Goal: Task Accomplishment & Management: Manage account settings

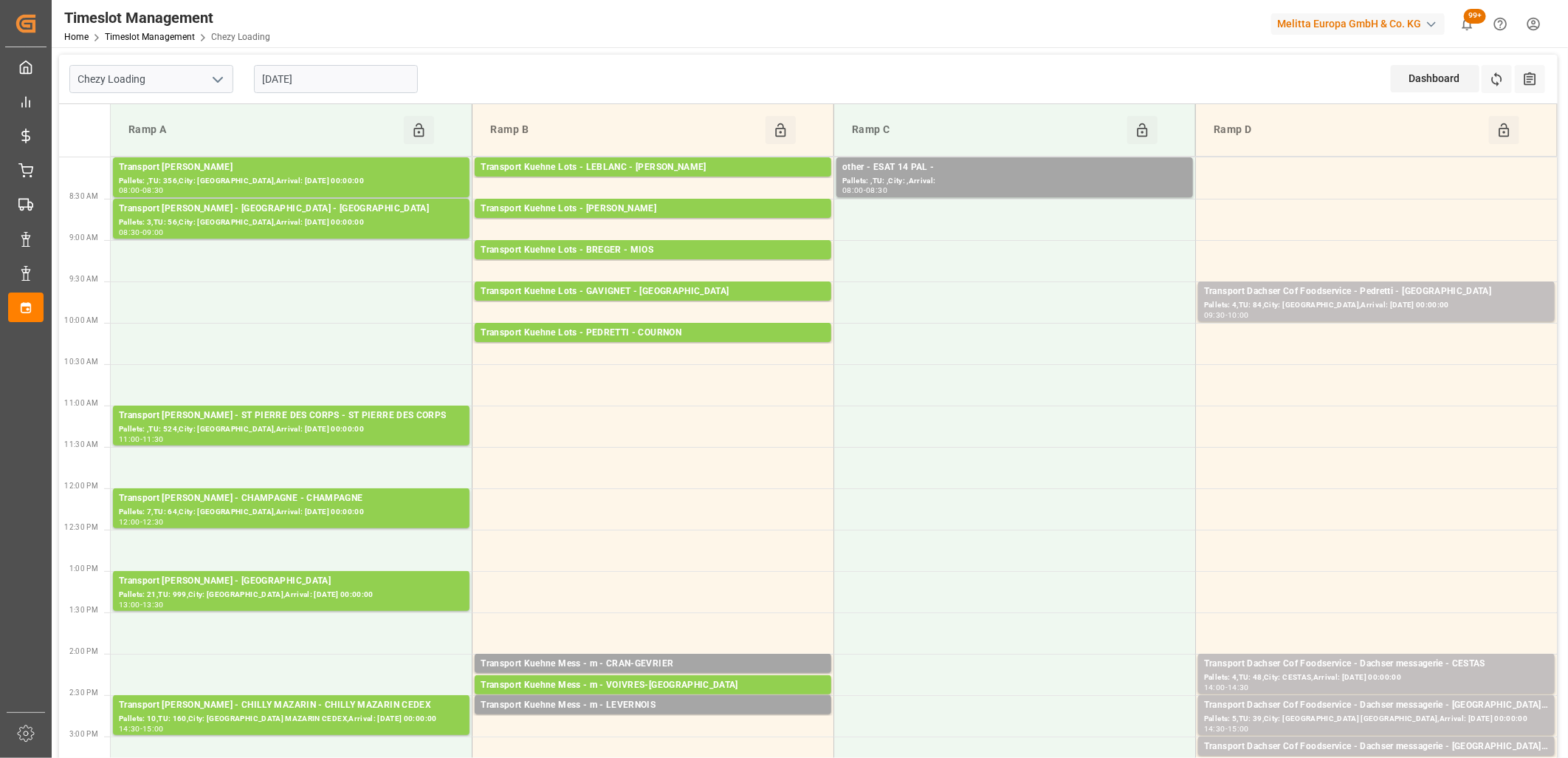
click at [352, 89] on input "[DATE]" at bounding box center [336, 79] width 164 height 28
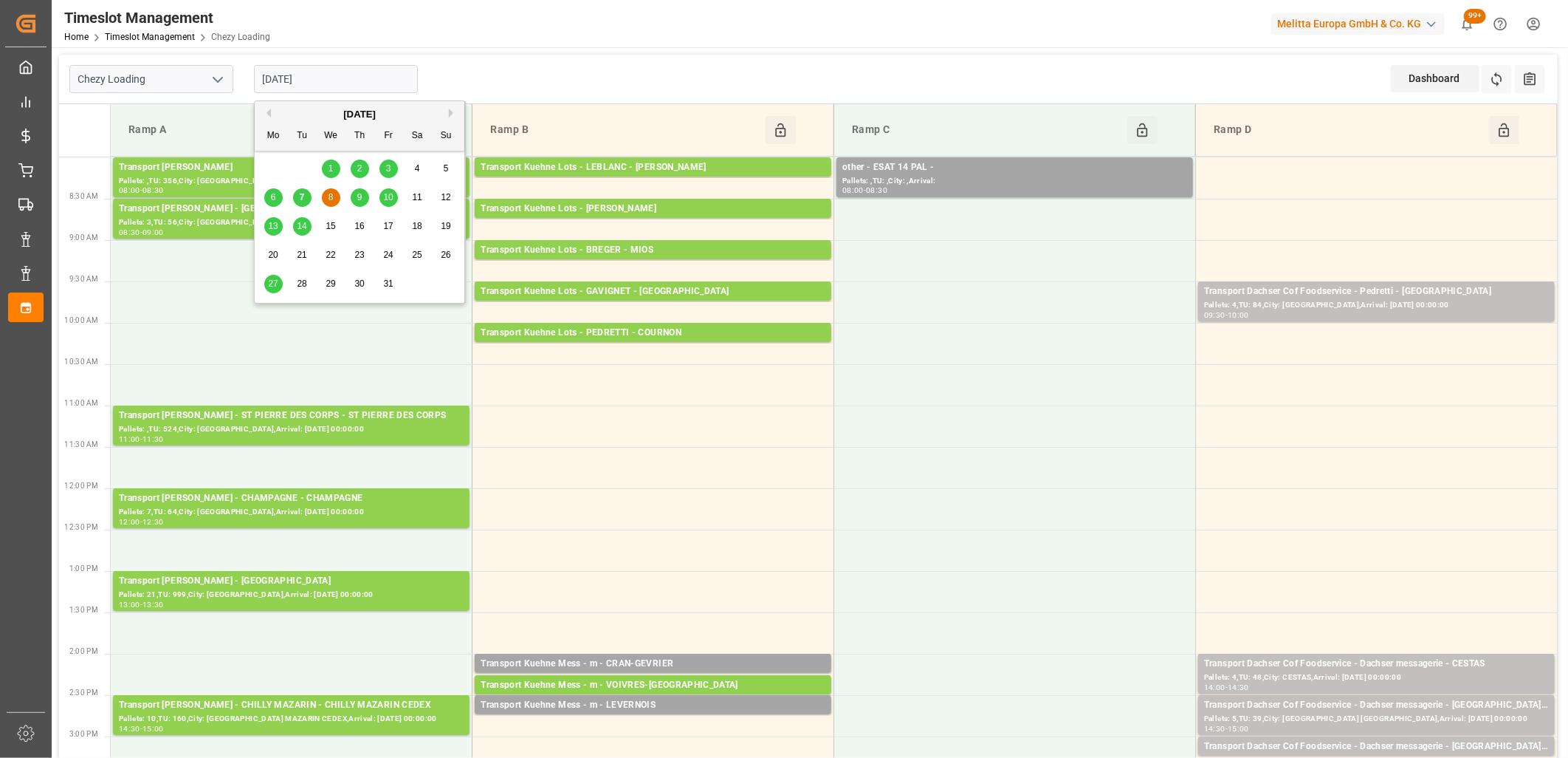
click at [389, 195] on span "10" at bounding box center [388, 197] width 10 height 10
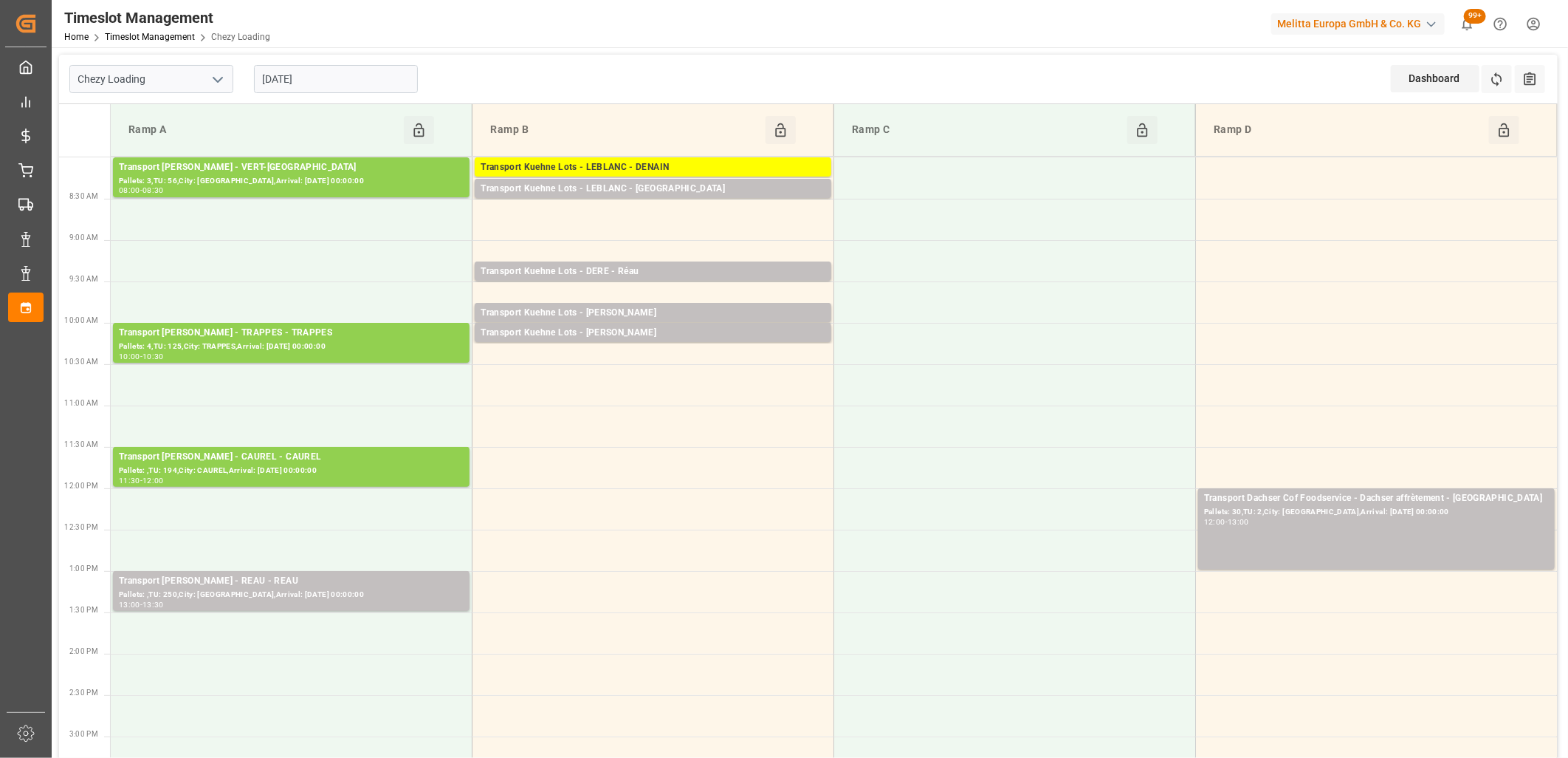
click at [381, 87] on input "[DATE]" at bounding box center [336, 79] width 164 height 28
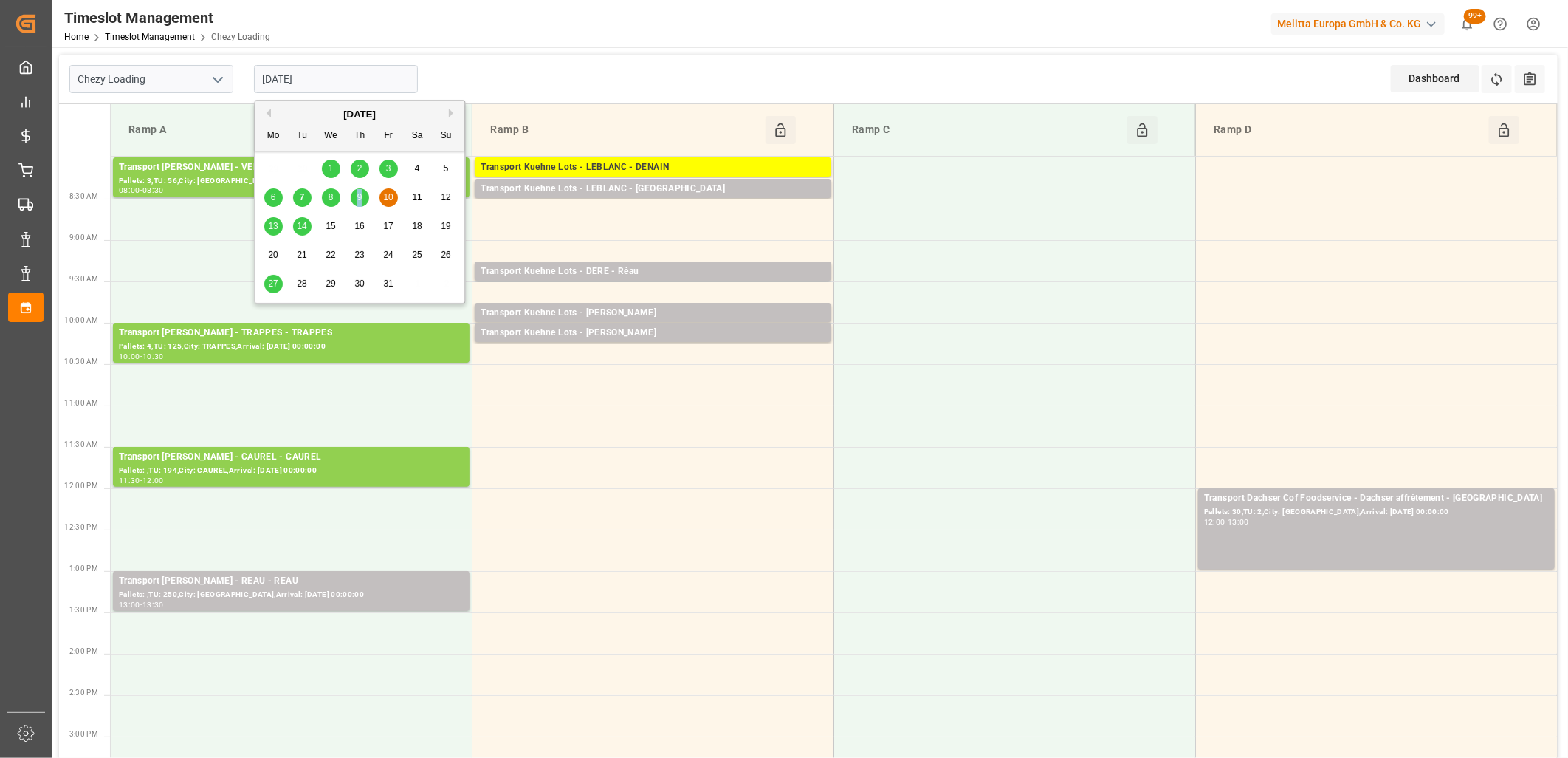
click at [359, 195] on span "9" at bounding box center [359, 197] width 5 height 10
type input "[DATE]"
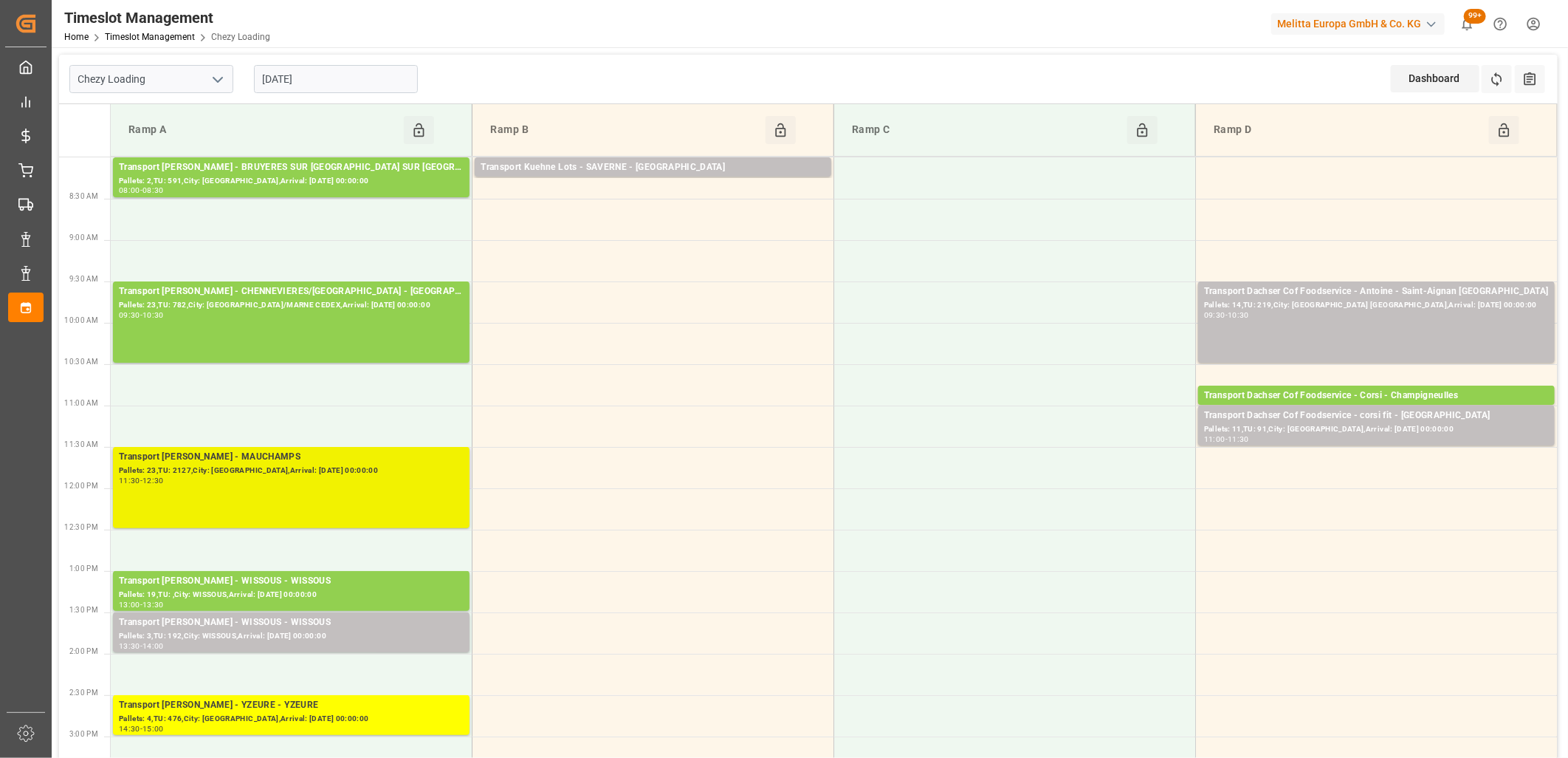
click at [319, 464] on div "Pallets: 23,TU: 2127,City: [GEOGRAPHIC_DATA],Arrival: [DATE] 00:00:00" at bounding box center [291, 470] width 344 height 13
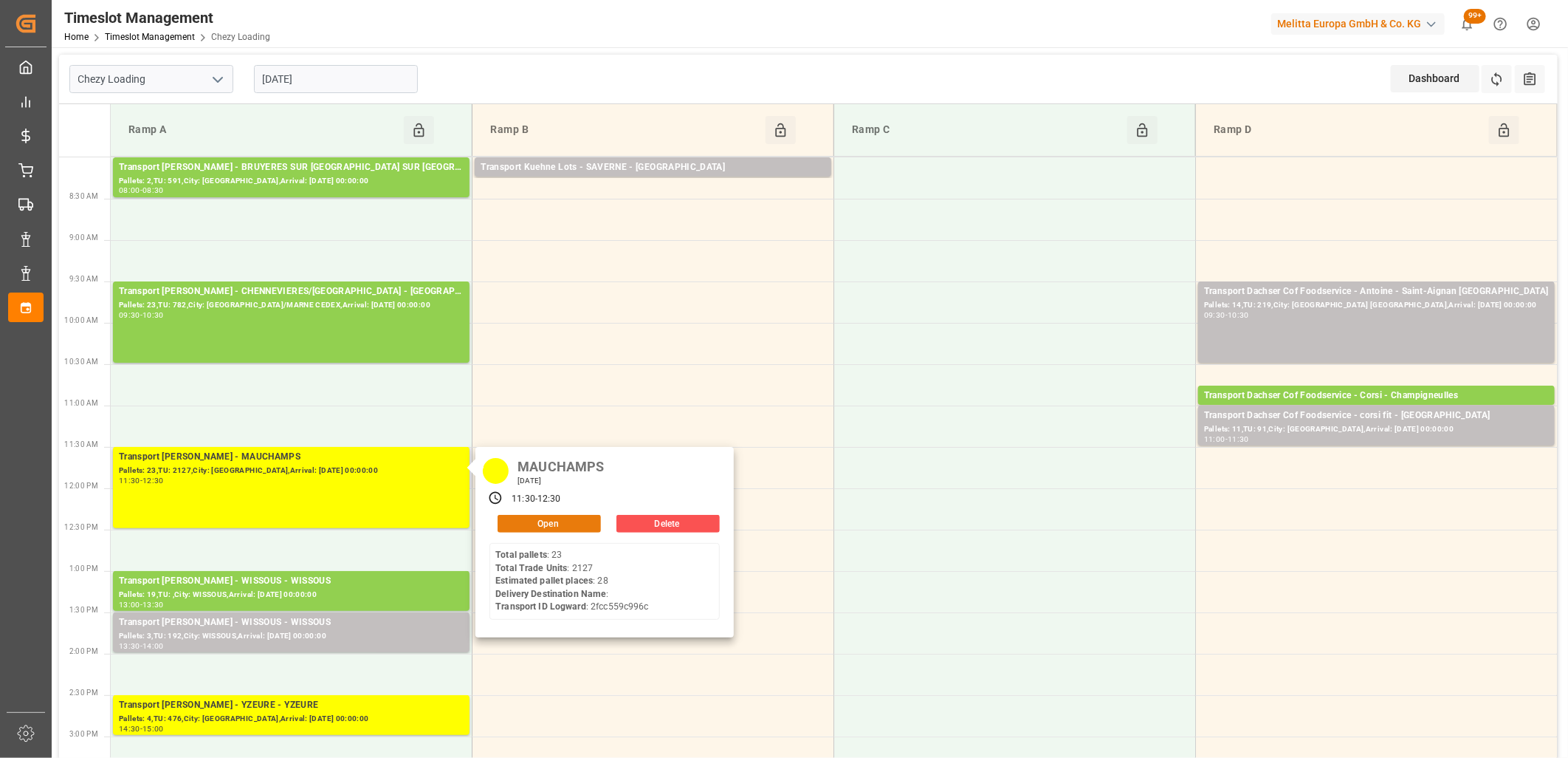
click at [507, 521] on button "Open" at bounding box center [550, 524] width 104 height 18
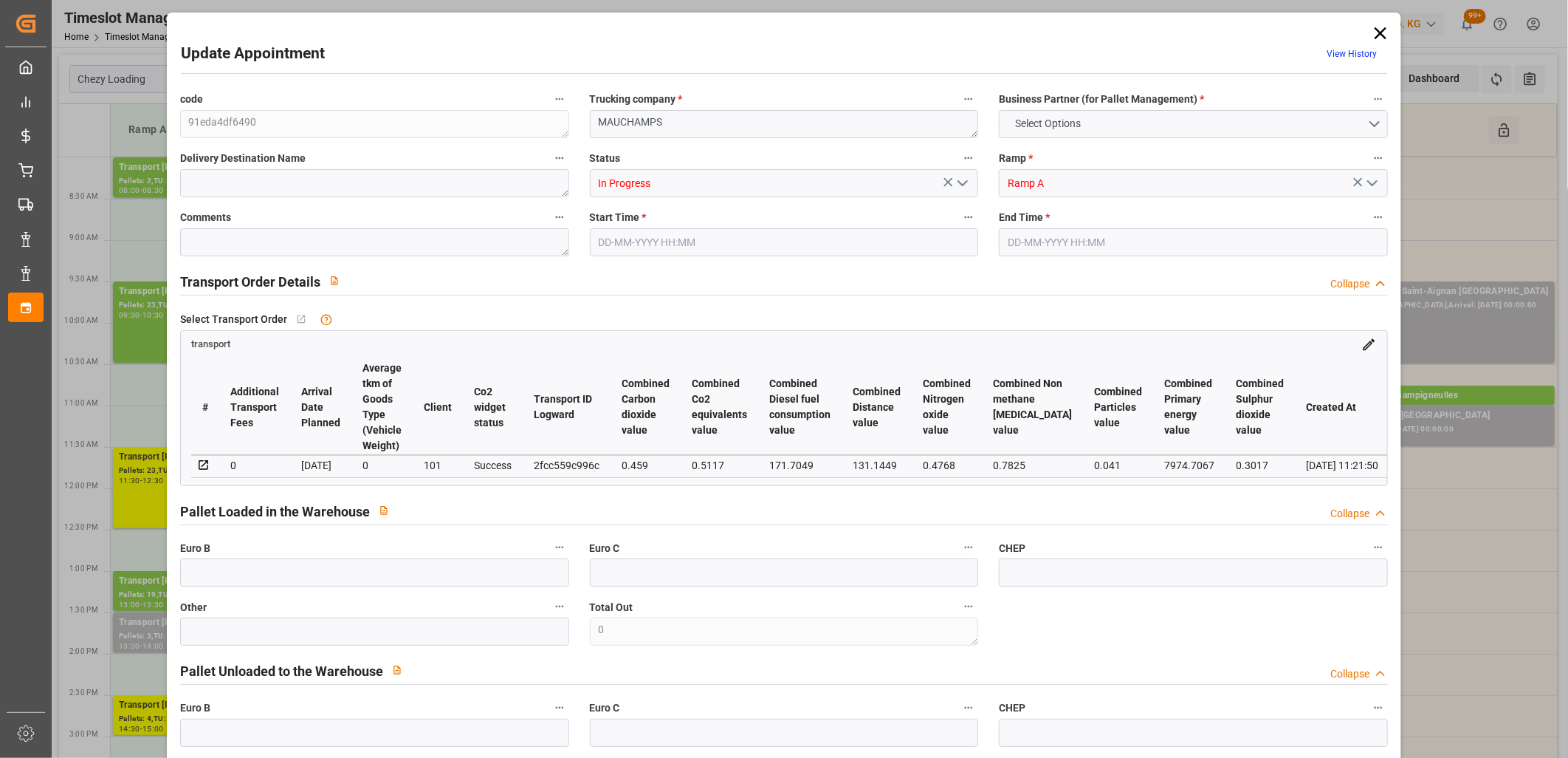
type input "28"
type input "452.85"
type input "0"
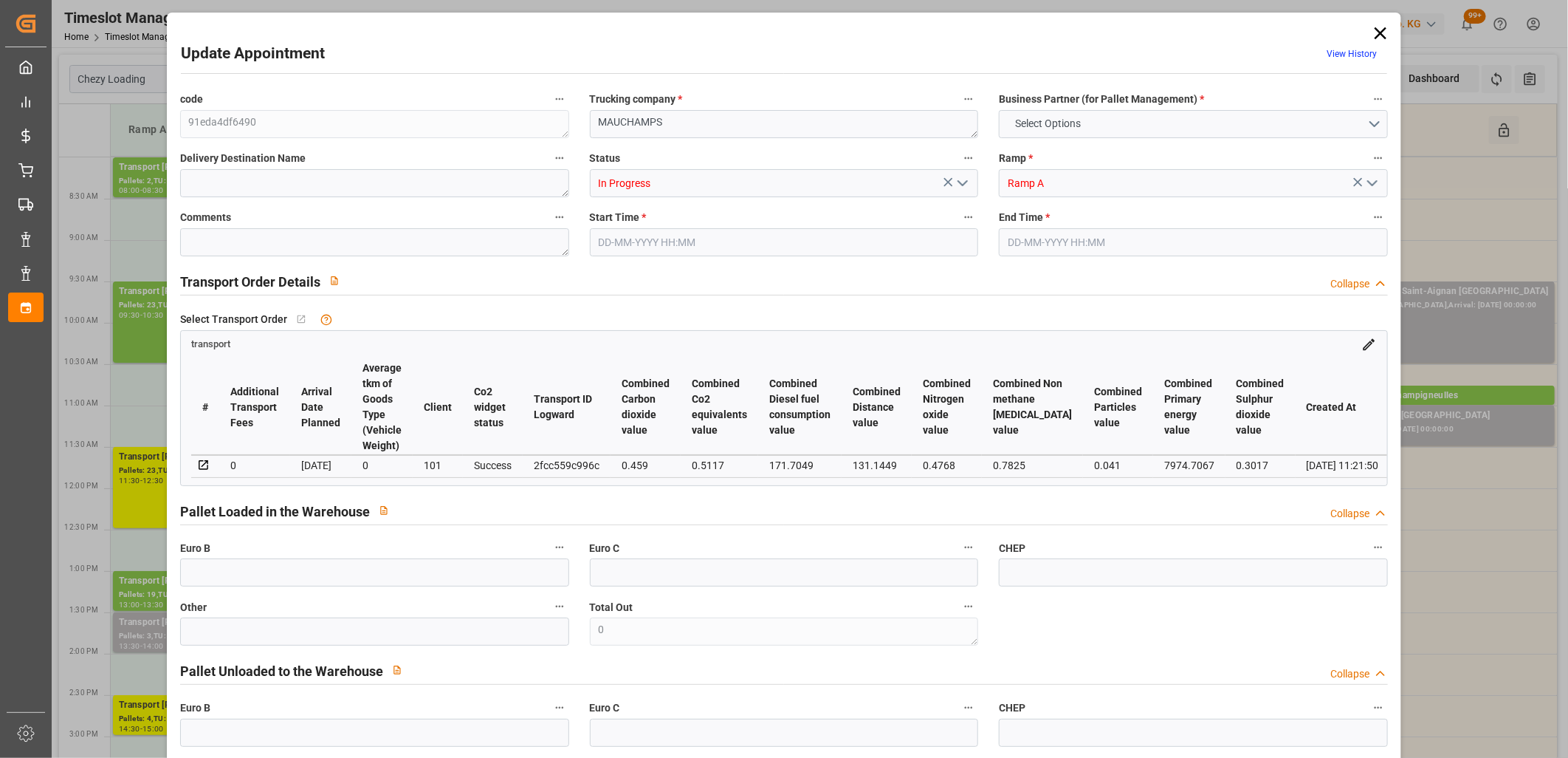
type input "437.5437"
type input "-15.3063"
type input "46"
type input "5630.782"
type input "8372.952"
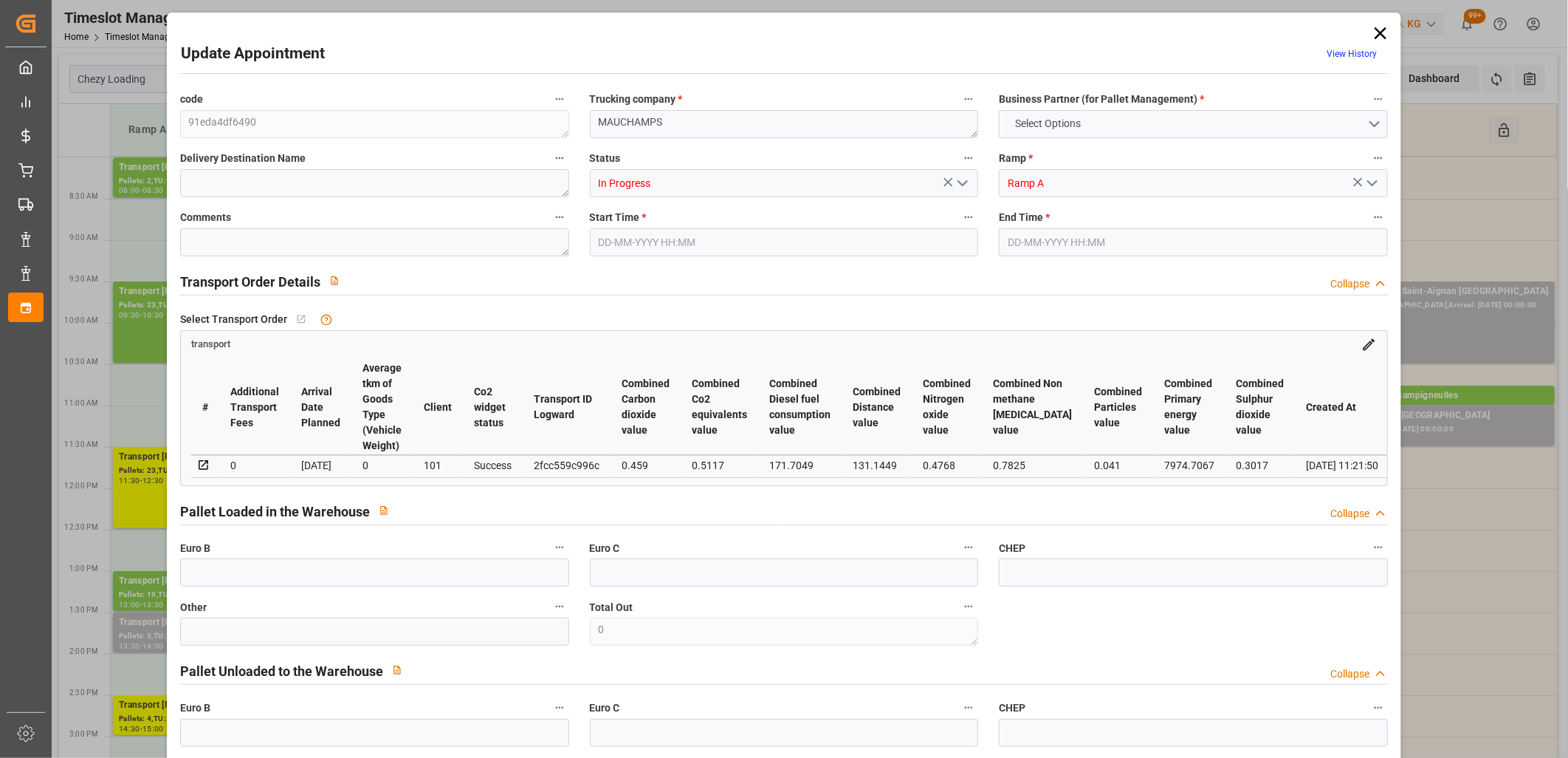
type input "36159.658"
type input "91"
type input "23"
type input "2127"
type input "48"
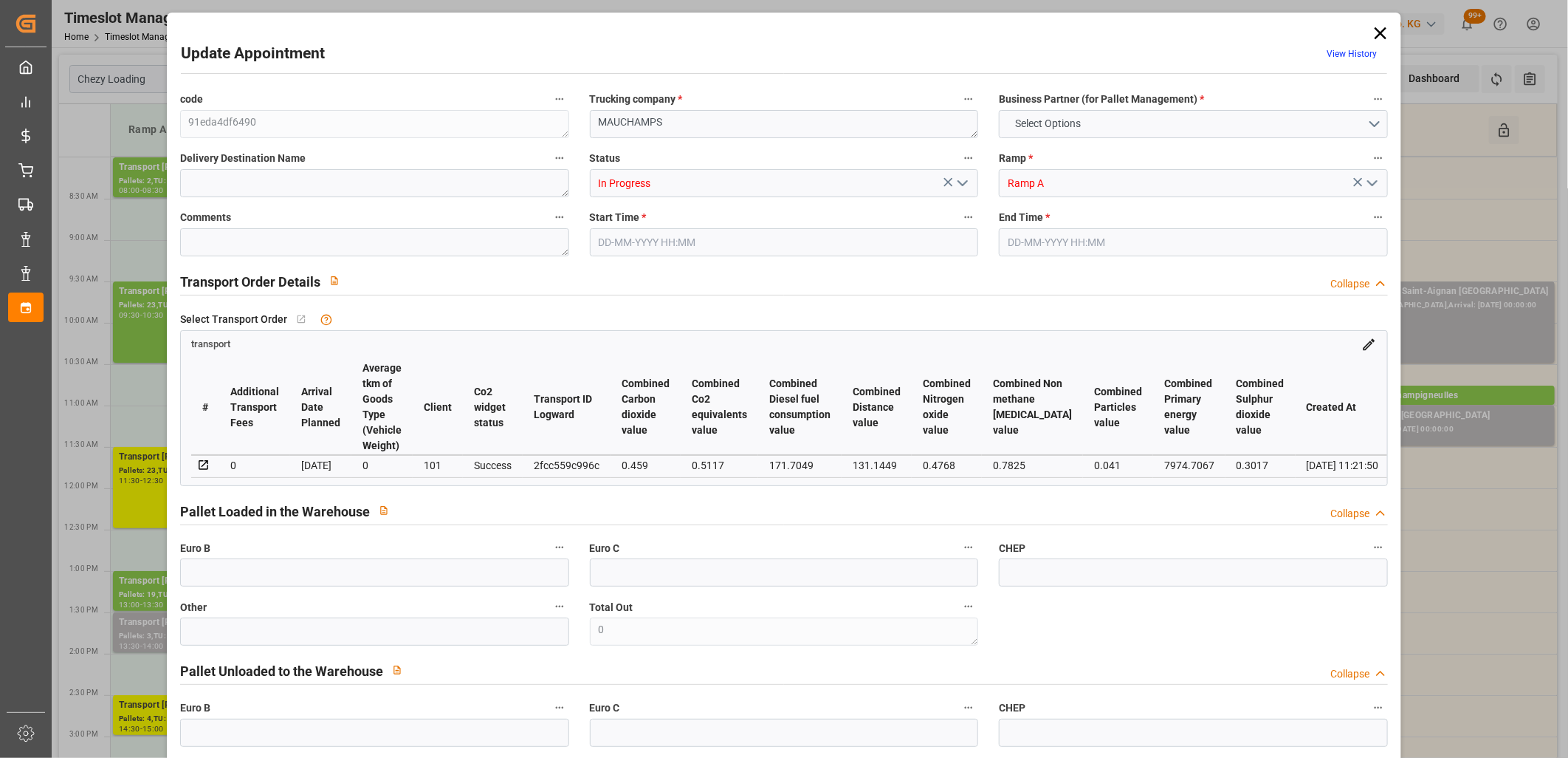
type input "101"
type input "6947.244"
type input "0"
type input "4710.8598"
type input "0"
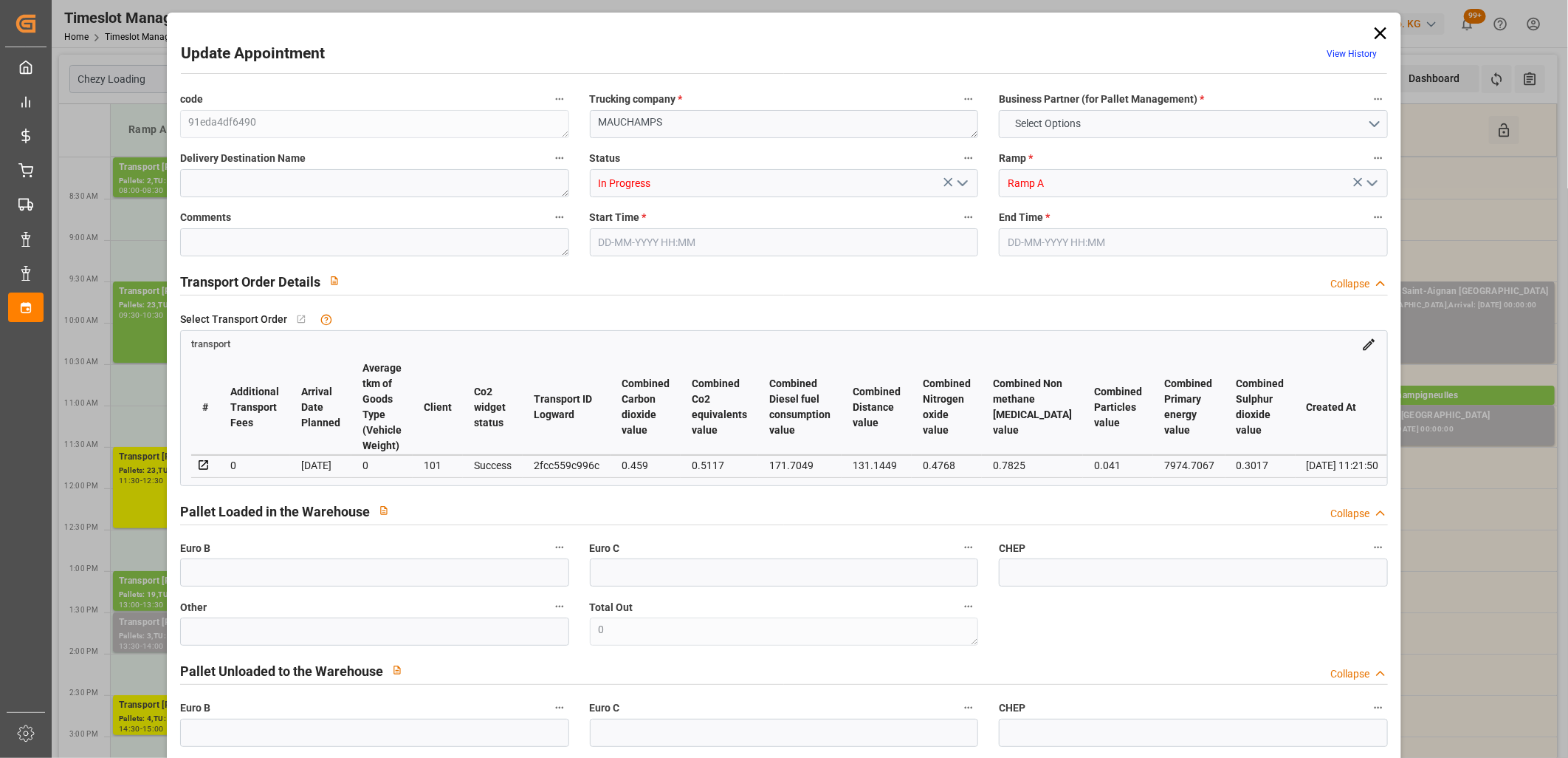
type input "0"
type input "21"
type input "35"
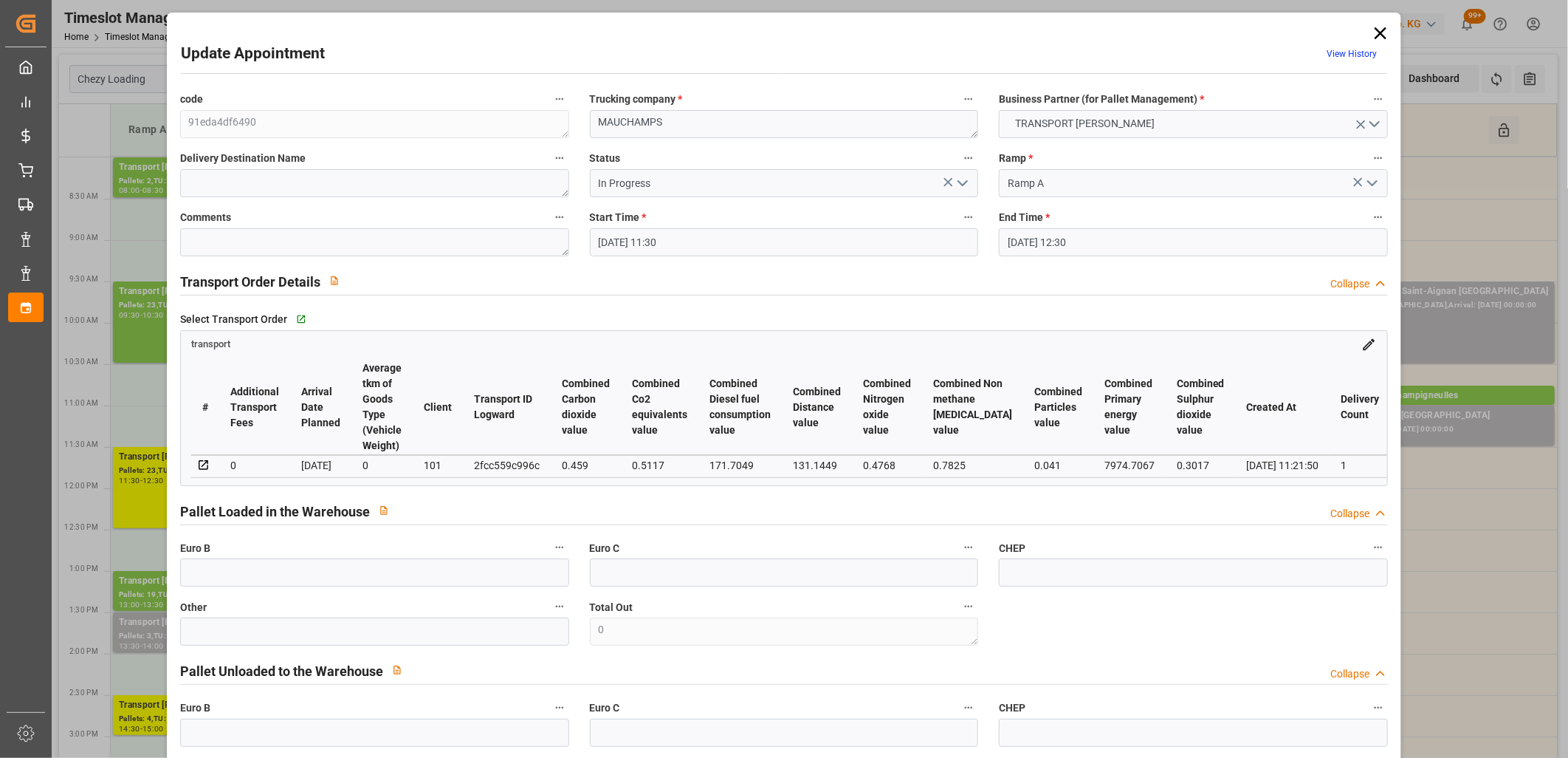
type input "09-10-2025 11:30"
type input "09-10-2025 12:30"
type input "06-10-2025 12:01"
type input "06-10-2025 11:21"
type input "[DATE]"
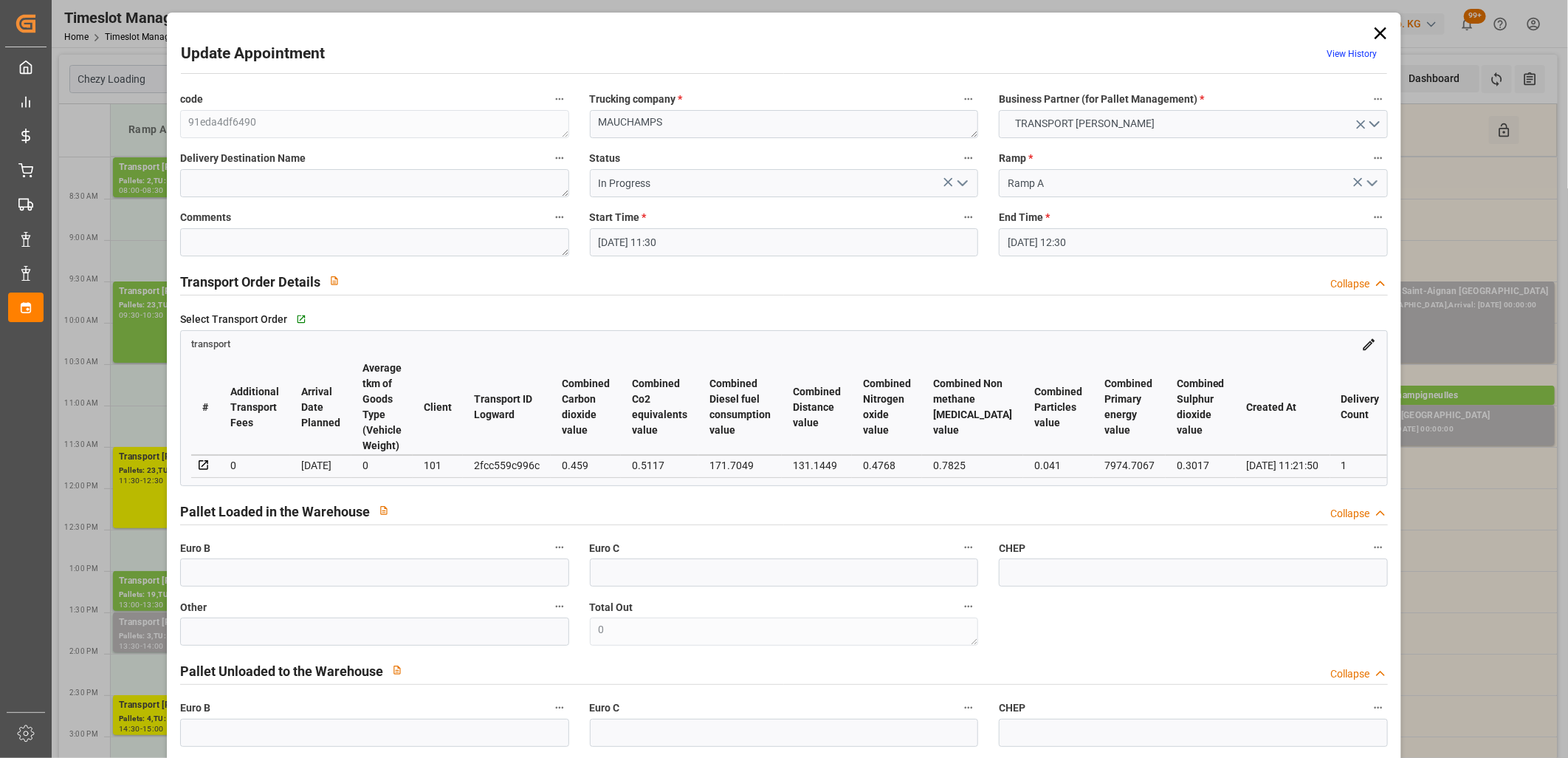
type input "[DATE]"
click at [963, 182] on polyline "open menu" at bounding box center [962, 183] width 9 height 4
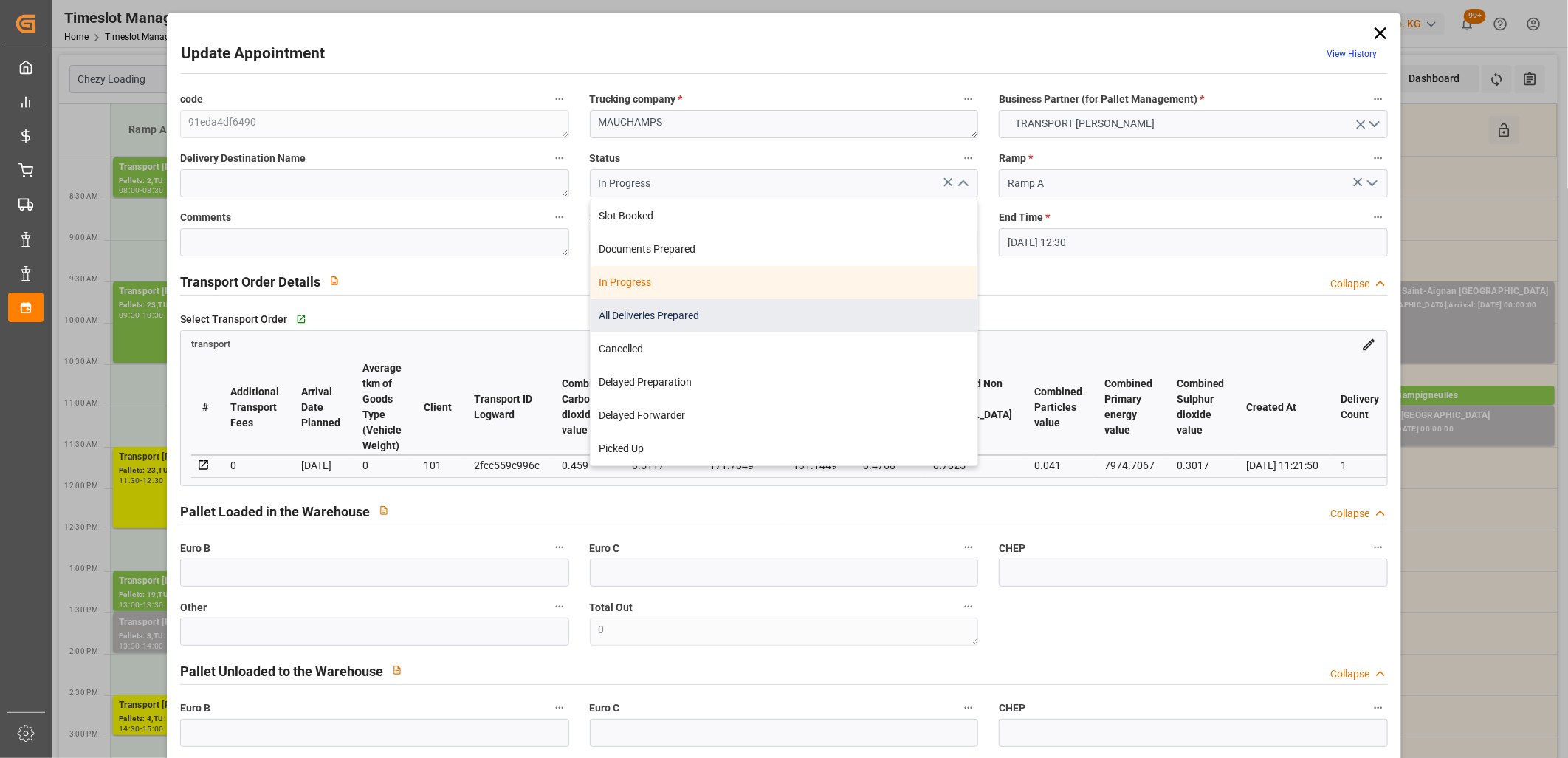
click at [852, 306] on div "All Deliveries Prepared" at bounding box center [784, 315] width 387 height 33
type input "All Deliveries Prepared"
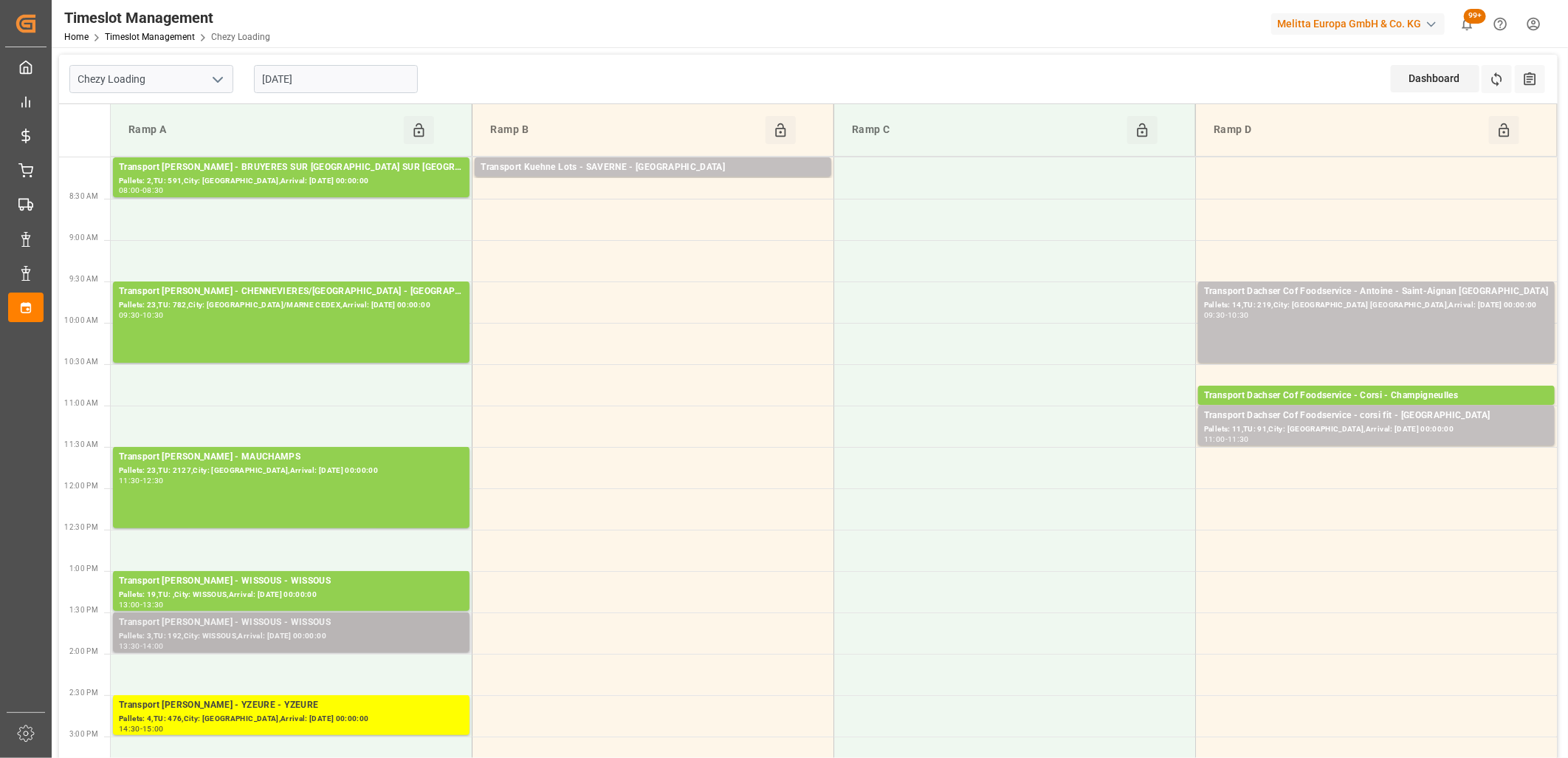
click at [246, 635] on div "Pallets: 3,TU: 192,City: WISSOUS,Arrival: [DATE] 00:00:00" at bounding box center [291, 635] width 344 height 13
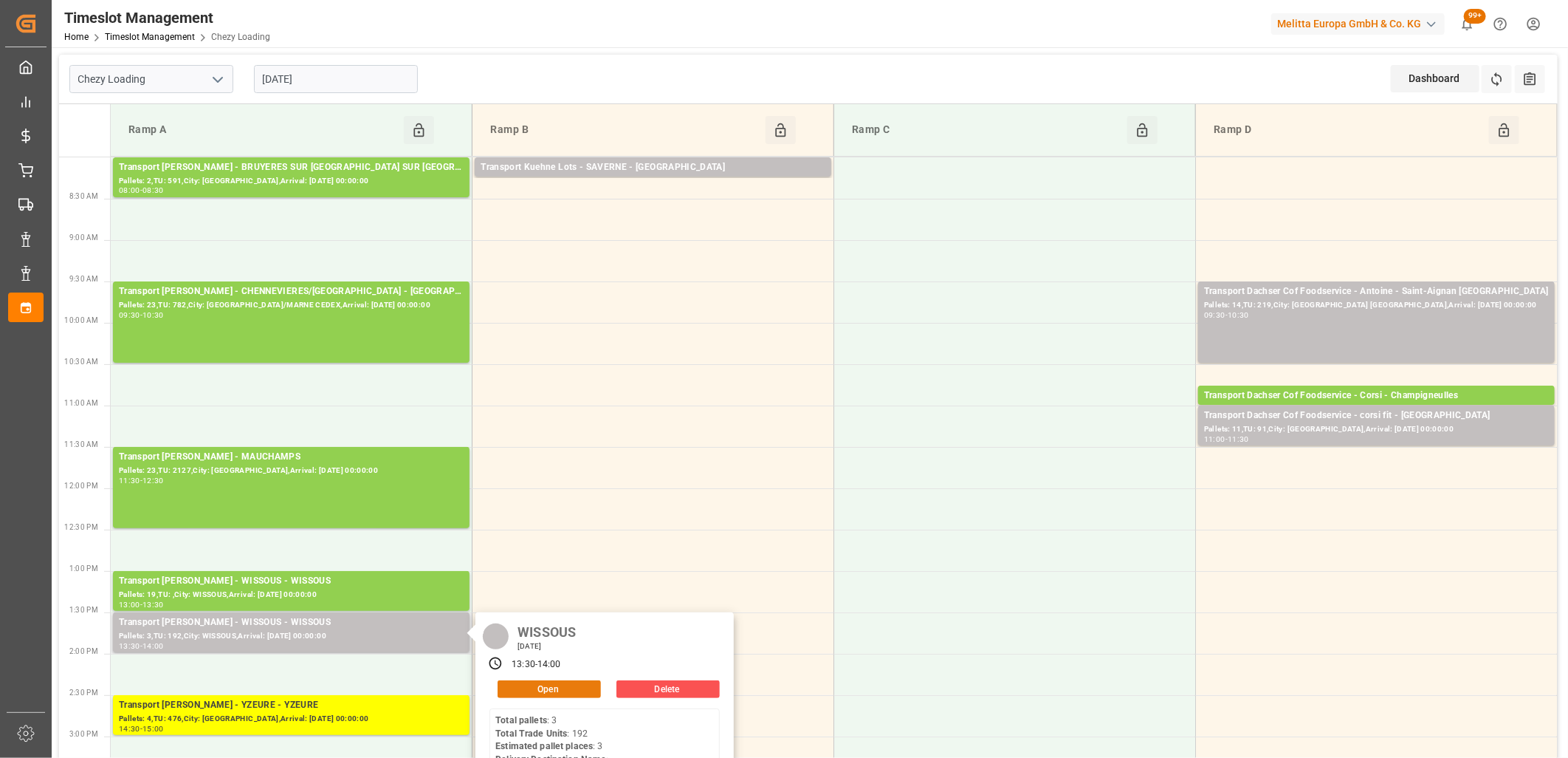
click at [507, 689] on button "Open" at bounding box center [550, 689] width 104 height 18
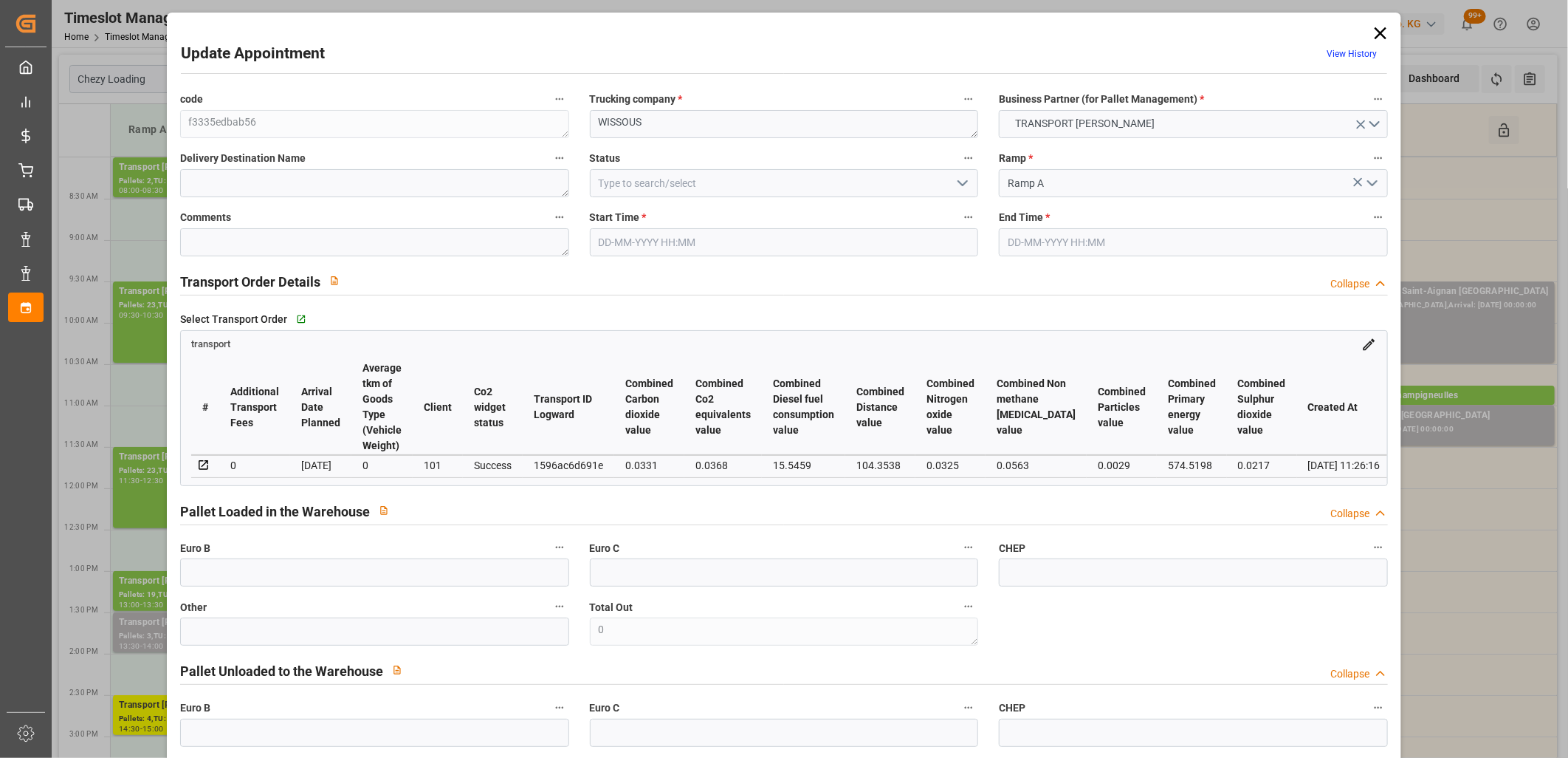
type input "09-10-2025 13:30"
type input "09-10-2025 14:00"
type input "07-10-2025 12:29"
type input "07-10-2025 11:26"
type input "[DATE]"
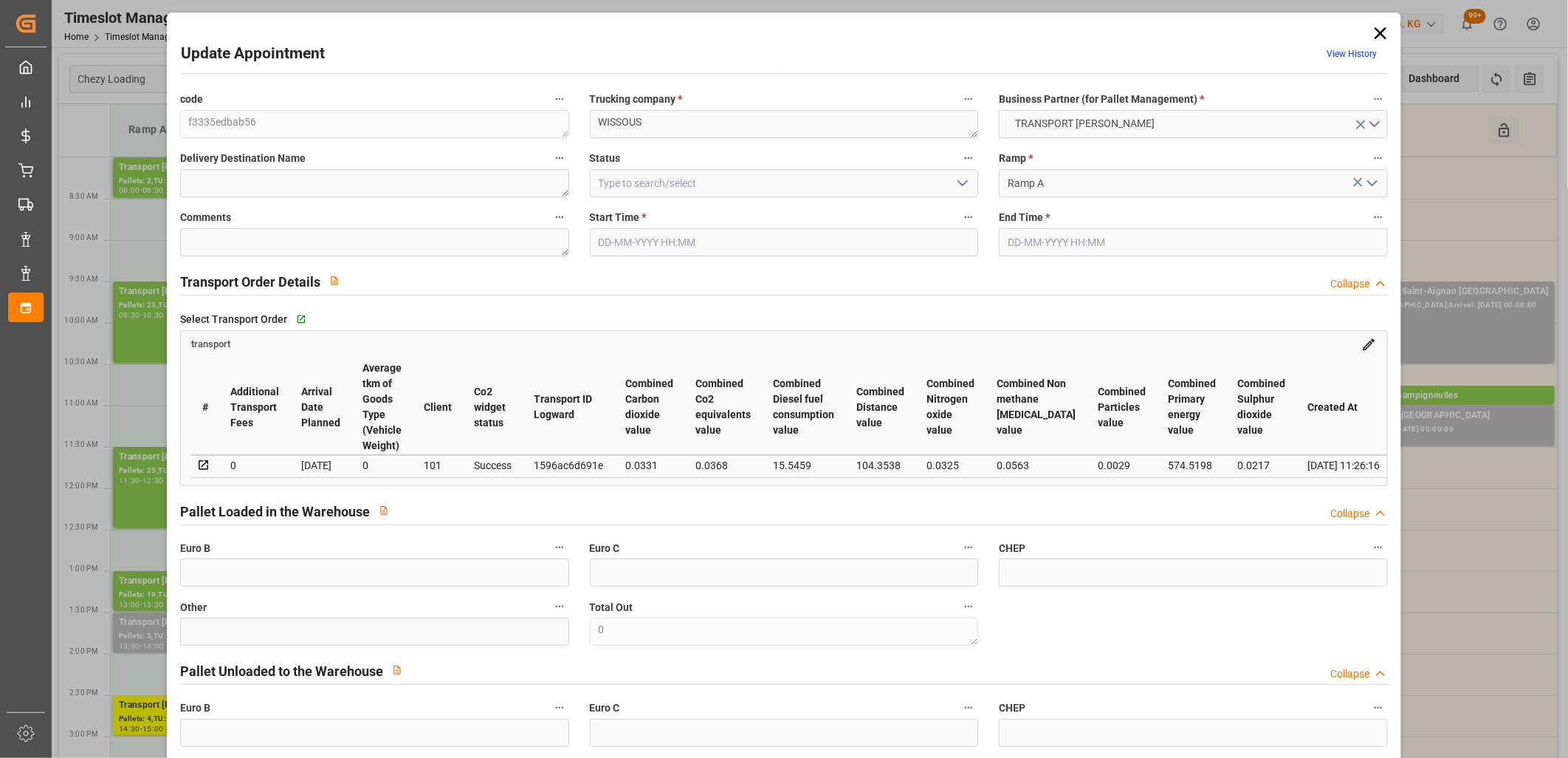
type input "[DATE]"
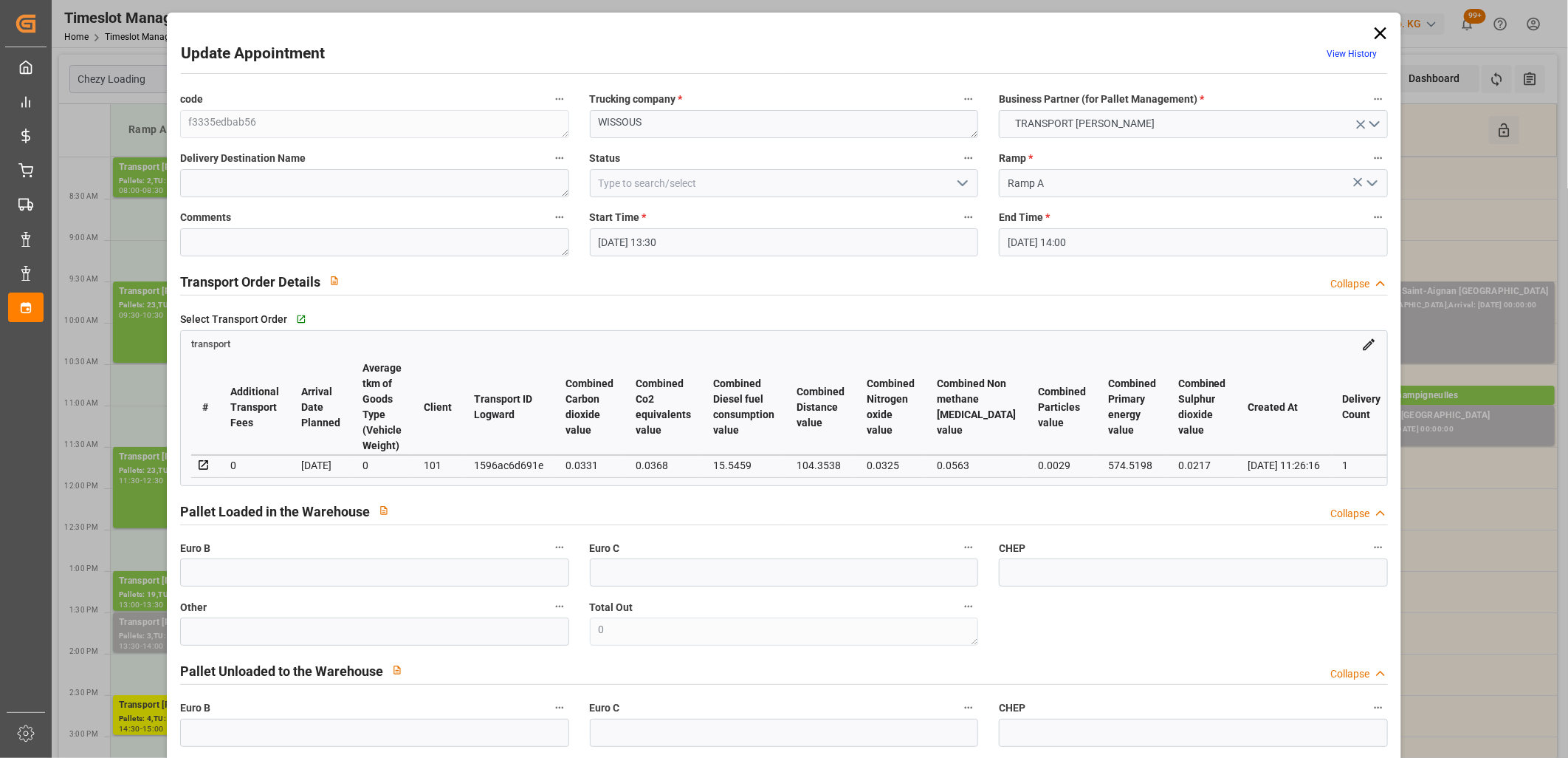
click at [1377, 27] on icon at bounding box center [1380, 33] width 21 height 21
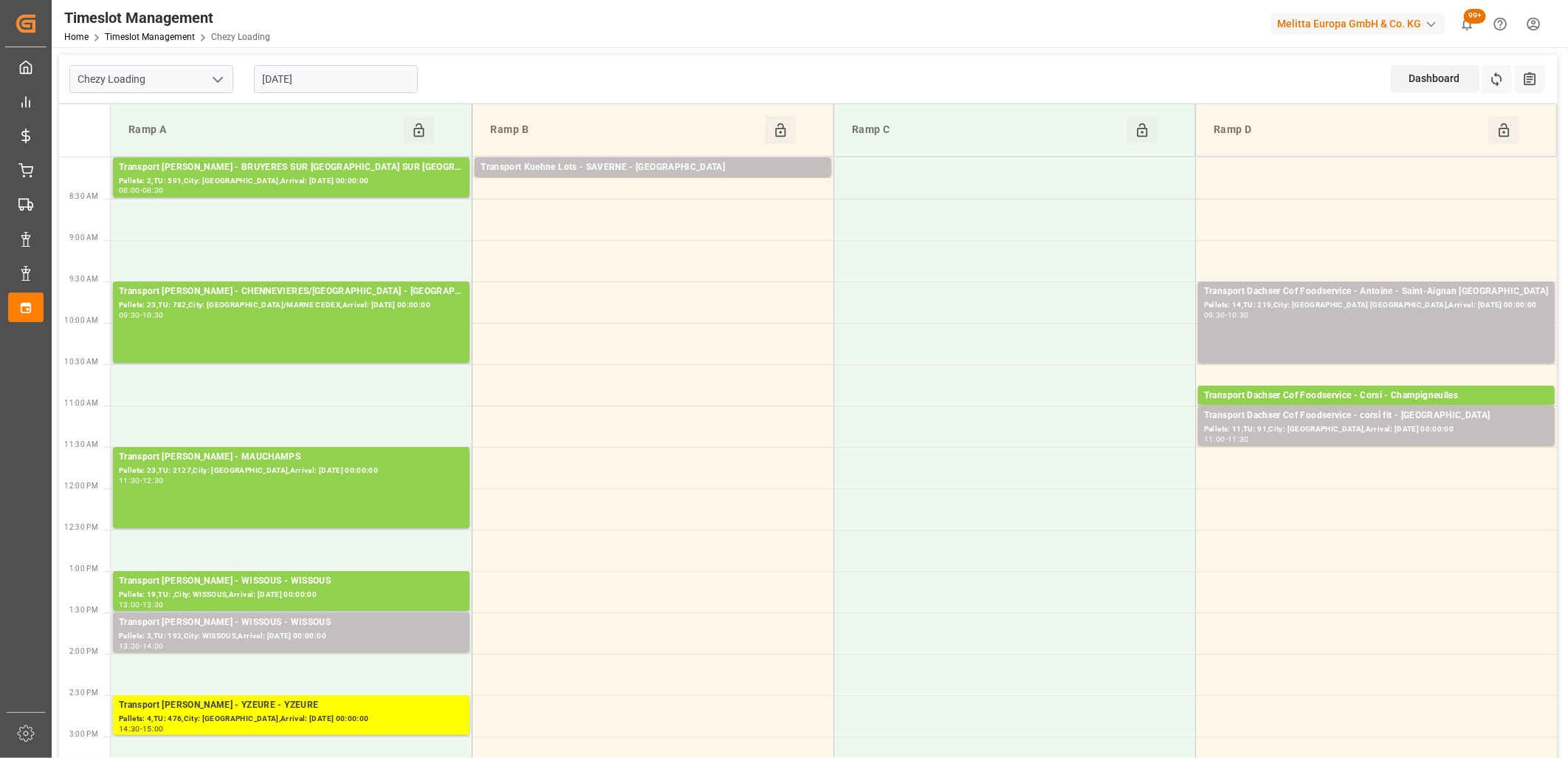
click at [378, 65] on input "[DATE]" at bounding box center [336, 79] width 164 height 28
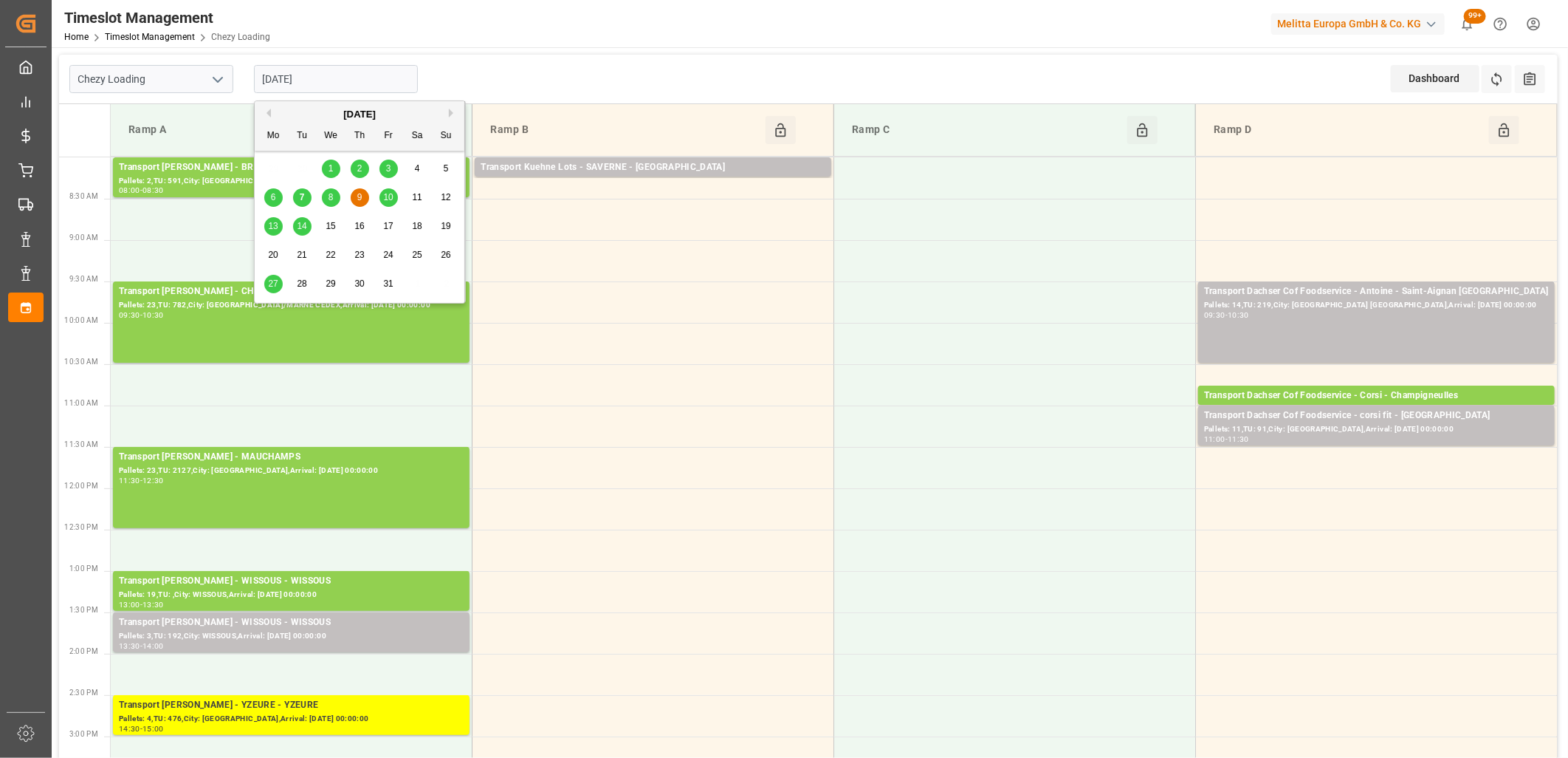
click at [298, 200] on div "7" at bounding box center [302, 198] width 19 height 18
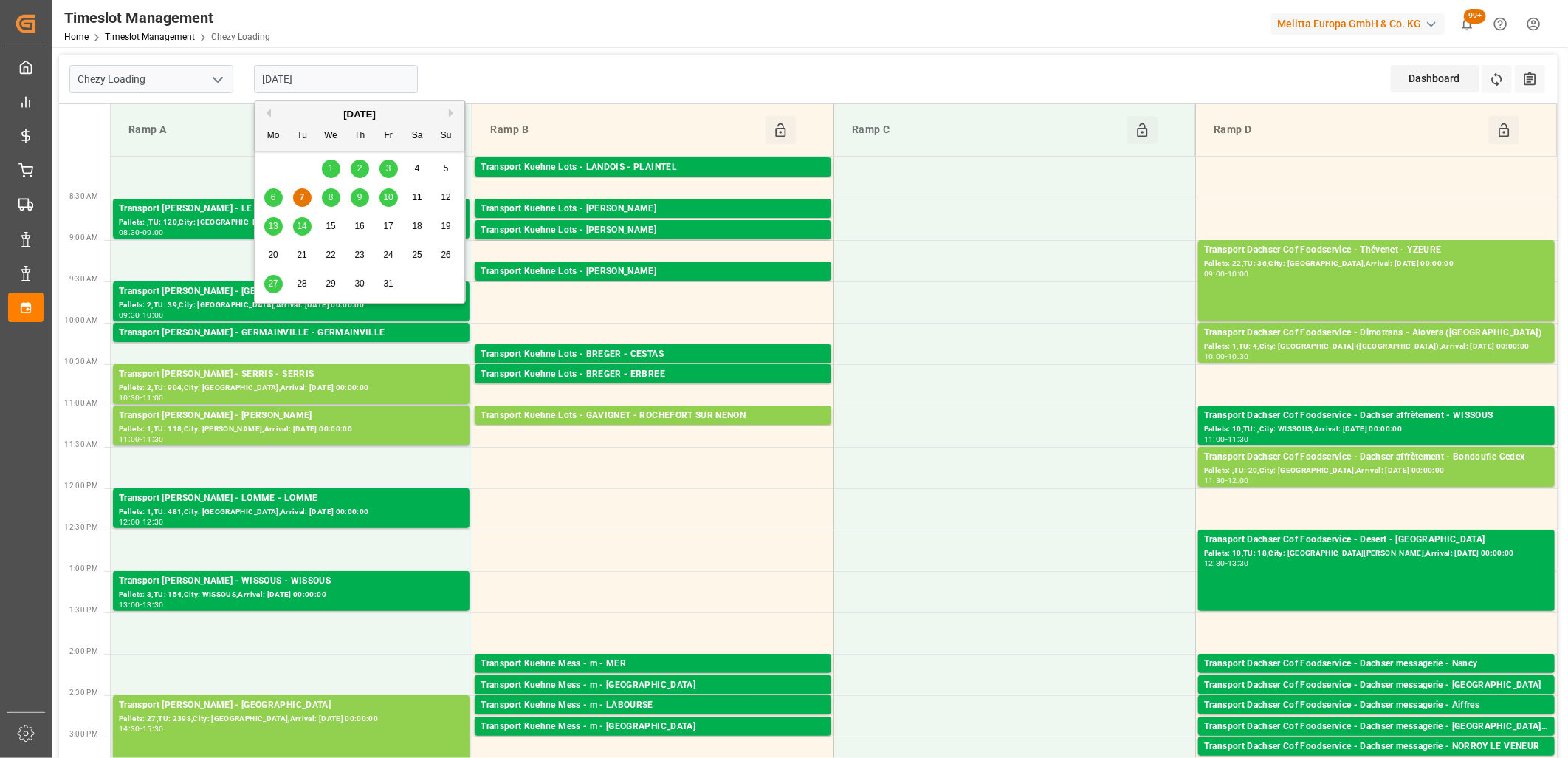
click at [371, 84] on input "[DATE]" at bounding box center [336, 79] width 164 height 28
click at [333, 193] on span "8" at bounding box center [331, 197] width 5 height 10
type input "[DATE]"
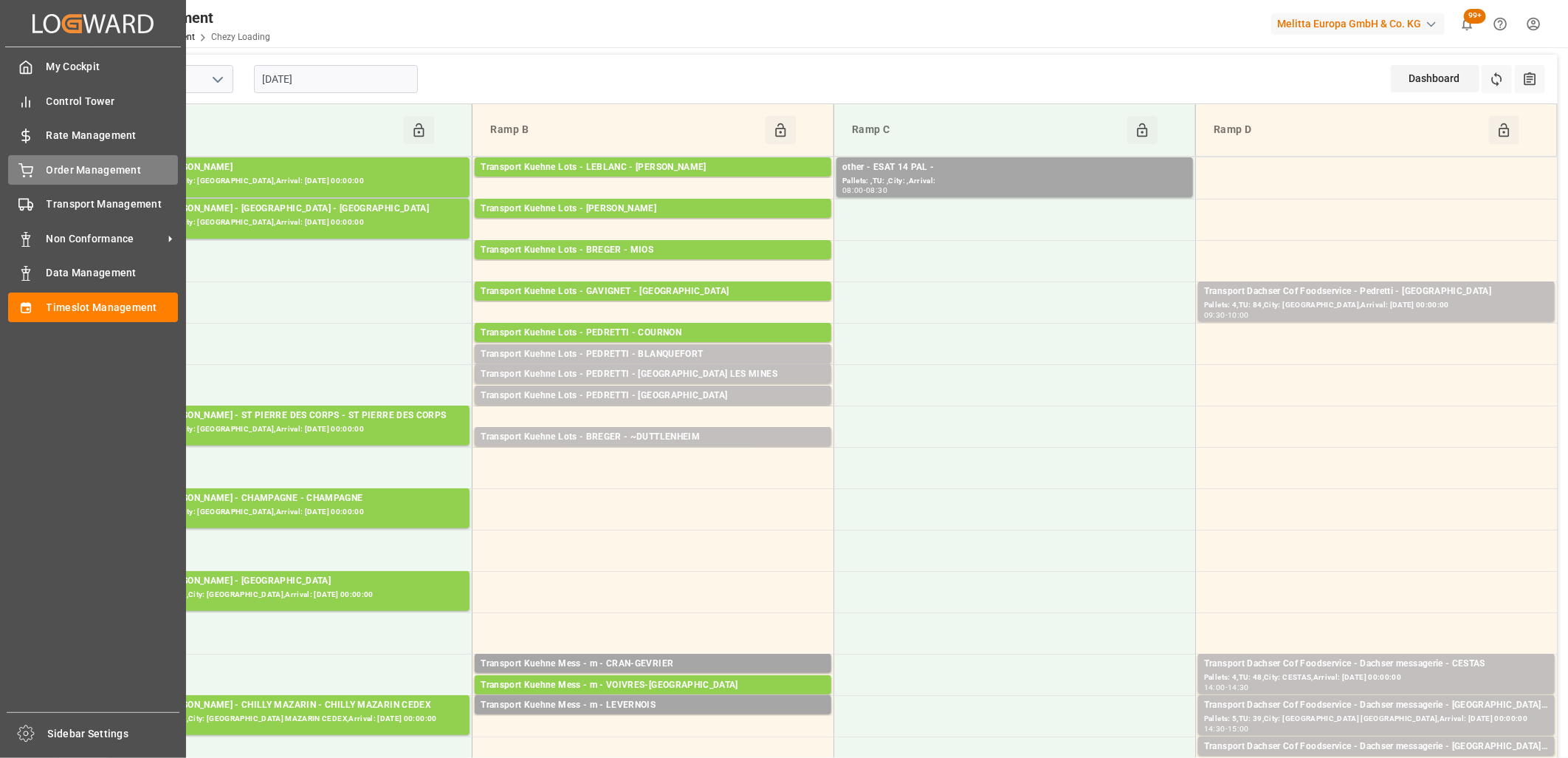
click at [37, 172] on div "Order Management Order Management" at bounding box center [93, 169] width 170 height 29
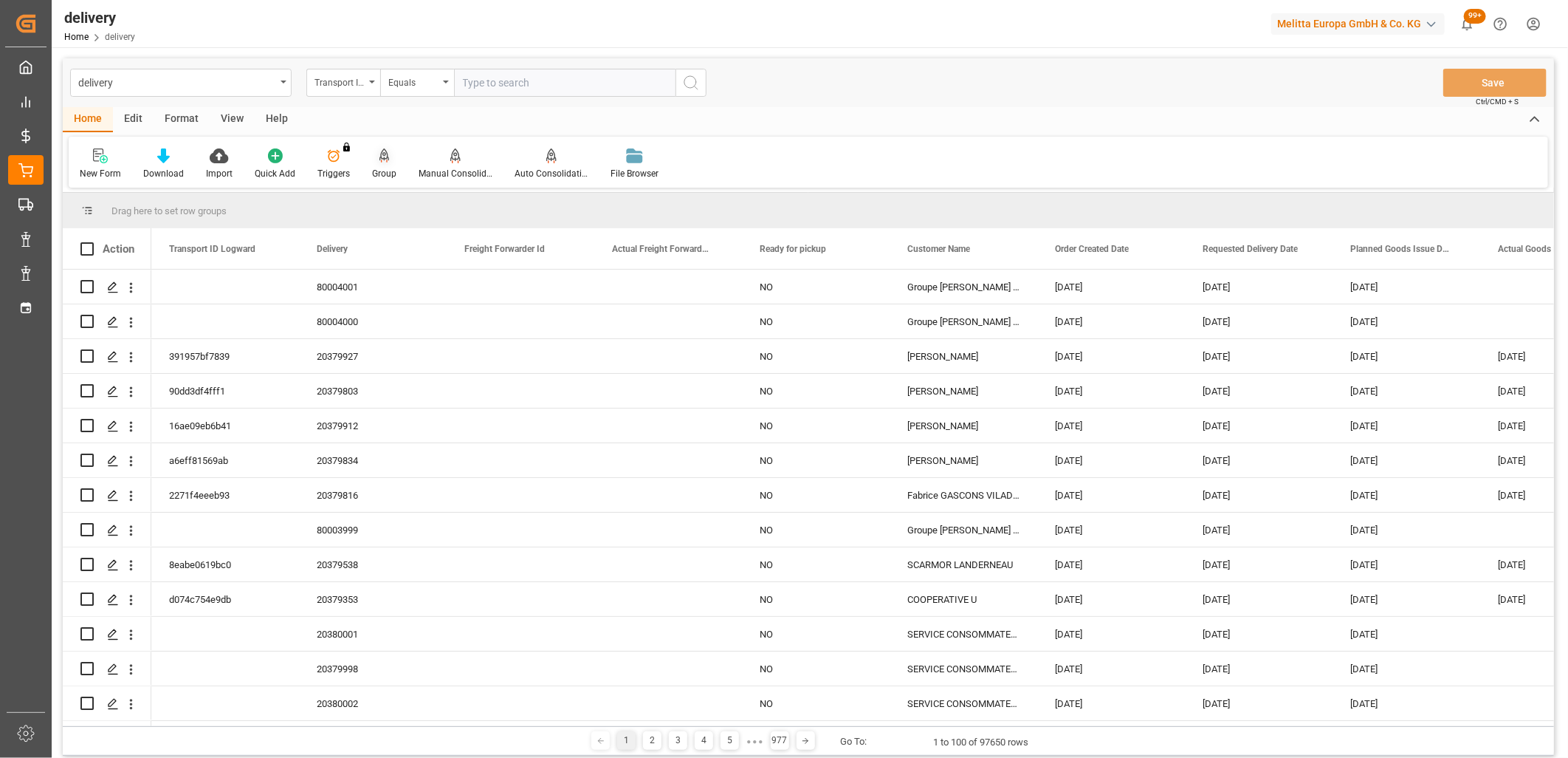
click at [382, 156] on icon at bounding box center [384, 155] width 10 height 15
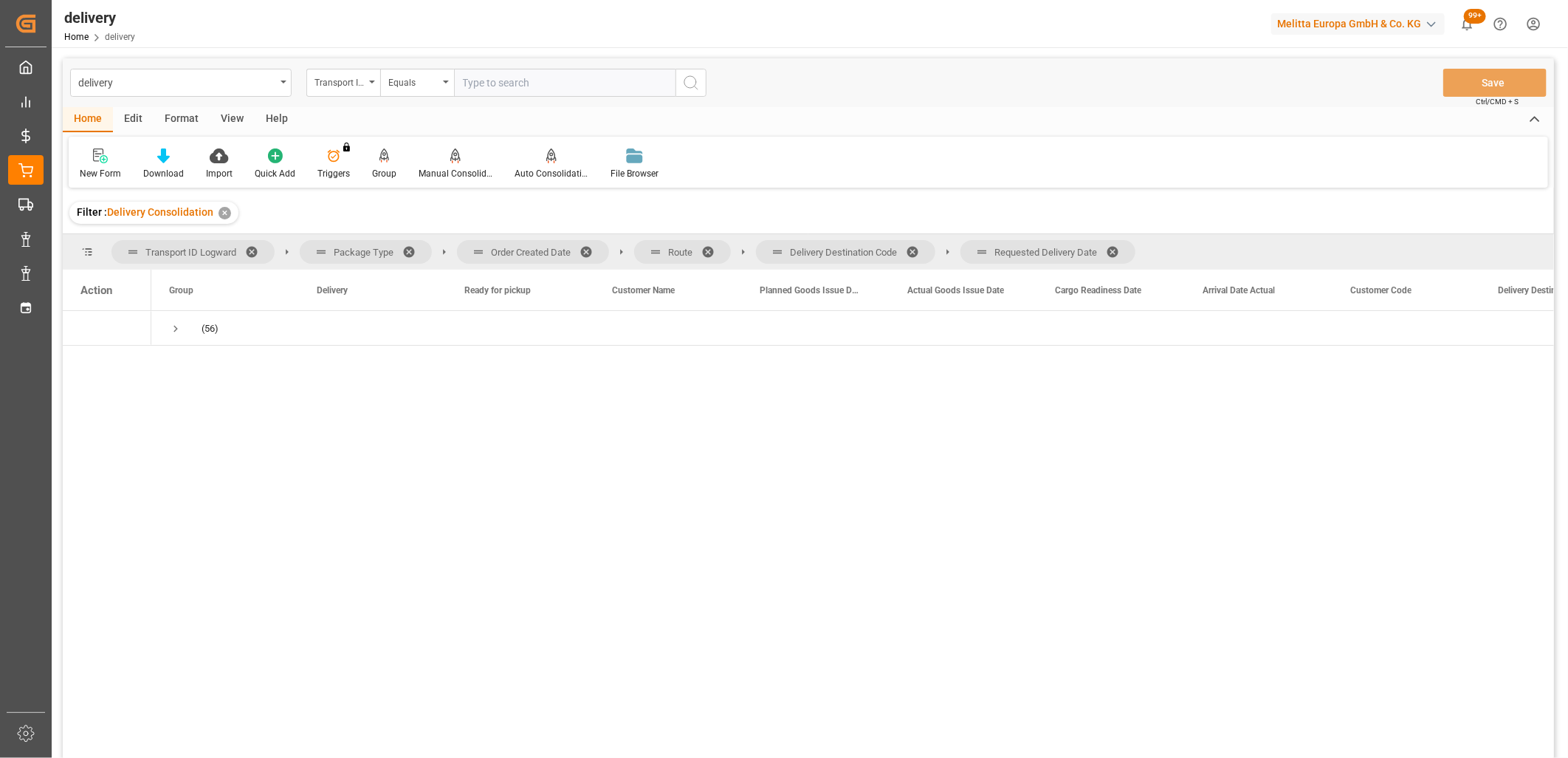
click at [1118, 253] on span at bounding box center [1118, 251] width 24 height 13
click at [918, 247] on span at bounding box center [918, 251] width 24 height 13
click at [713, 250] on span at bounding box center [713, 251] width 24 height 13
click at [587, 252] on span at bounding box center [591, 251] width 24 height 13
click at [173, 328] on span "Press SPACE to select this row." at bounding box center [175, 328] width 13 height 13
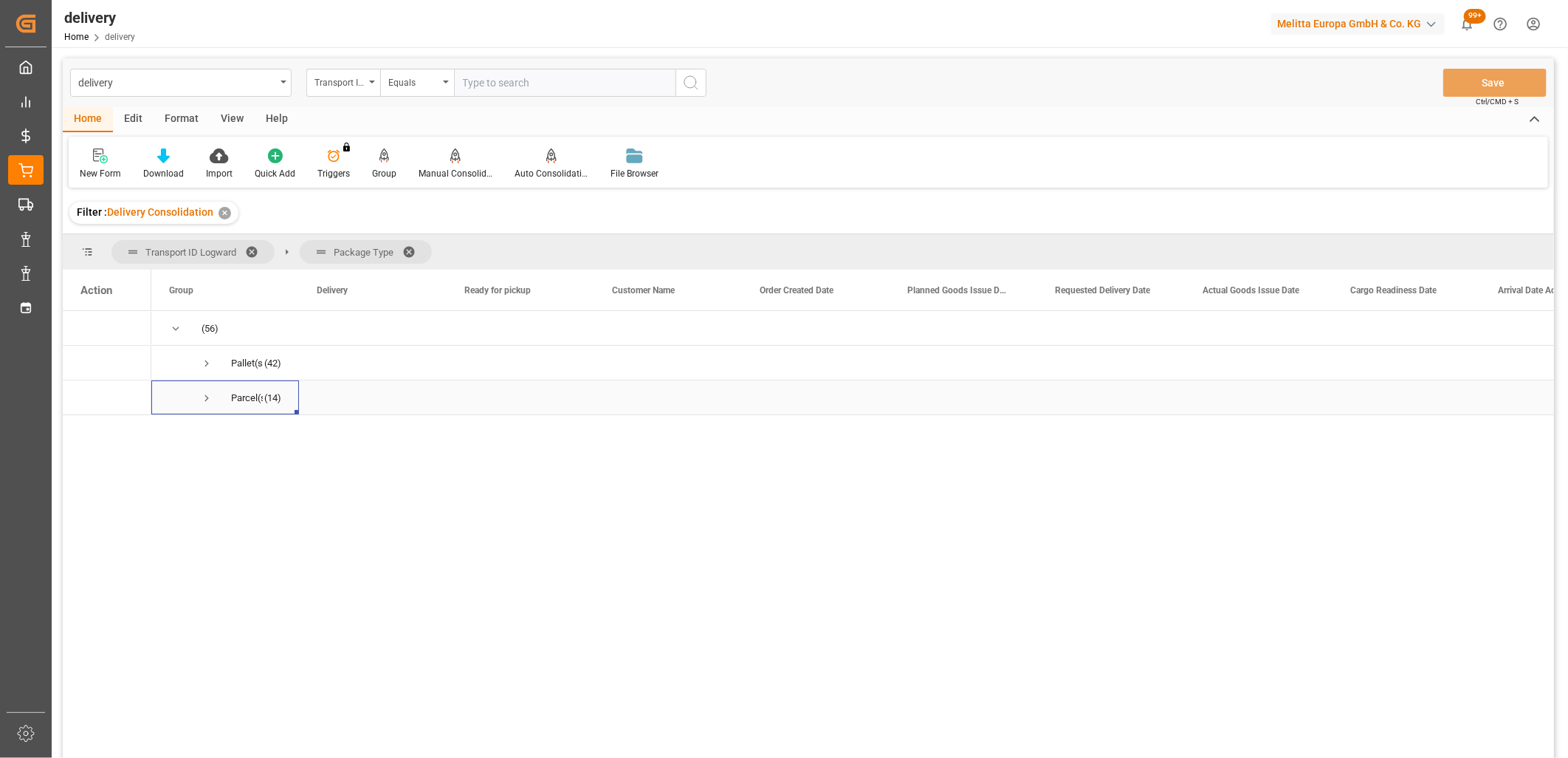
click at [205, 402] on span "Press SPACE to select this row." at bounding box center [206, 397] width 13 height 13
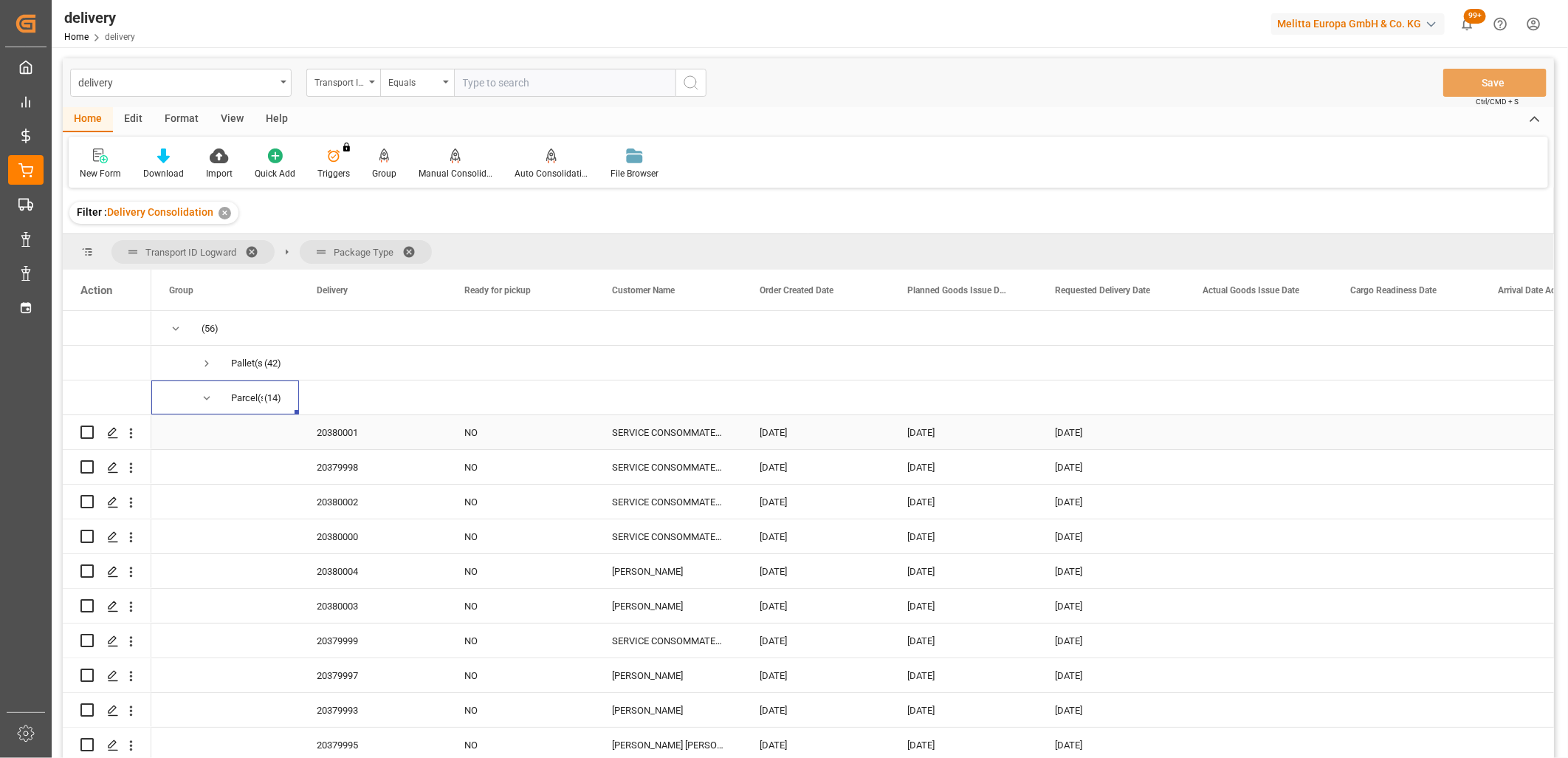
click at [87, 426] on input "Press Space to toggle row selection (unchecked)" at bounding box center [87, 431] width 13 height 13
checkbox input "true"
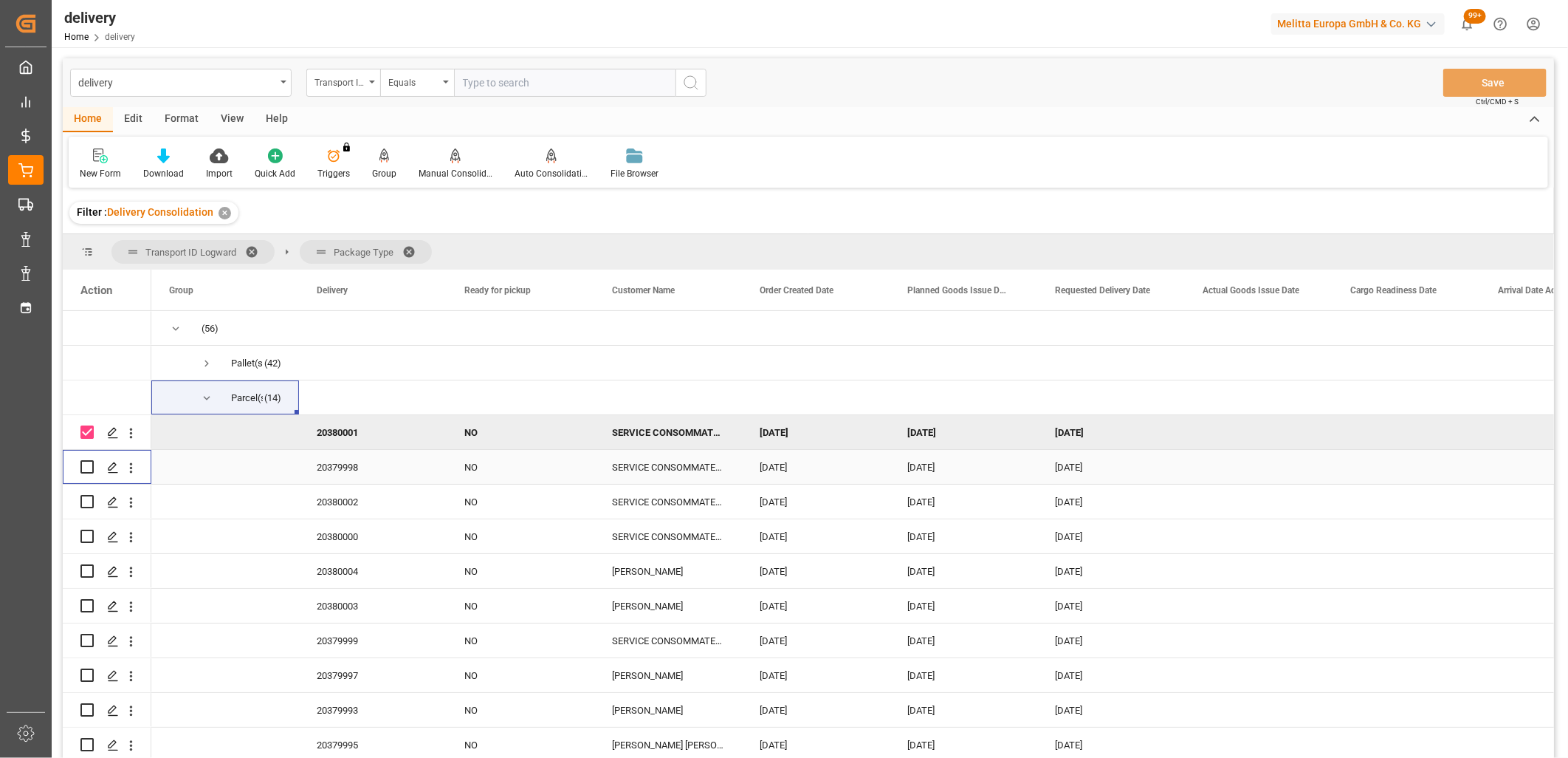
click at [89, 461] on input "Press Space to toggle row selection (unchecked)" at bounding box center [87, 466] width 13 height 13
checkbox input "true"
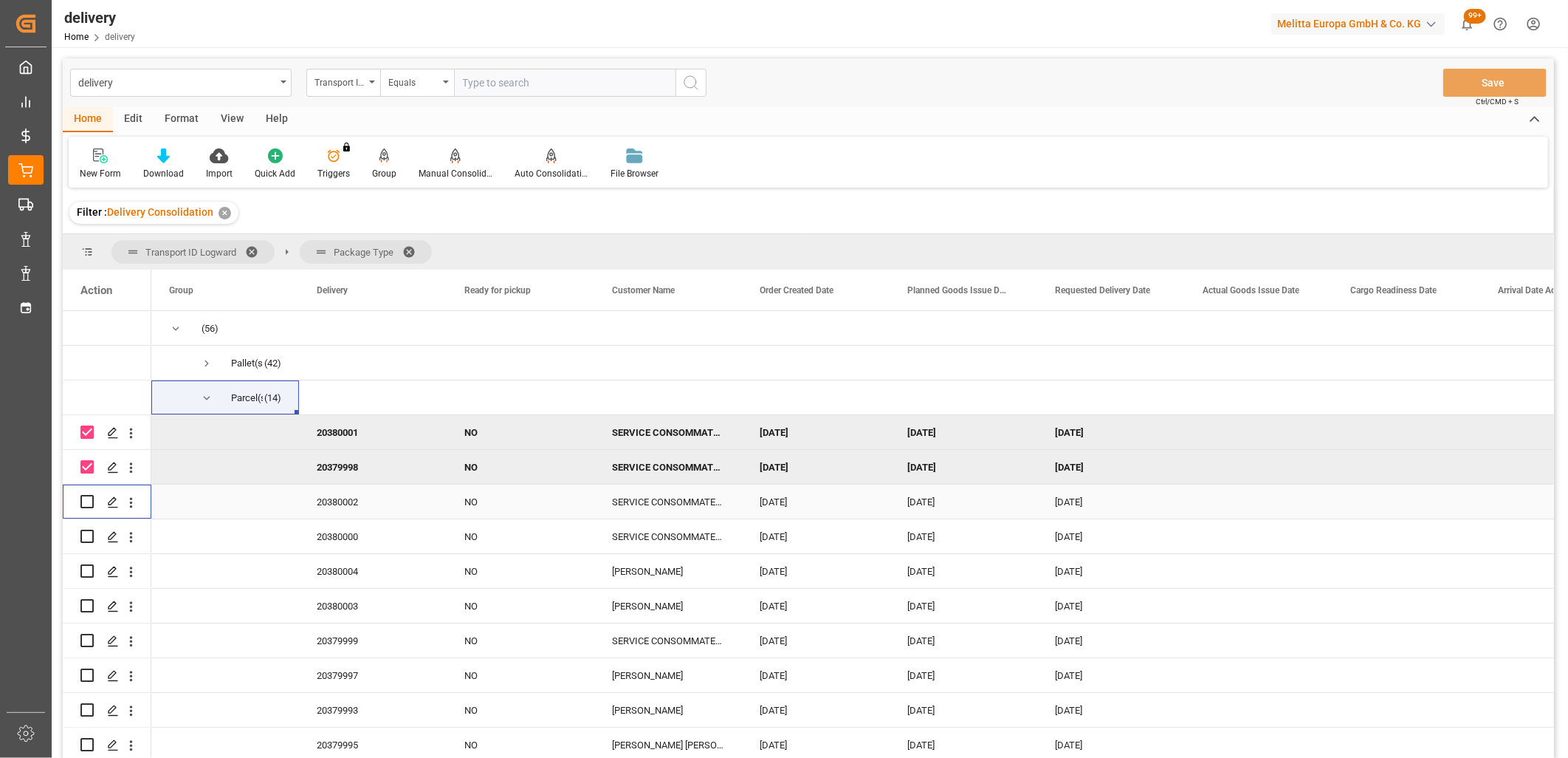
click at [87, 502] on input "Press Space to toggle row selection (unchecked)" at bounding box center [87, 501] width 13 height 13
checkbox input "true"
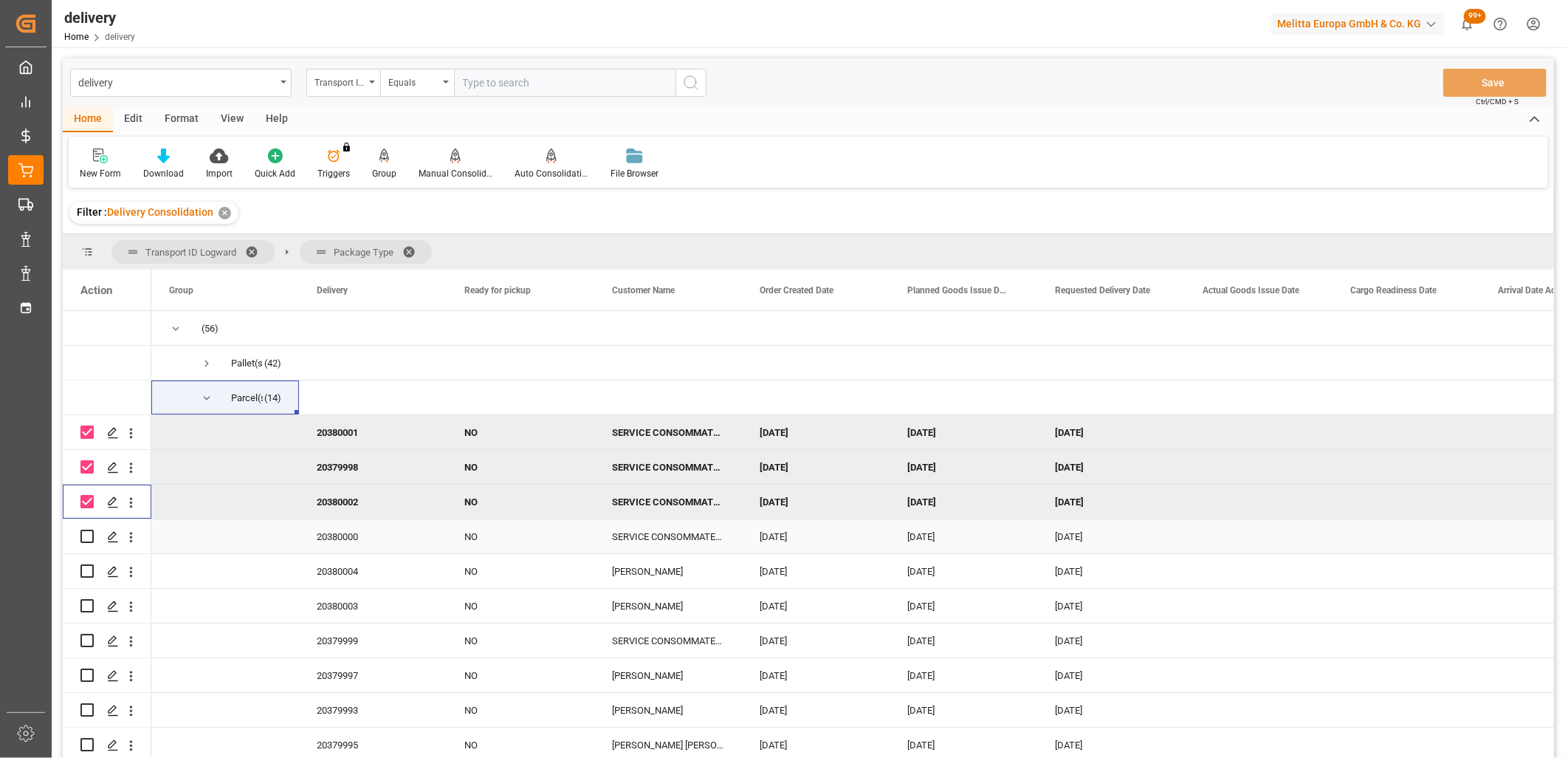
click at [87, 538] on input "Press Space to toggle row selection (unchecked)" at bounding box center [87, 536] width 13 height 13
checkbox input "true"
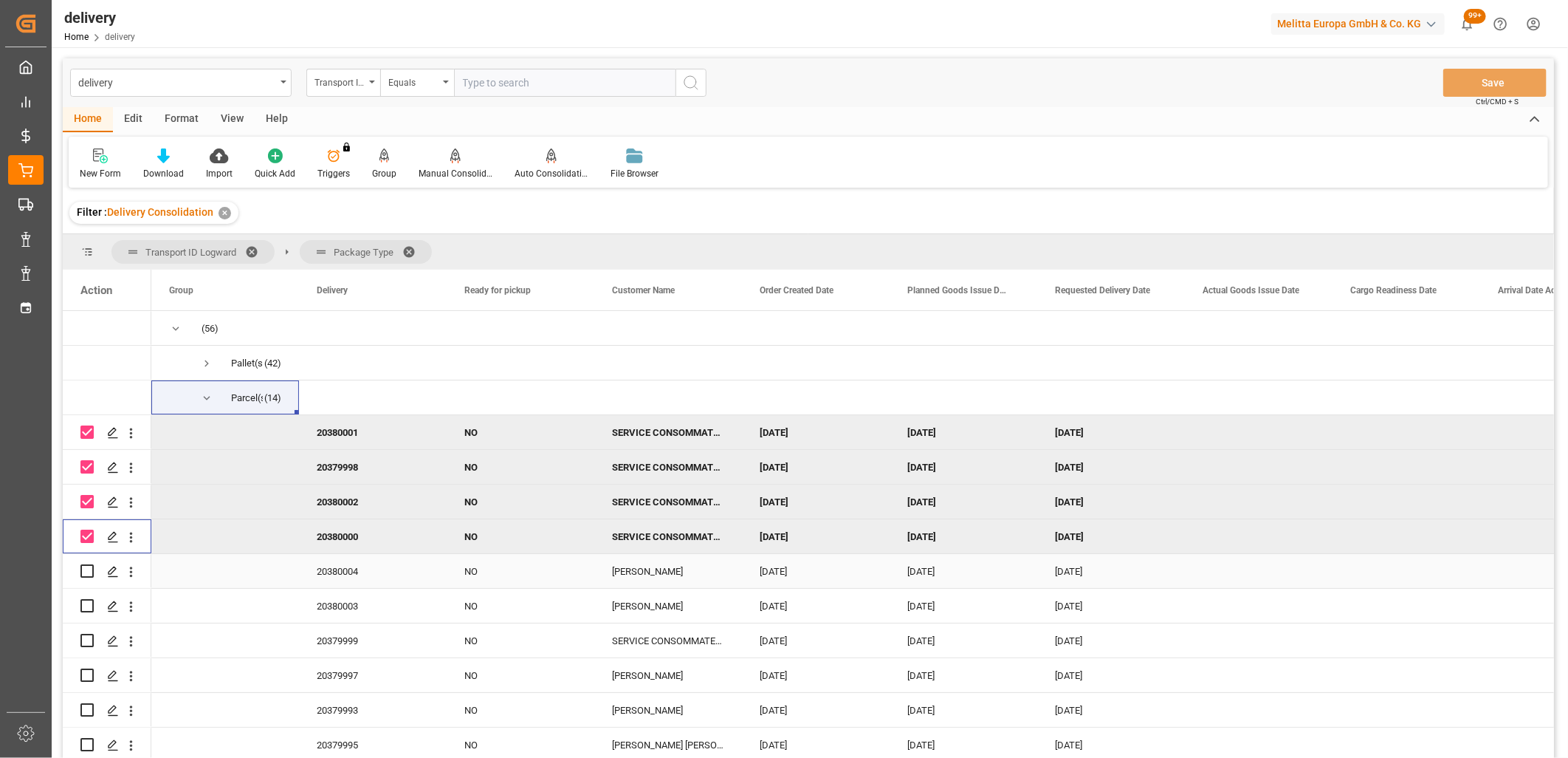
click at [90, 569] on input "Press Space to toggle row selection (unchecked)" at bounding box center [87, 570] width 13 height 13
checkbox input "true"
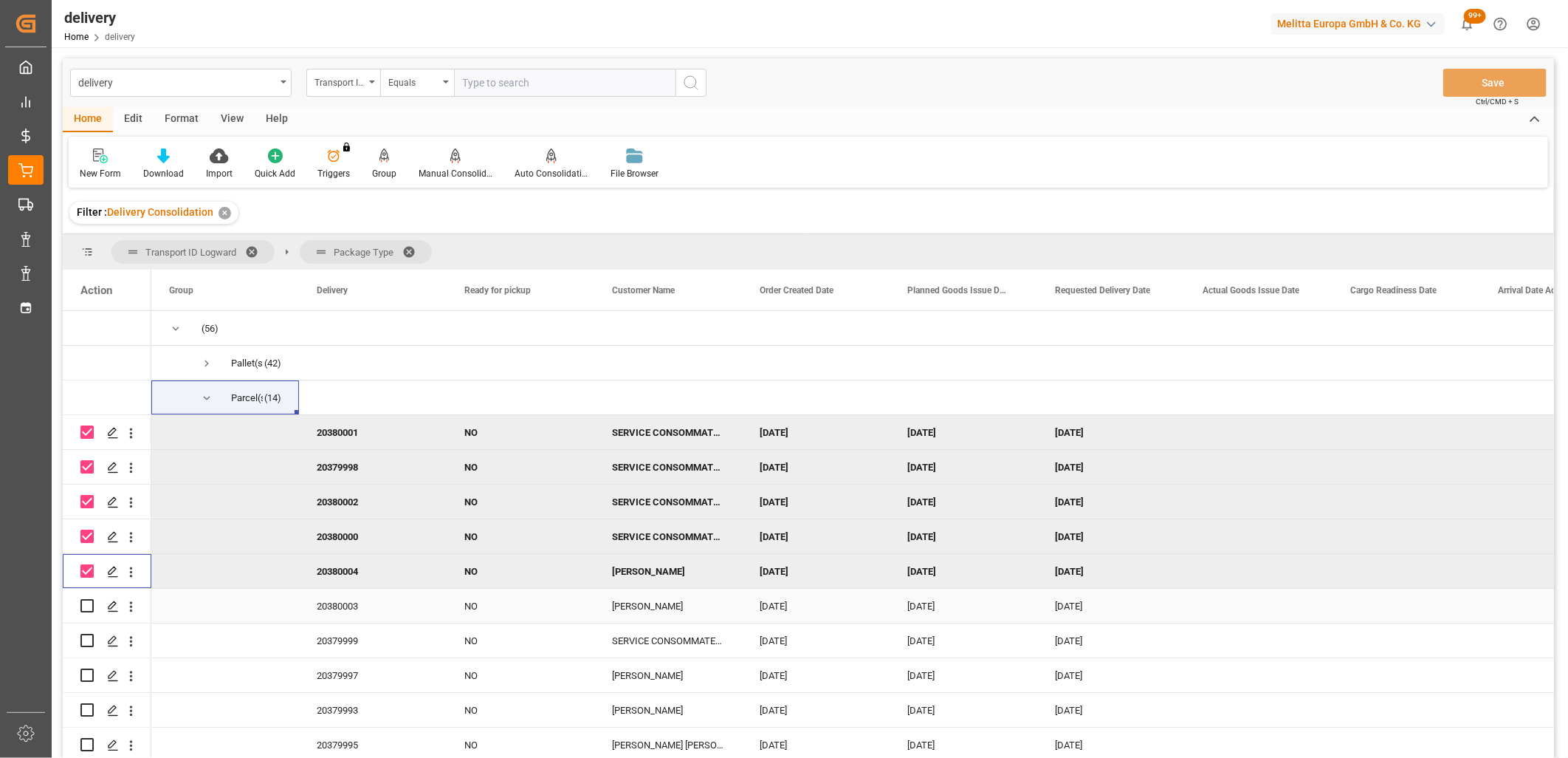
click at [85, 607] on input "Press Space to toggle row selection (unchecked)" at bounding box center [87, 605] width 13 height 13
checkbox input "true"
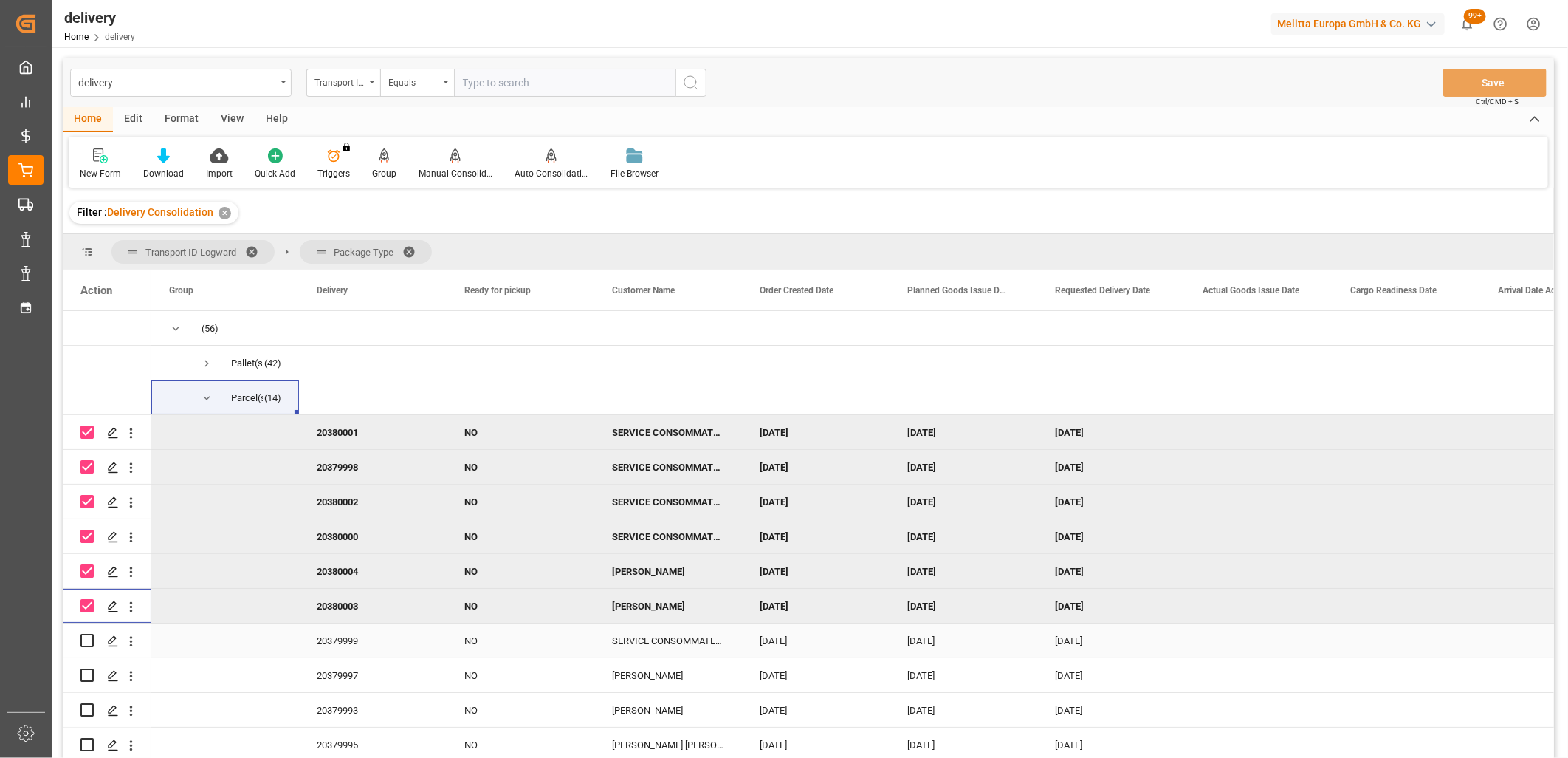
click at [85, 640] on input "Press Space to toggle row selection (unchecked)" at bounding box center [87, 639] width 13 height 13
checkbox input "true"
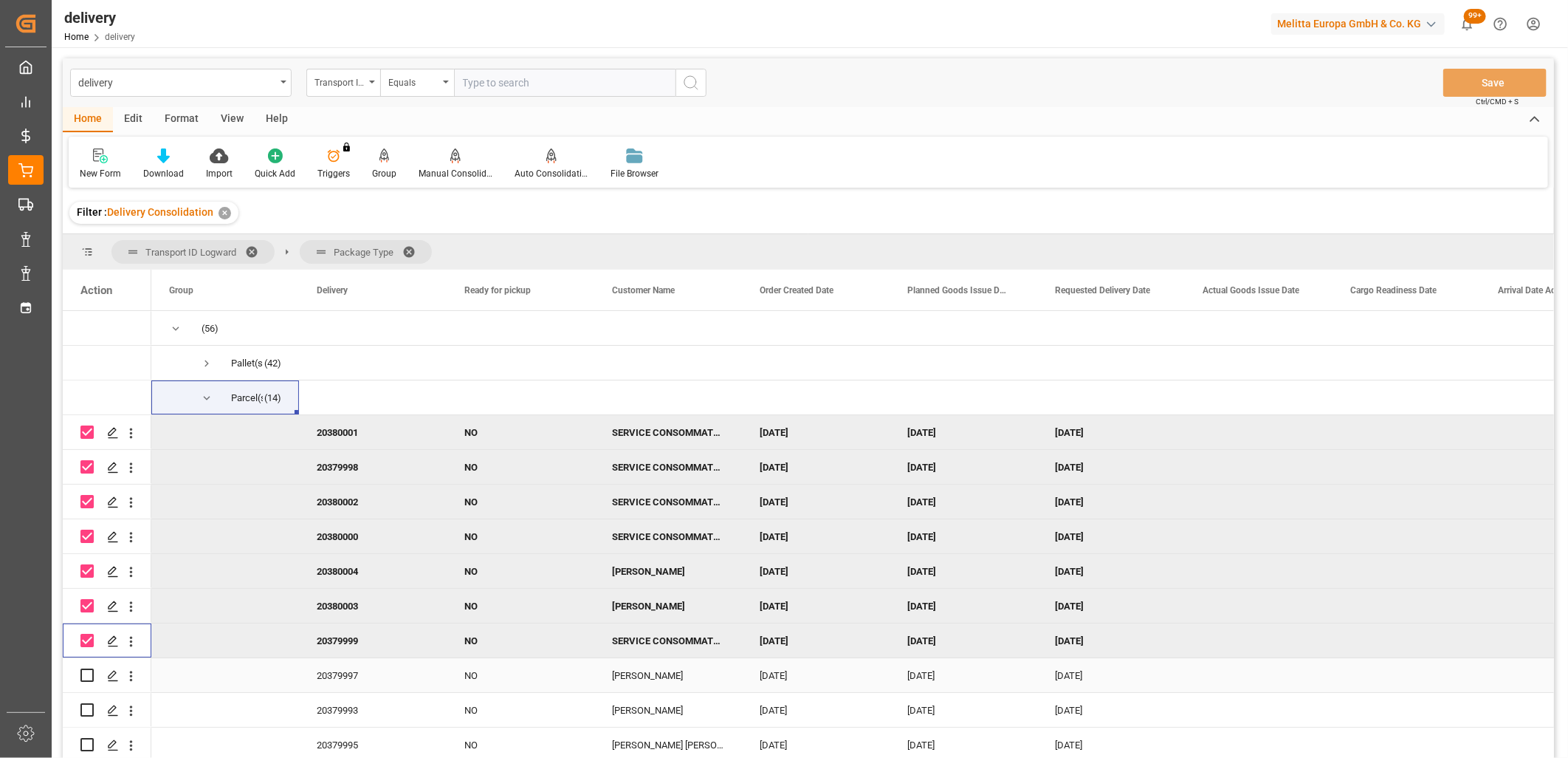
click at [86, 672] on input "Press Space to toggle row selection (unchecked)" at bounding box center [87, 674] width 13 height 13
checkbox input "true"
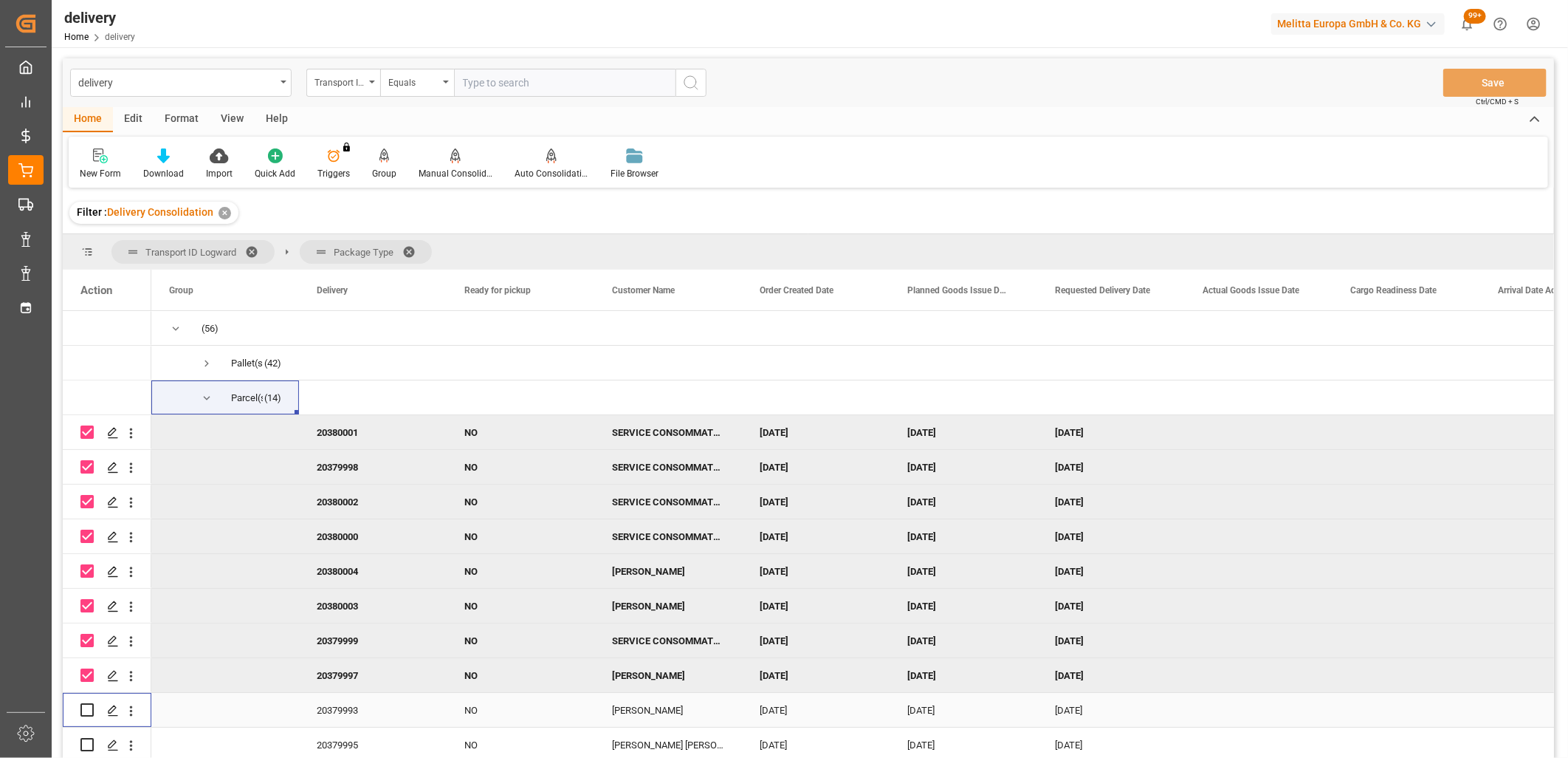
click at [86, 705] on input "Press Space to toggle row selection (unchecked)" at bounding box center [87, 709] width 13 height 13
checkbox input "true"
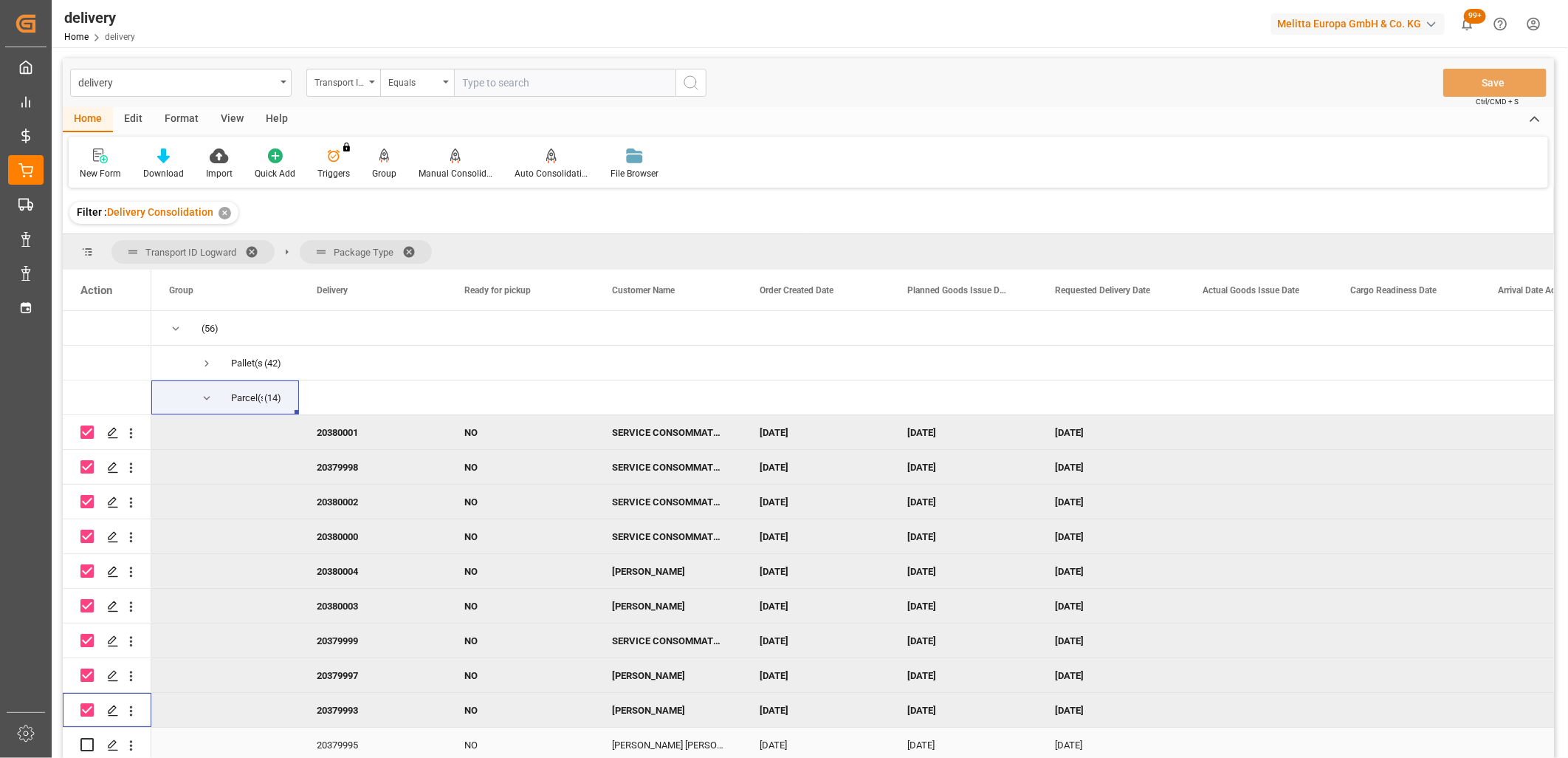
click at [90, 744] on input "Press Space to toggle row selection (unchecked)" at bounding box center [87, 744] width 13 height 13
checkbox input "true"
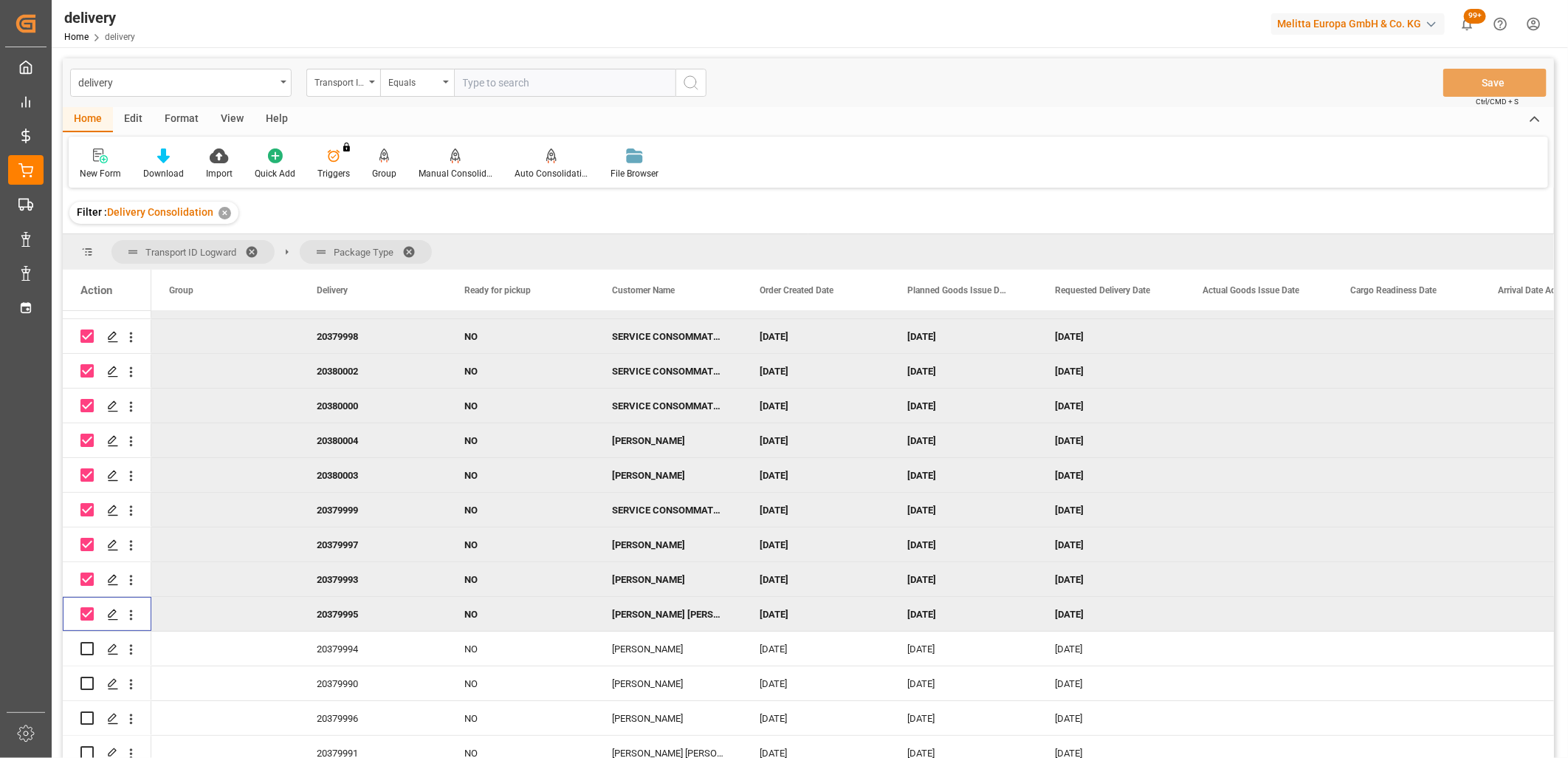
scroll to position [142, 0]
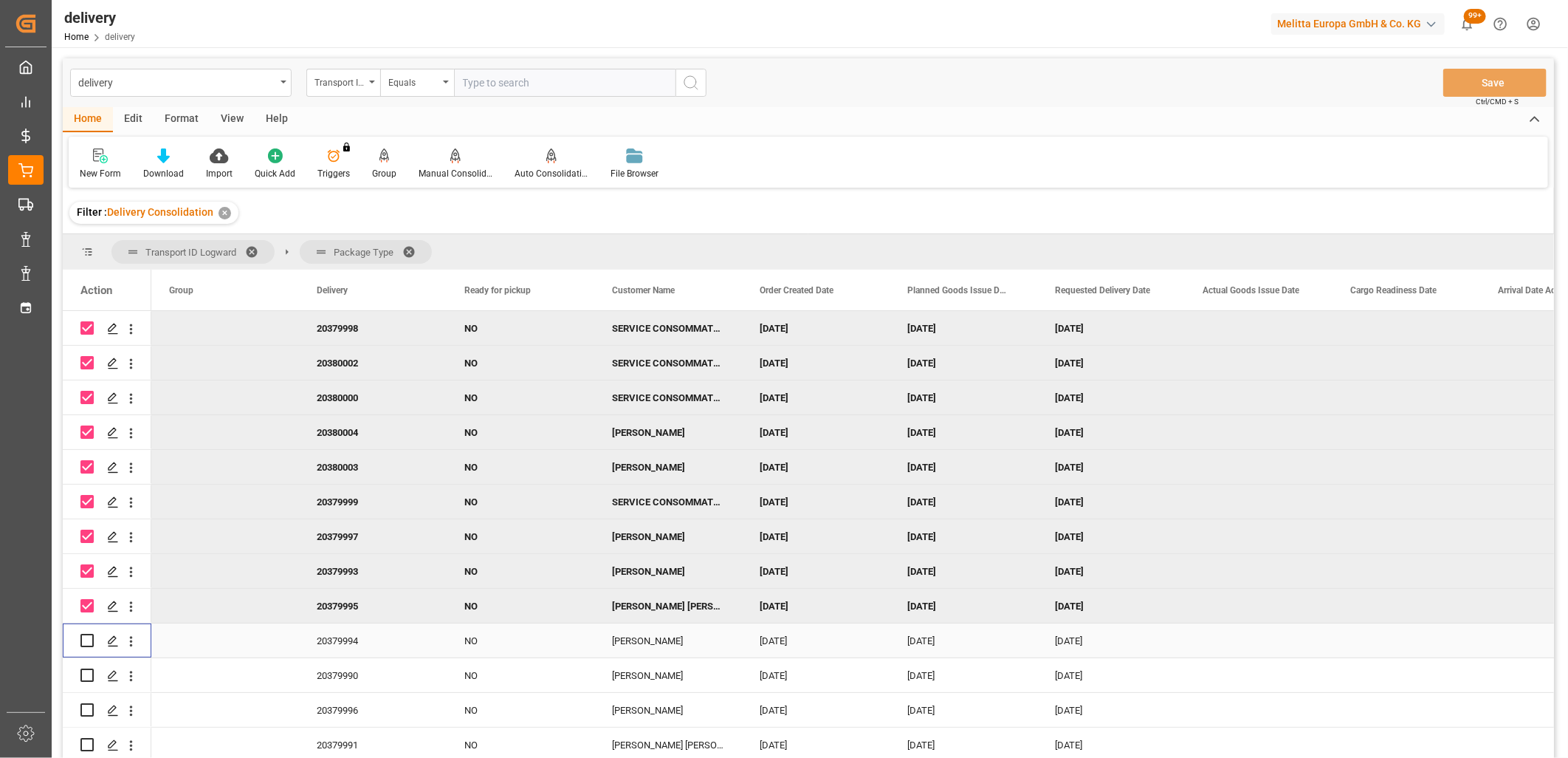
click at [85, 638] on input "Press Space to toggle row selection (unchecked)" at bounding box center [87, 639] width 13 height 13
checkbox input "true"
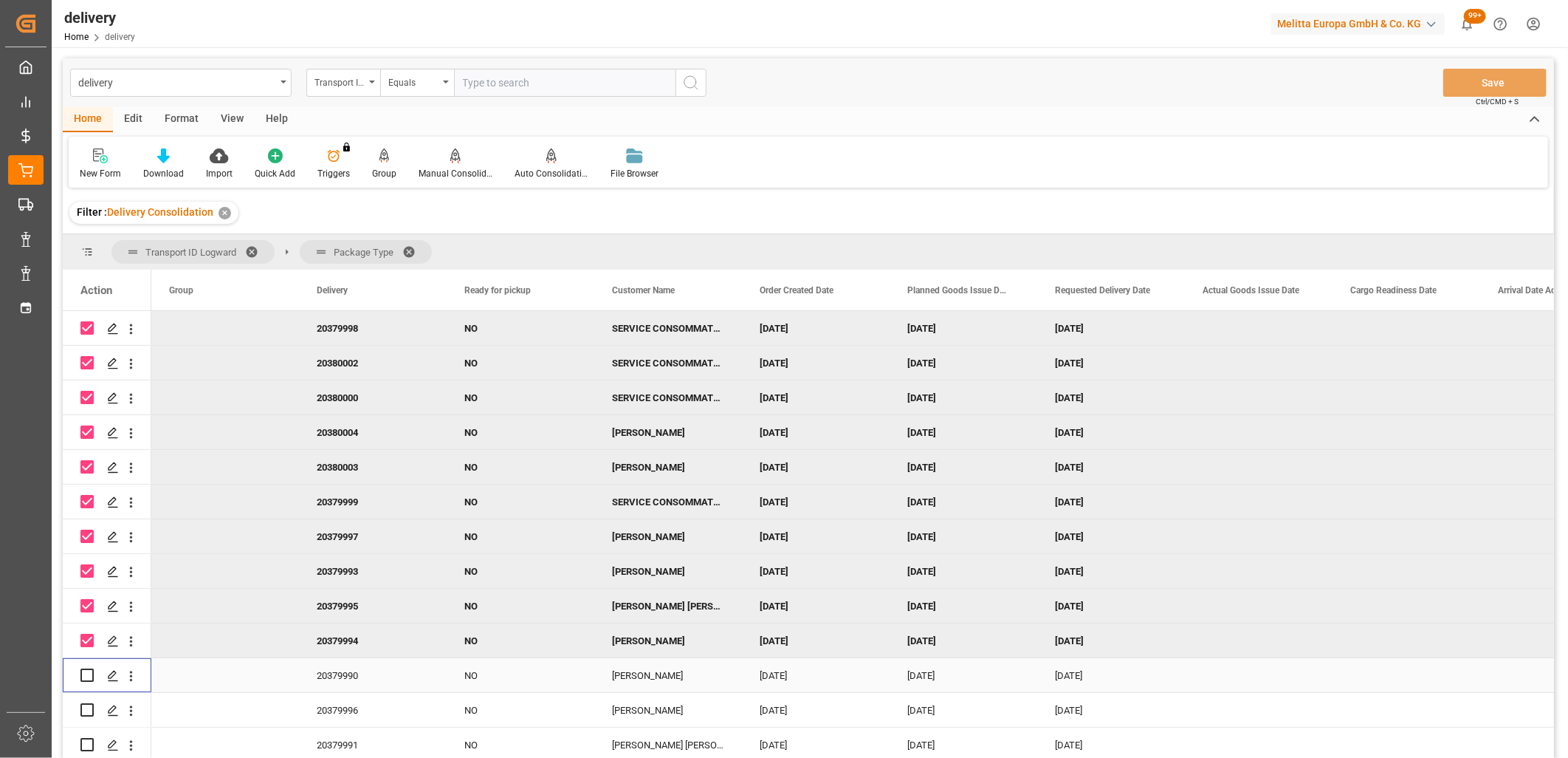
click at [85, 668] on input "Press Space to toggle row selection (unchecked)" at bounding box center [87, 674] width 13 height 13
checkbox input "true"
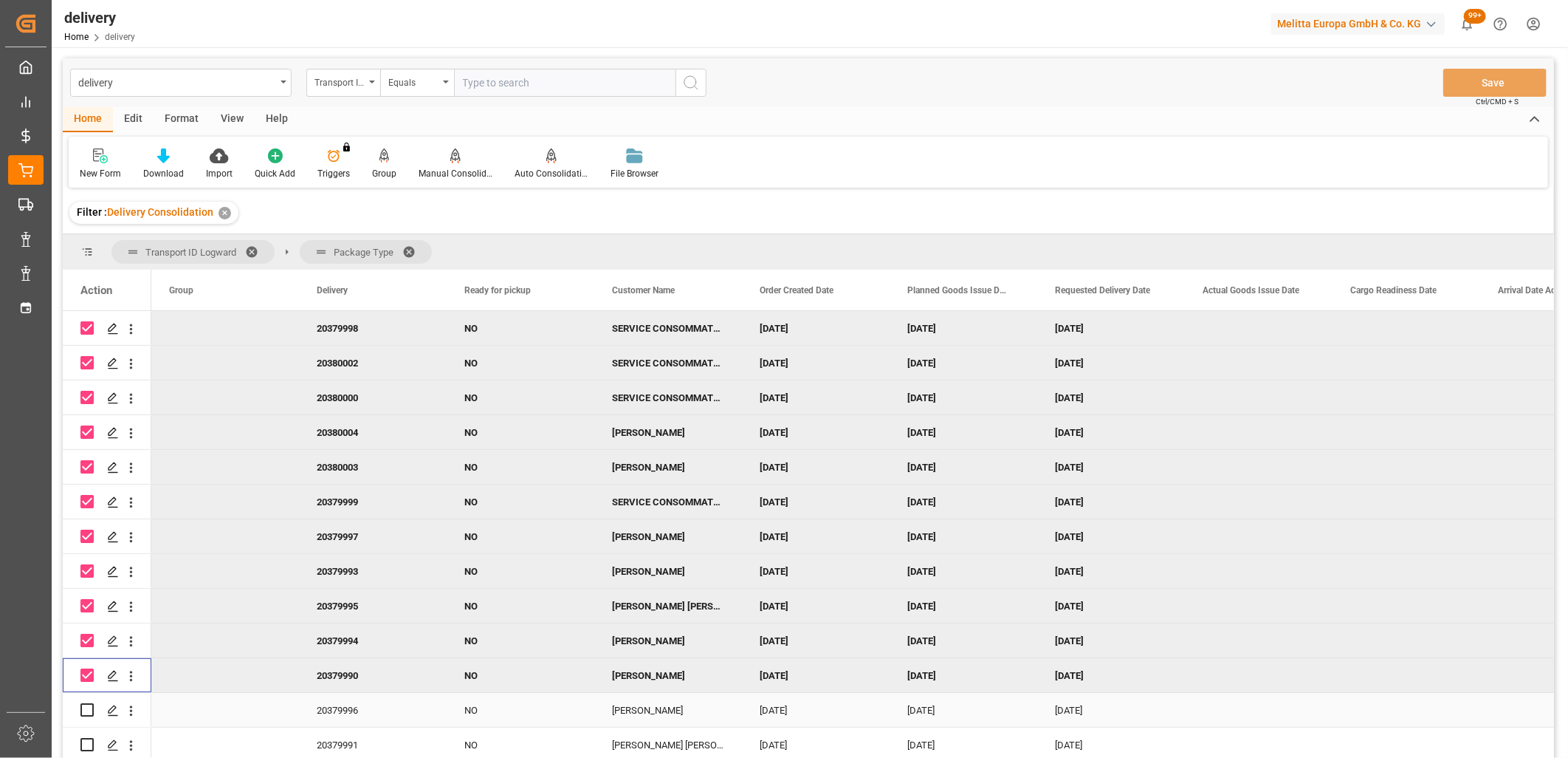
click at [87, 704] on input "Press Space to toggle row selection (unchecked)" at bounding box center [87, 709] width 13 height 13
checkbox input "true"
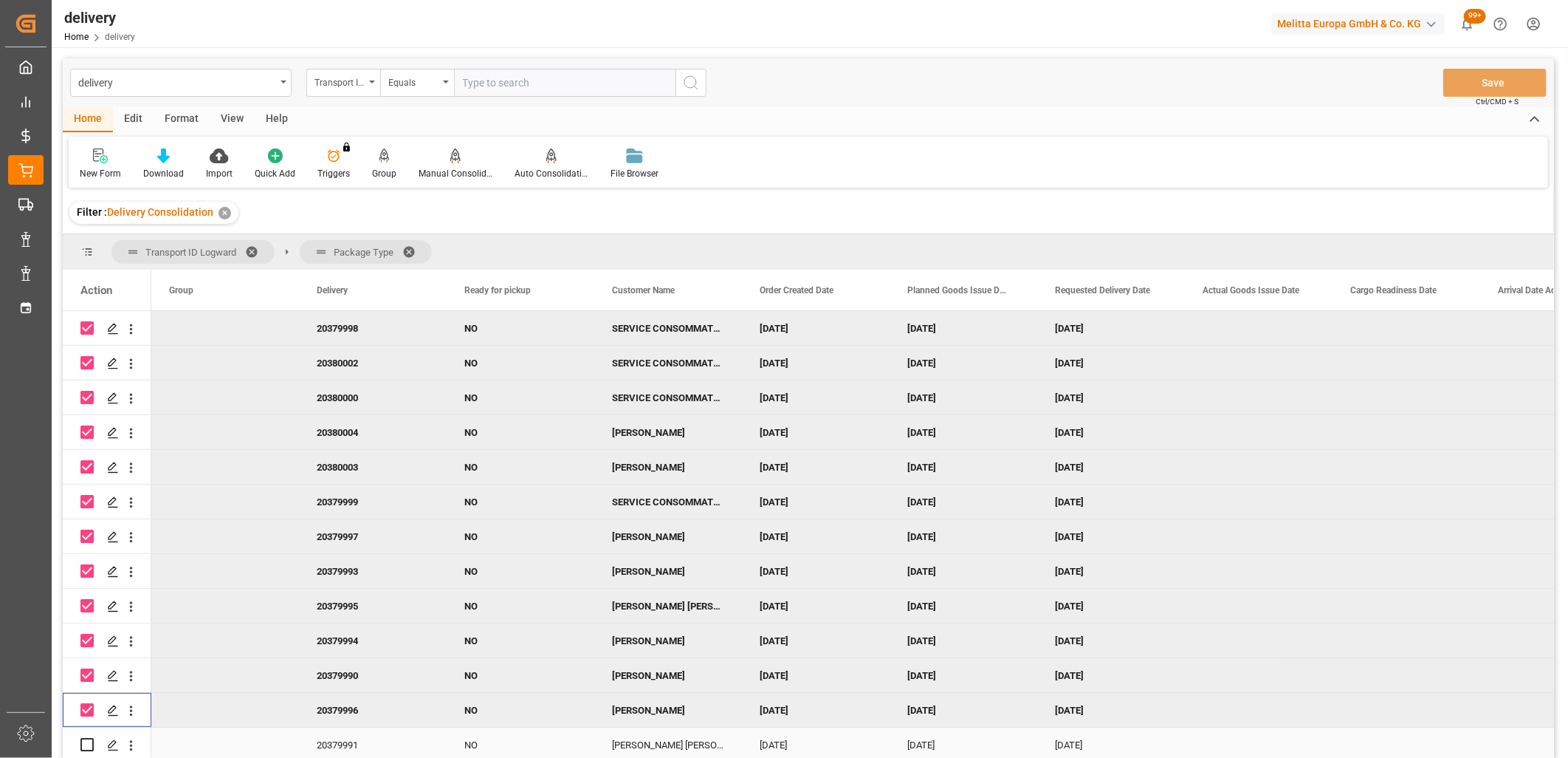
click at [87, 747] on div "Press SPACE to select this row." at bounding box center [87, 744] width 13 height 34
click at [87, 739] on input "Press Space to toggle row selection (unchecked)" at bounding box center [87, 744] width 13 height 13
checkbox input "true"
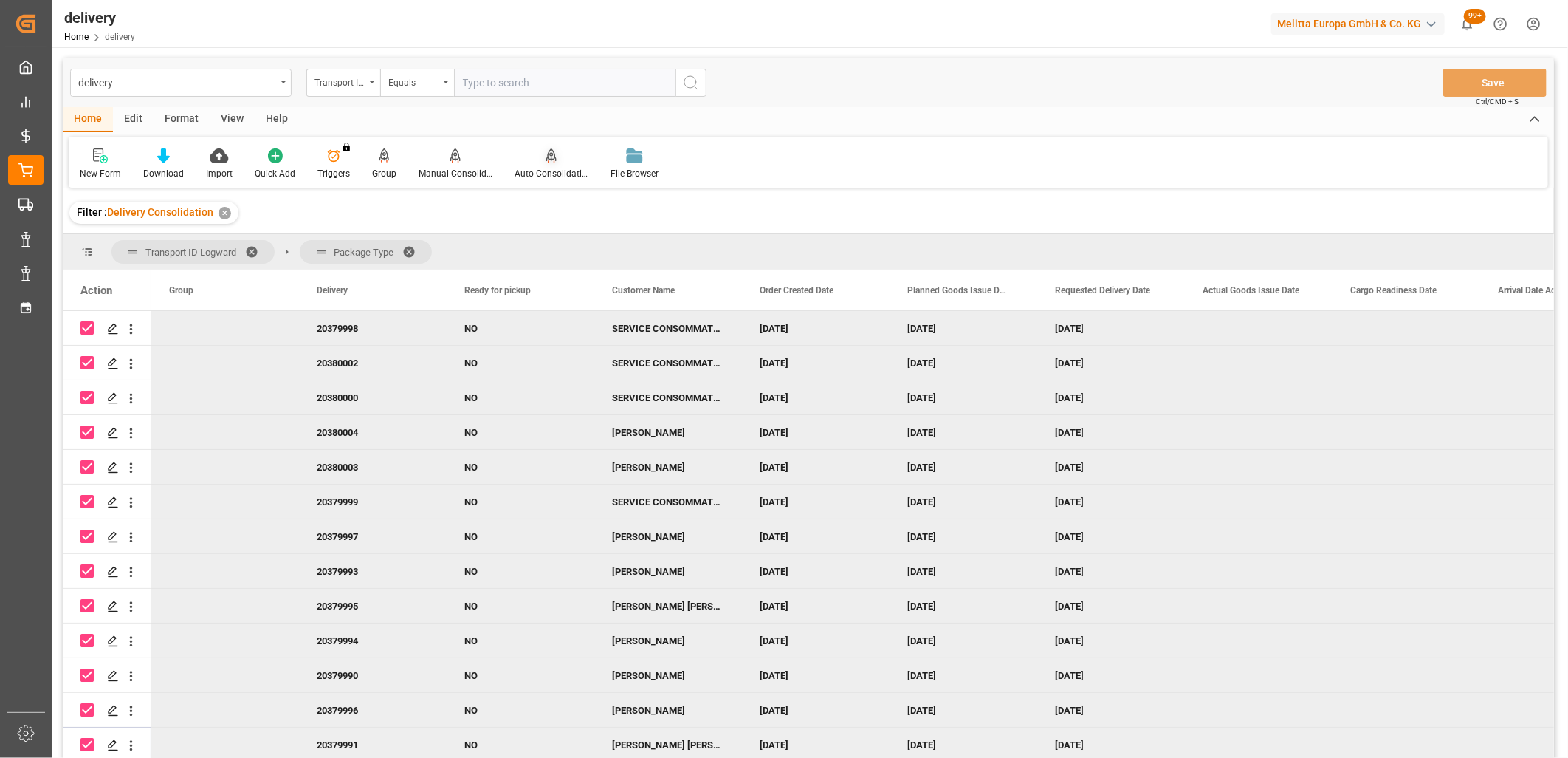
click at [549, 167] on div "Auto Consolidation" at bounding box center [552, 173] width 74 height 13
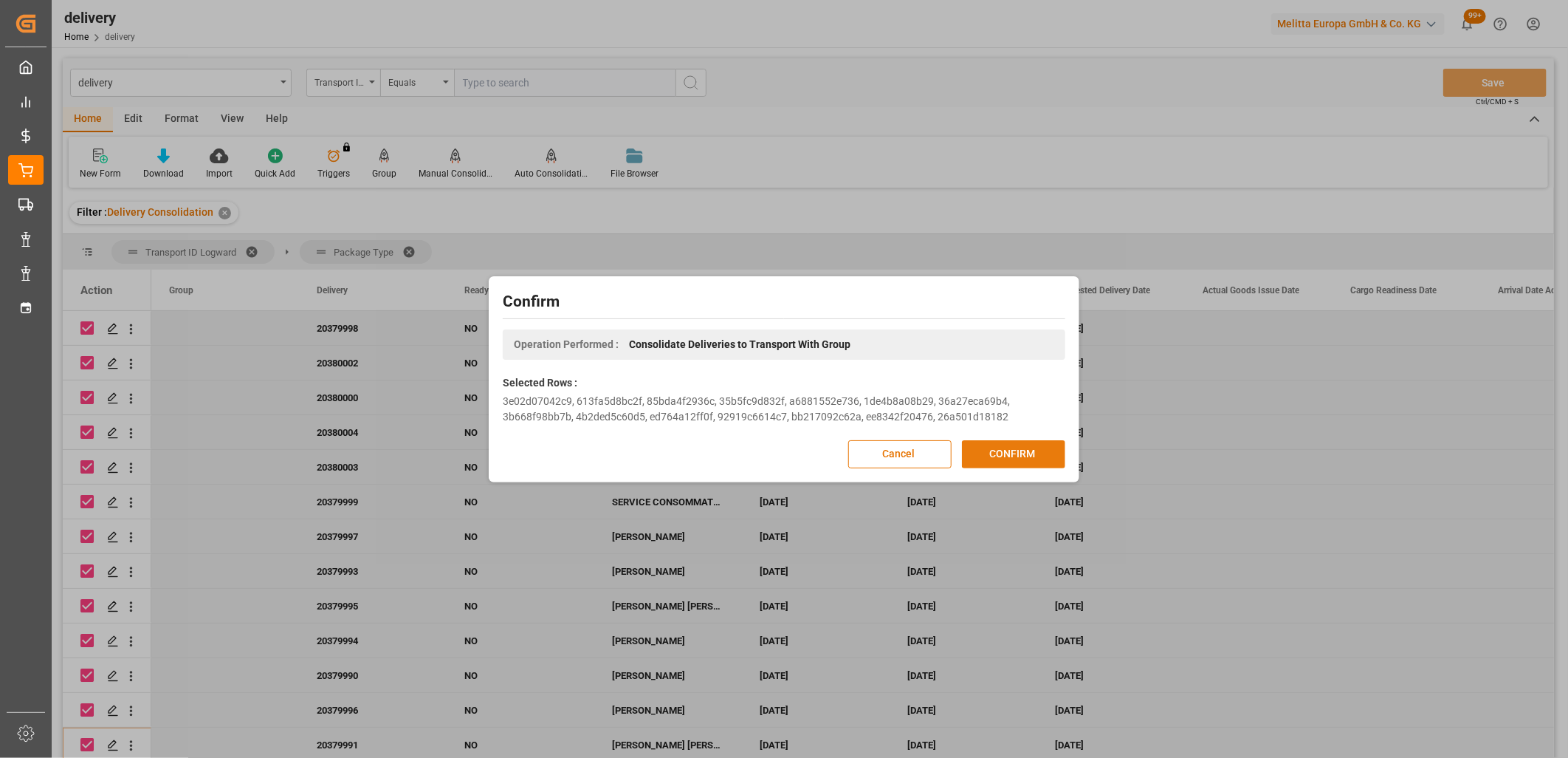
click at [1028, 451] on button "CONFIRM" at bounding box center [1013, 454] width 104 height 28
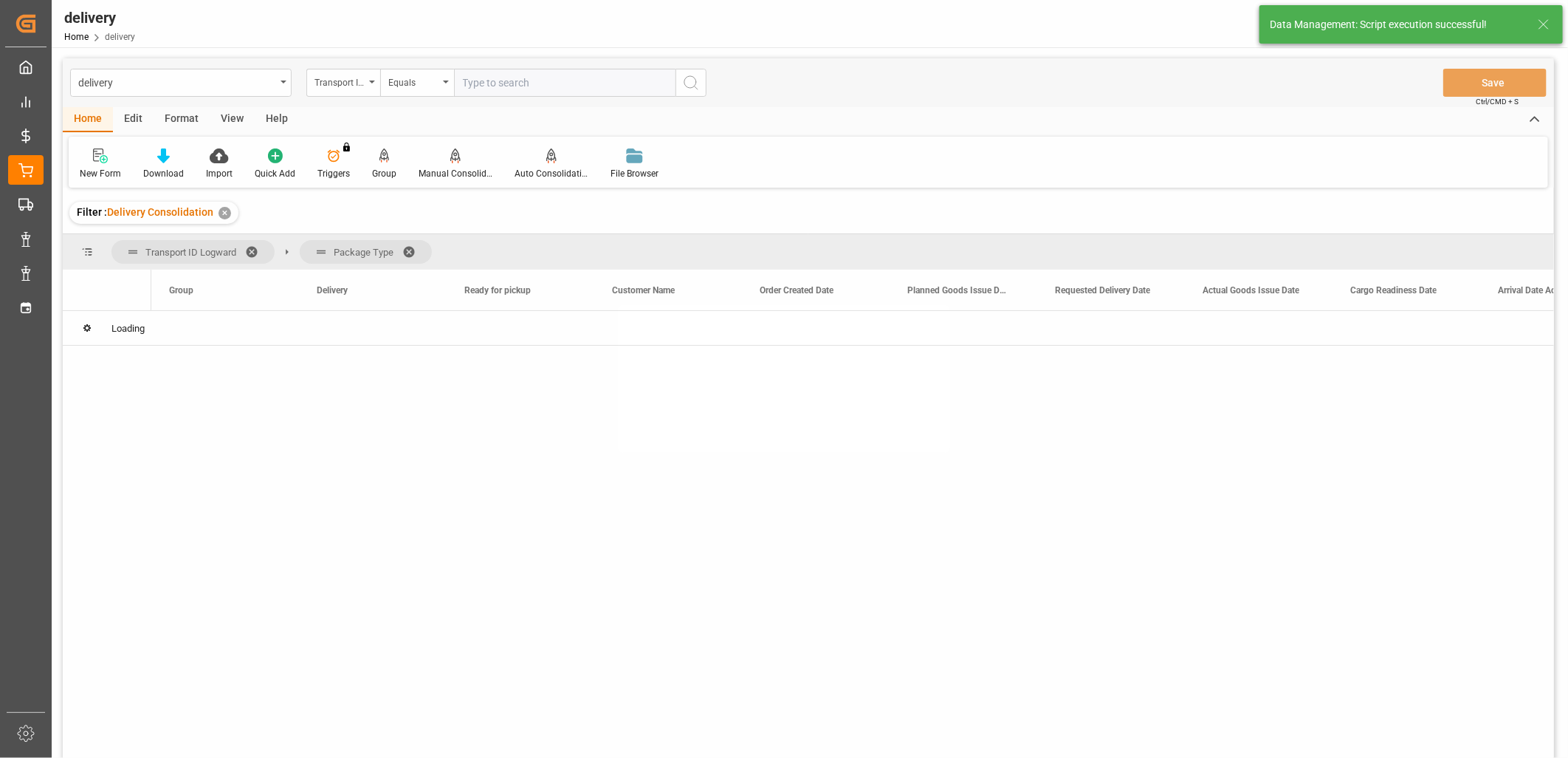
scroll to position [0, 0]
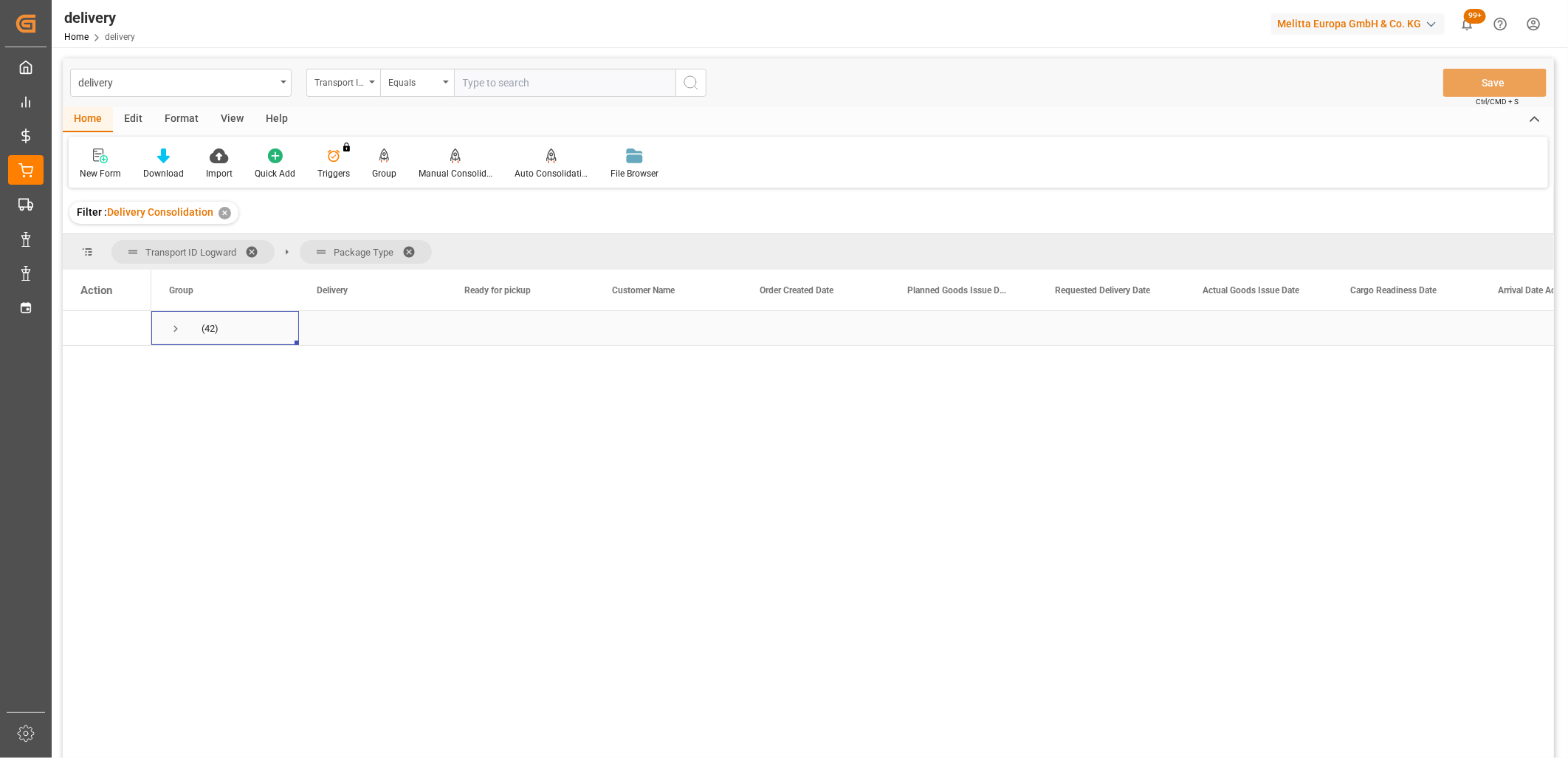
click at [182, 338] on span "(42)" at bounding box center [225, 328] width 112 height 33
click at [178, 335] on span "Press SPACE to select this row." at bounding box center [175, 328] width 13 height 13
click at [205, 365] on span "Press SPACE to select this row." at bounding box center [206, 363] width 13 height 13
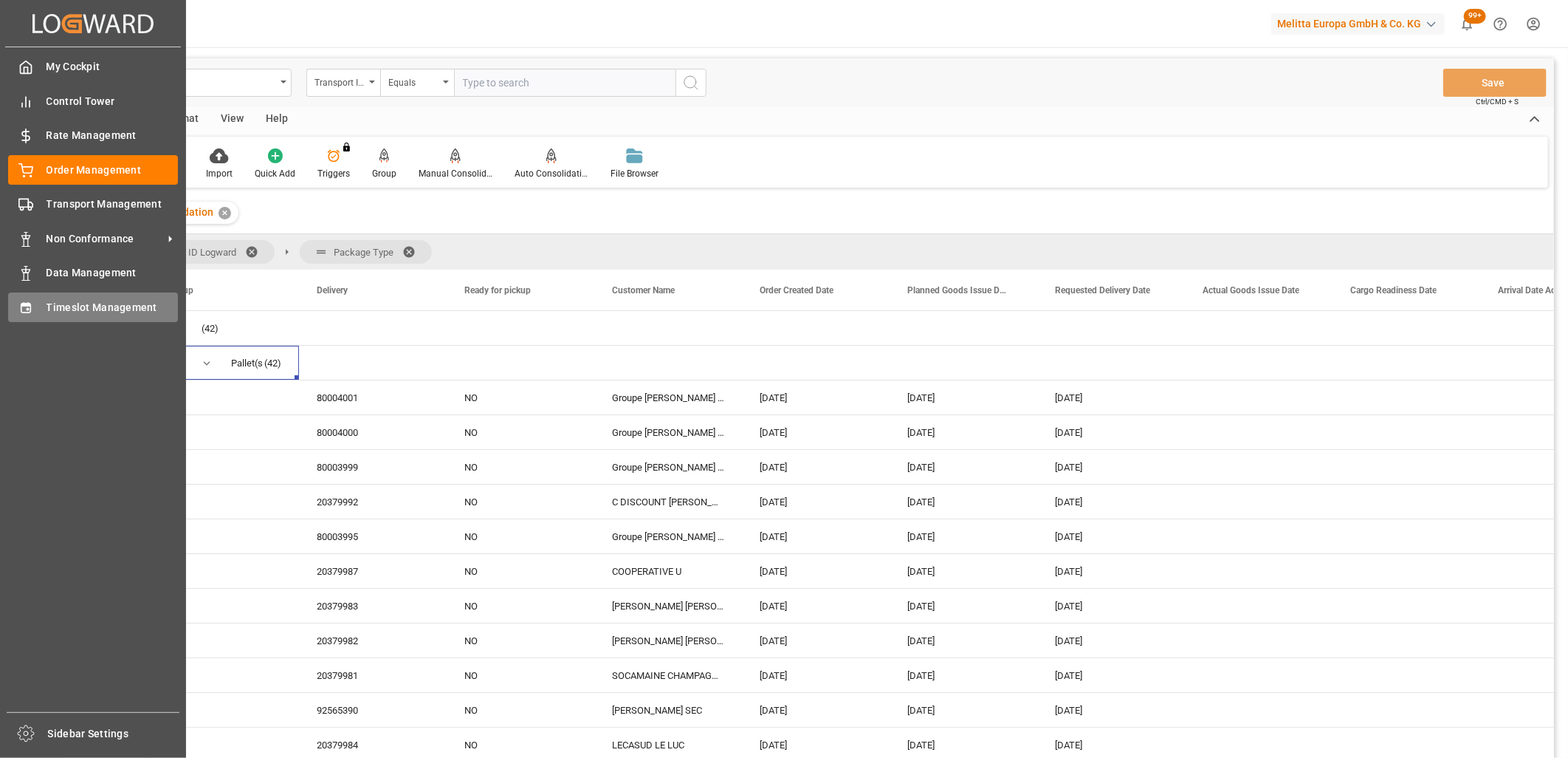
click at [28, 310] on icon at bounding box center [26, 307] width 10 height 10
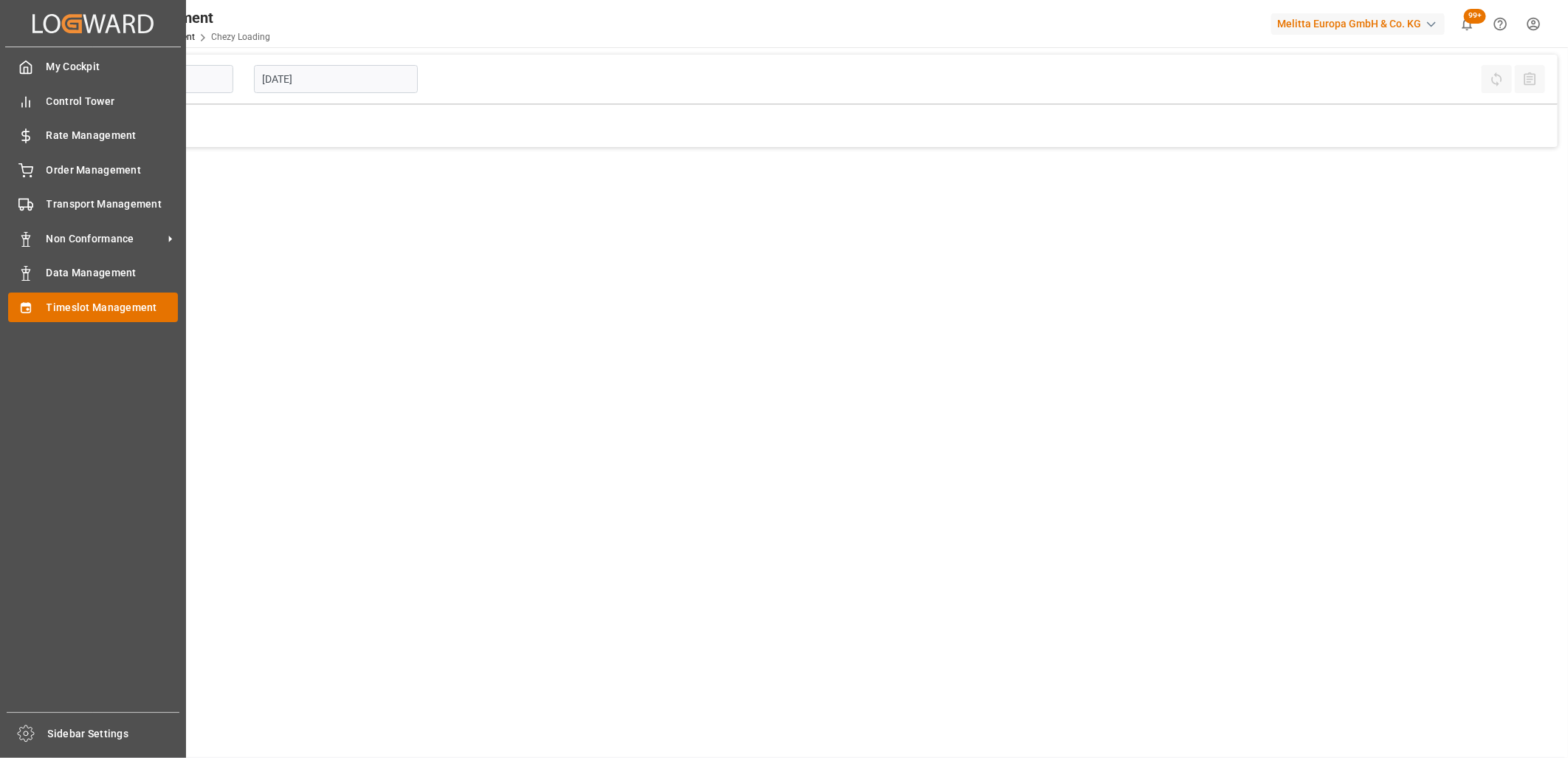
type input "Chezy Loading"
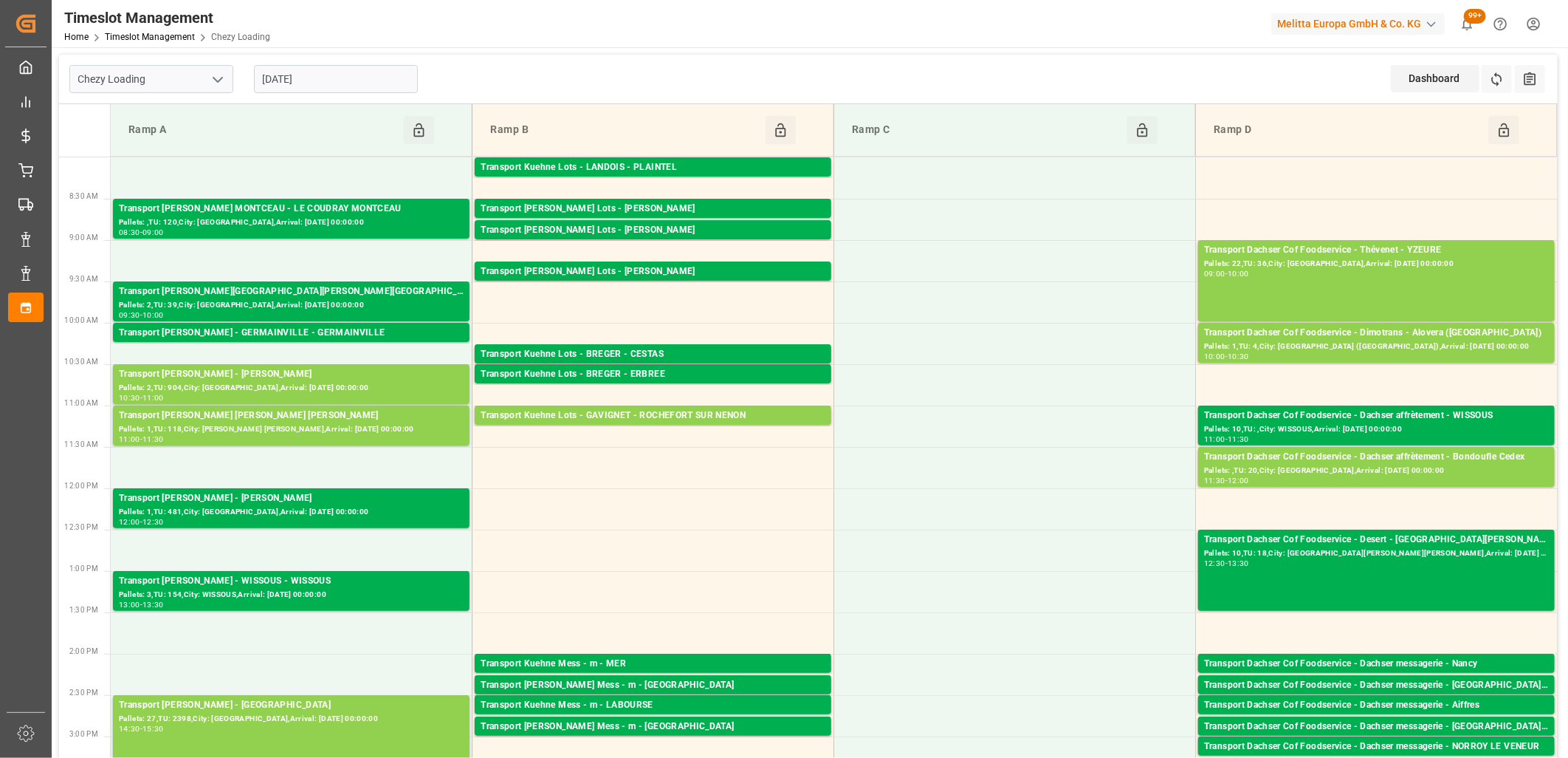
click at [334, 87] on input "[DATE]" at bounding box center [336, 79] width 164 height 28
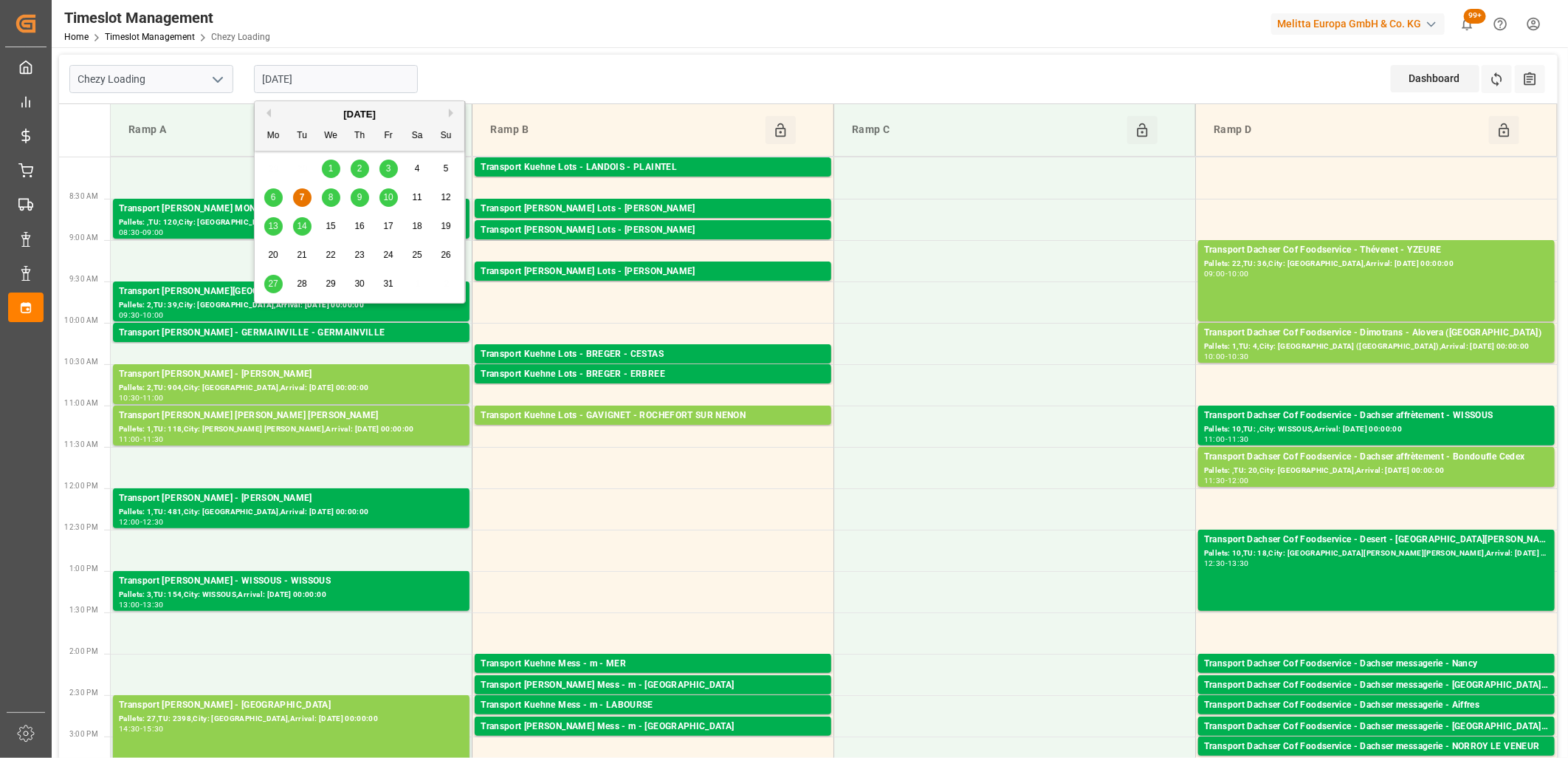
click at [327, 202] on div "8" at bounding box center [331, 198] width 19 height 18
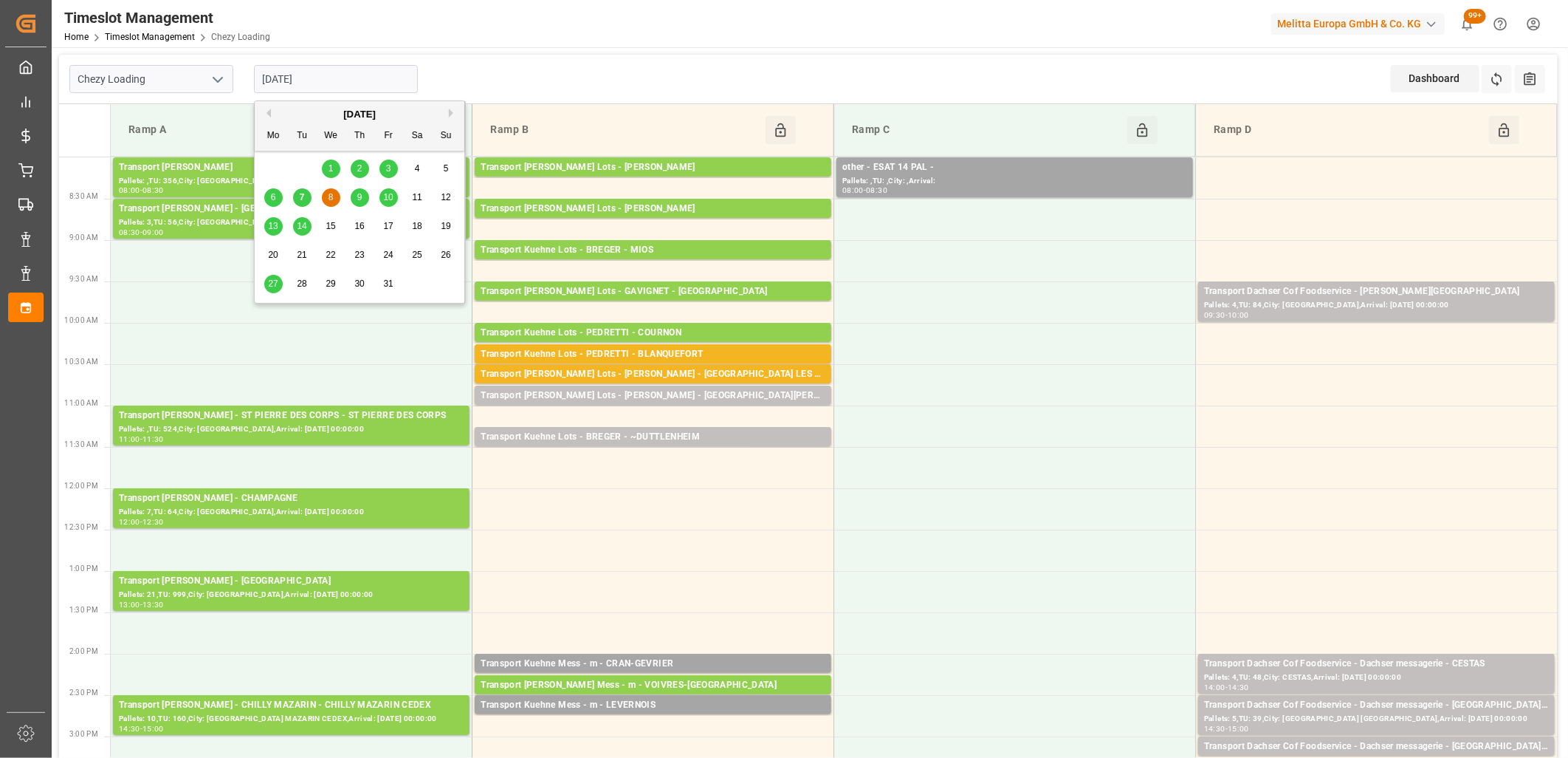
click at [373, 70] on input "[DATE]" at bounding box center [336, 79] width 164 height 28
click at [359, 192] on span "9" at bounding box center [359, 197] width 5 height 10
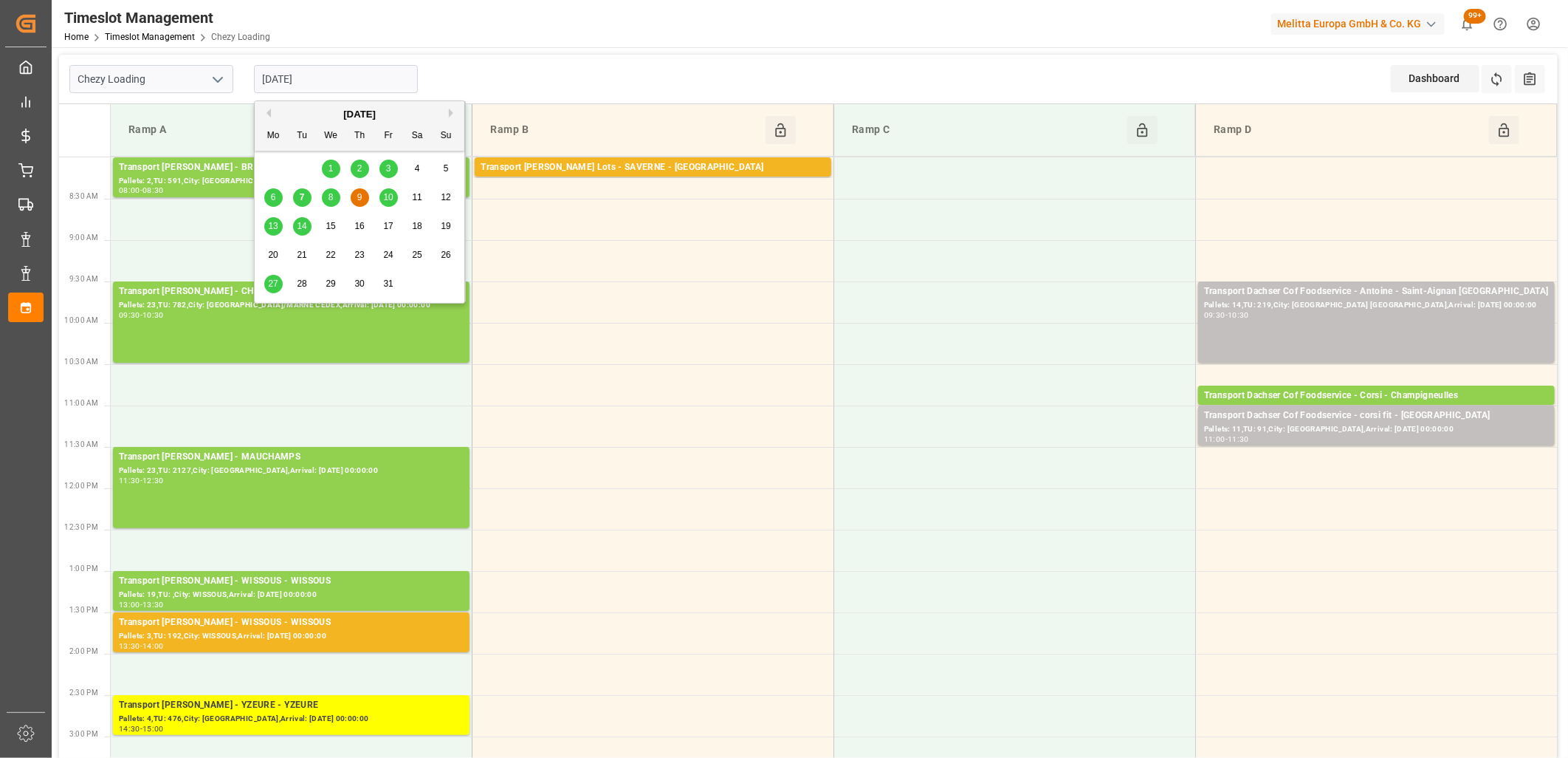
click at [384, 87] on input "[DATE]" at bounding box center [336, 79] width 164 height 28
click at [333, 196] on span "8" at bounding box center [331, 197] width 5 height 10
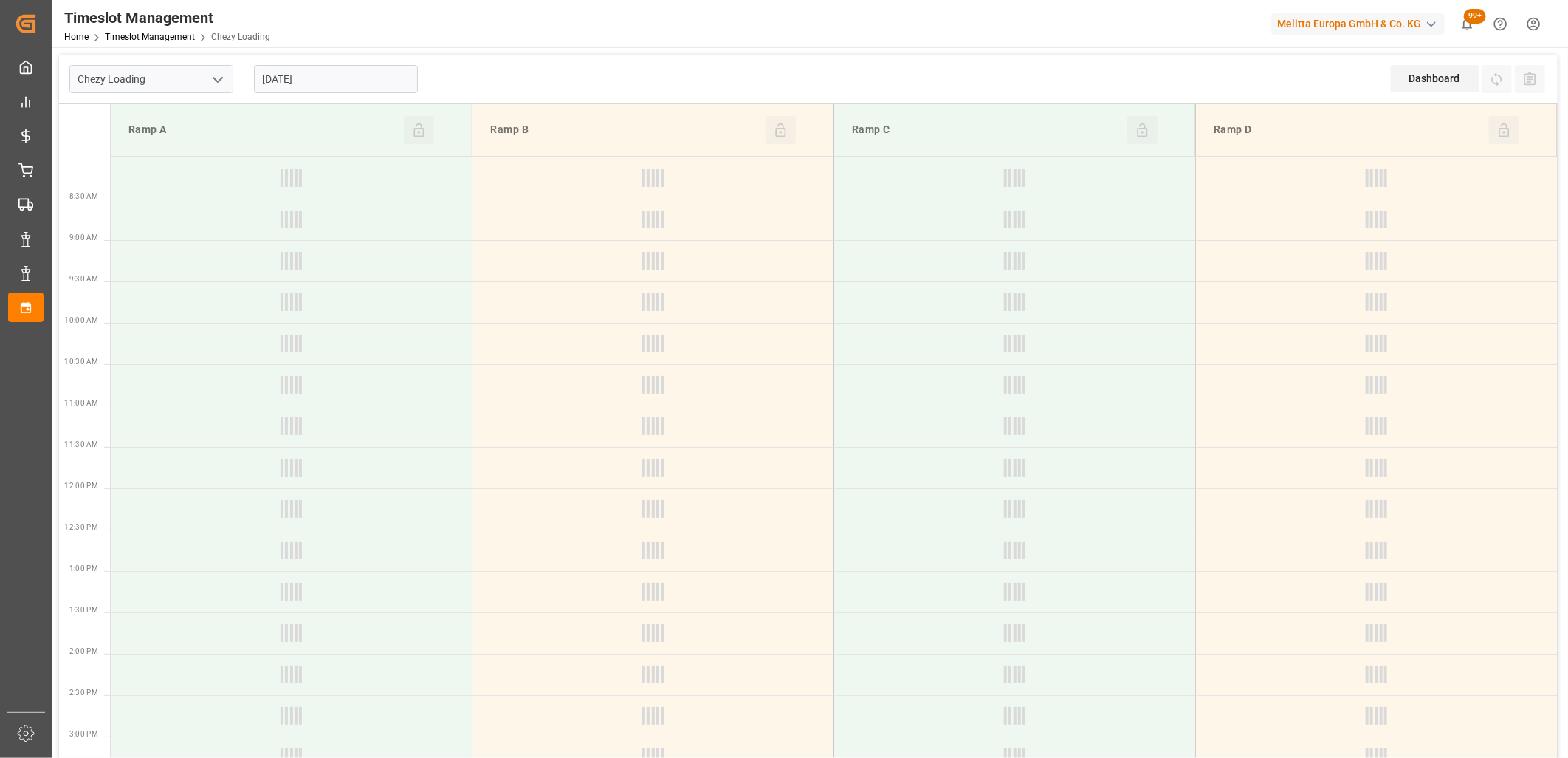
click at [347, 86] on input "[DATE]" at bounding box center [336, 79] width 164 height 28
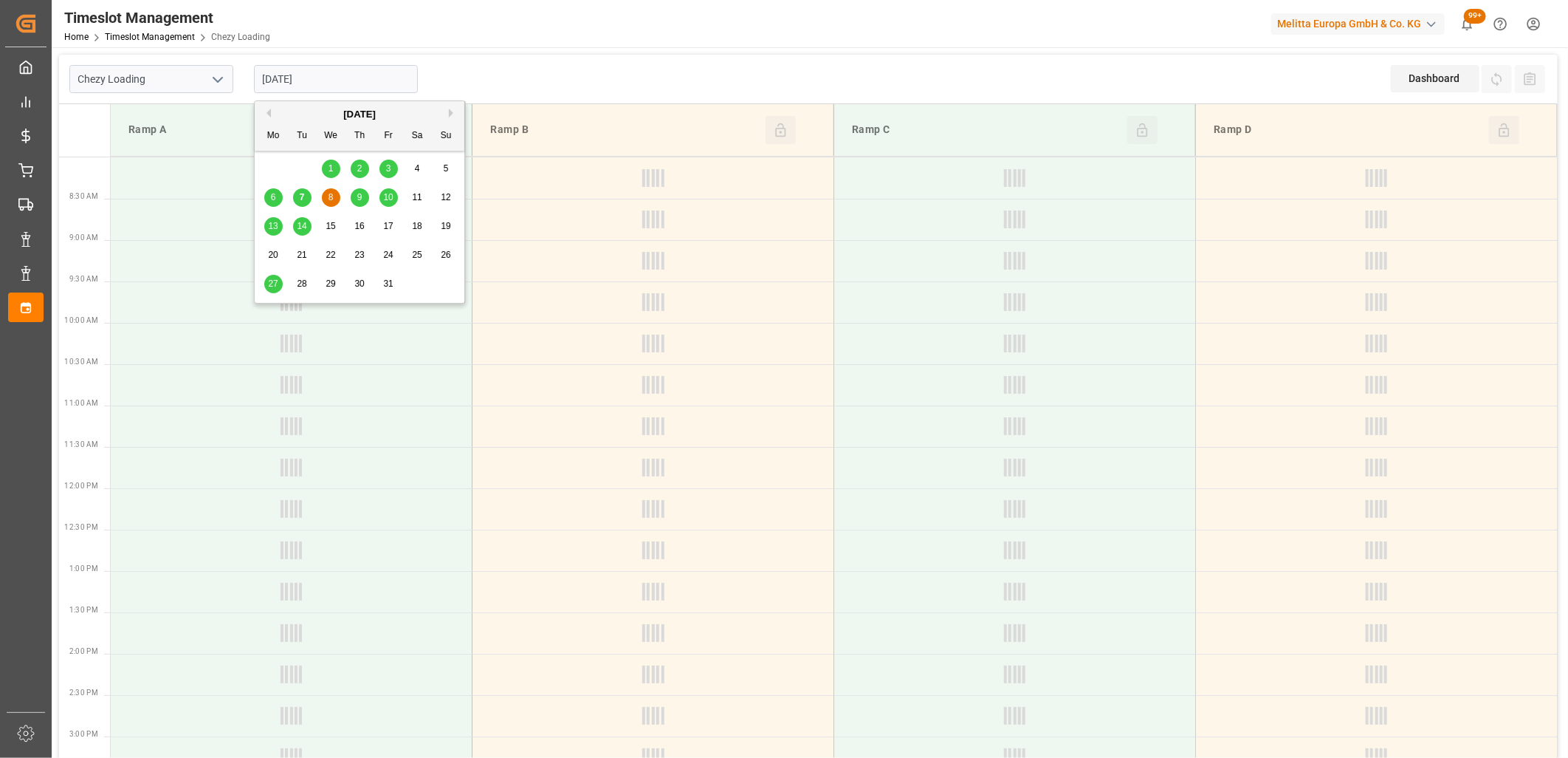
click at [386, 200] on span "10" at bounding box center [388, 197] width 10 height 10
type input "[DATE]"
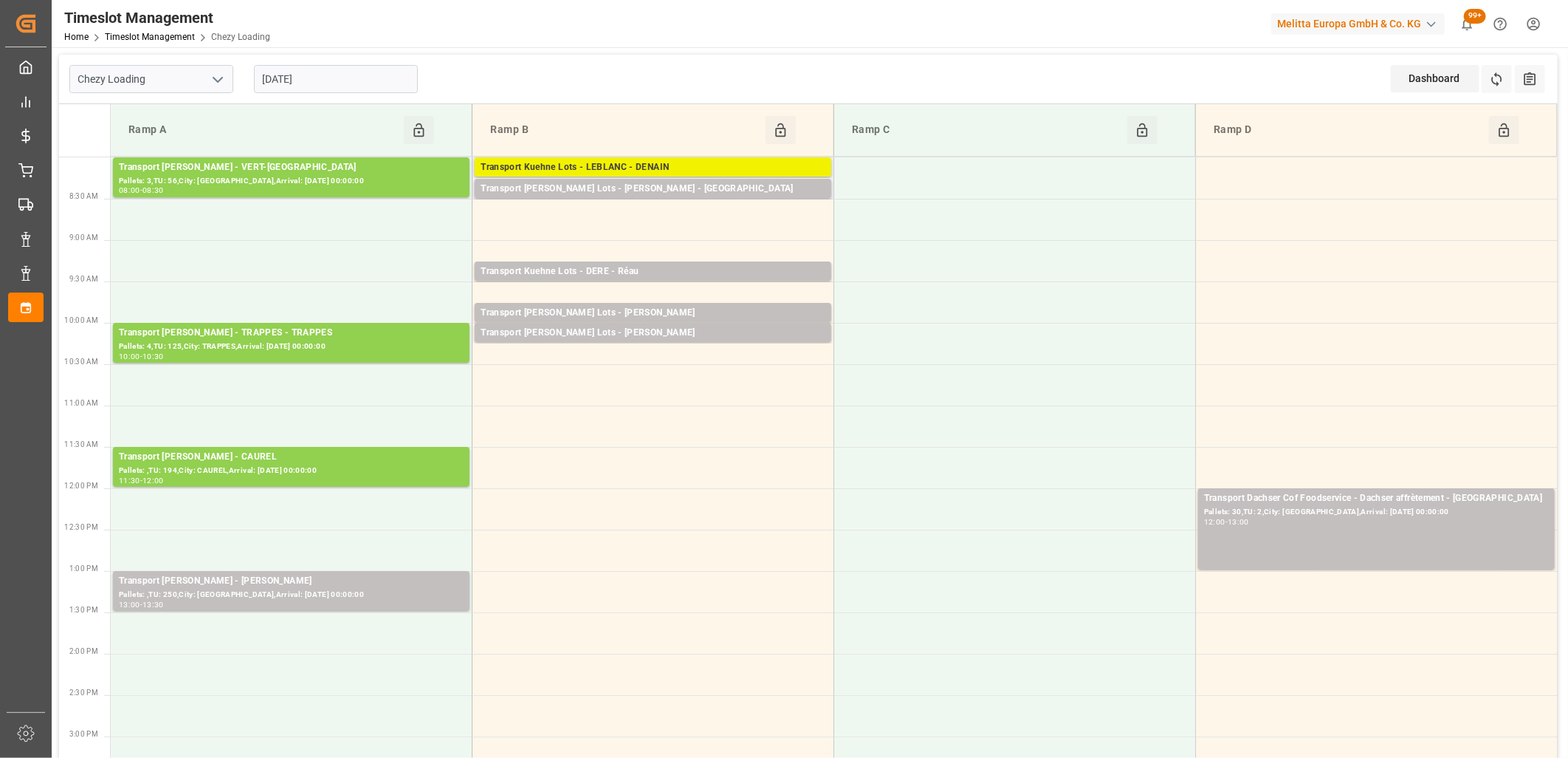
click at [533, 170] on div "Transport Kuehne Lots - LEBLANC - DENAIN" at bounding box center [653, 167] width 344 height 15
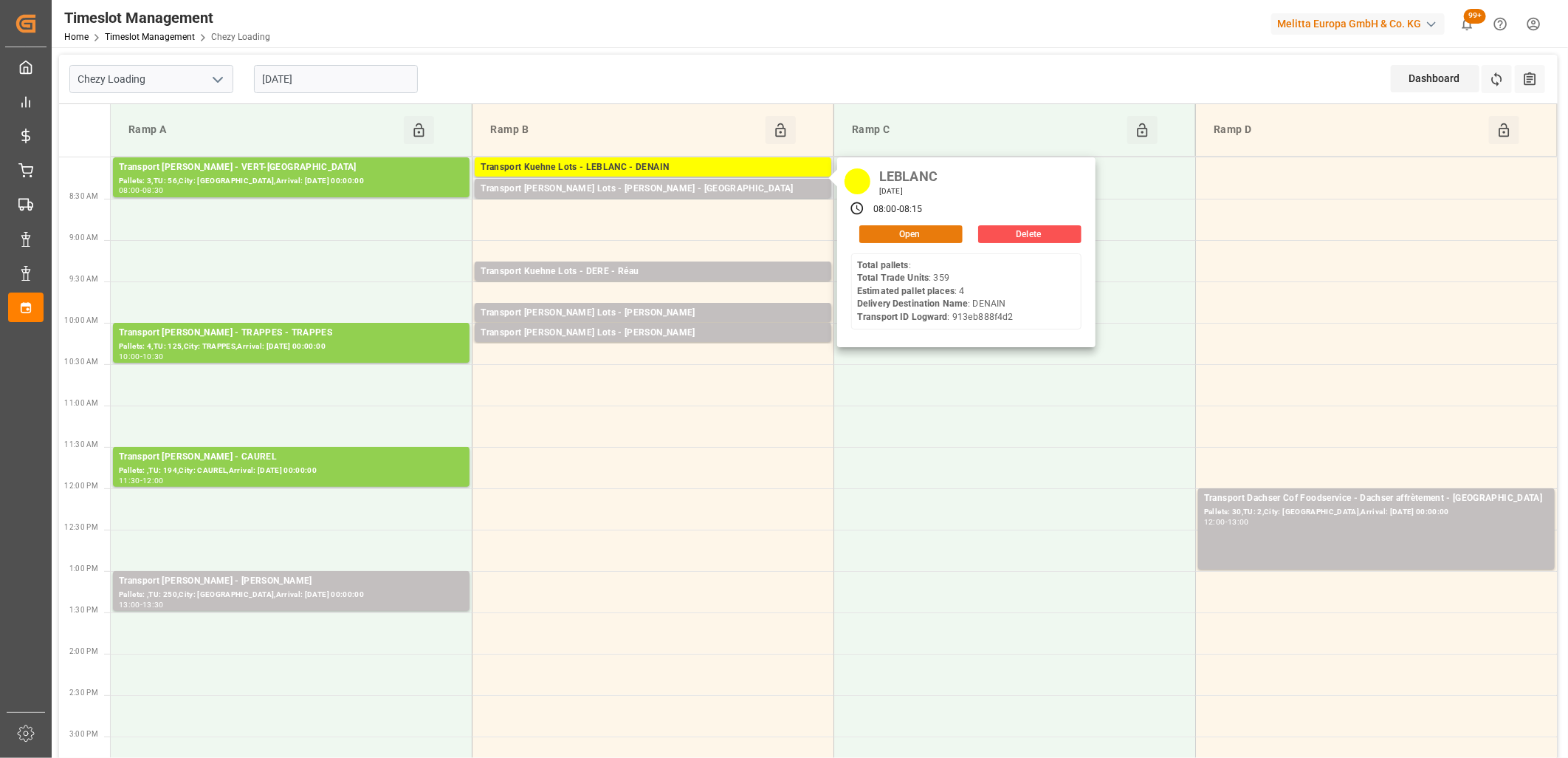
click at [877, 232] on button "Open" at bounding box center [911, 234] width 104 height 18
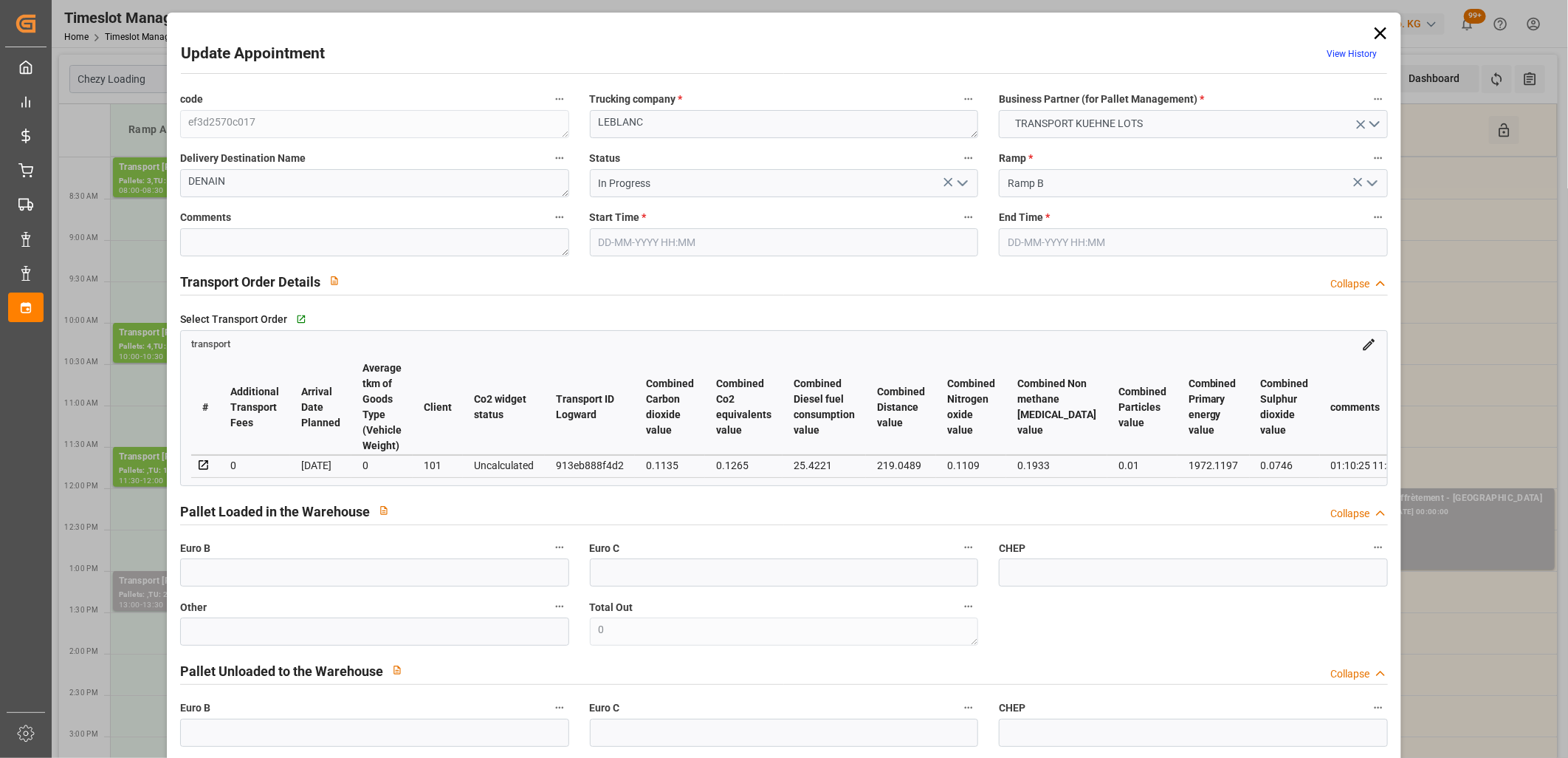
type input "[DATE] 08:00"
type input "[DATE] 08:15"
type input "[DATE] 13:11"
type input "[DATE] 11:31"
type input "[DATE]"
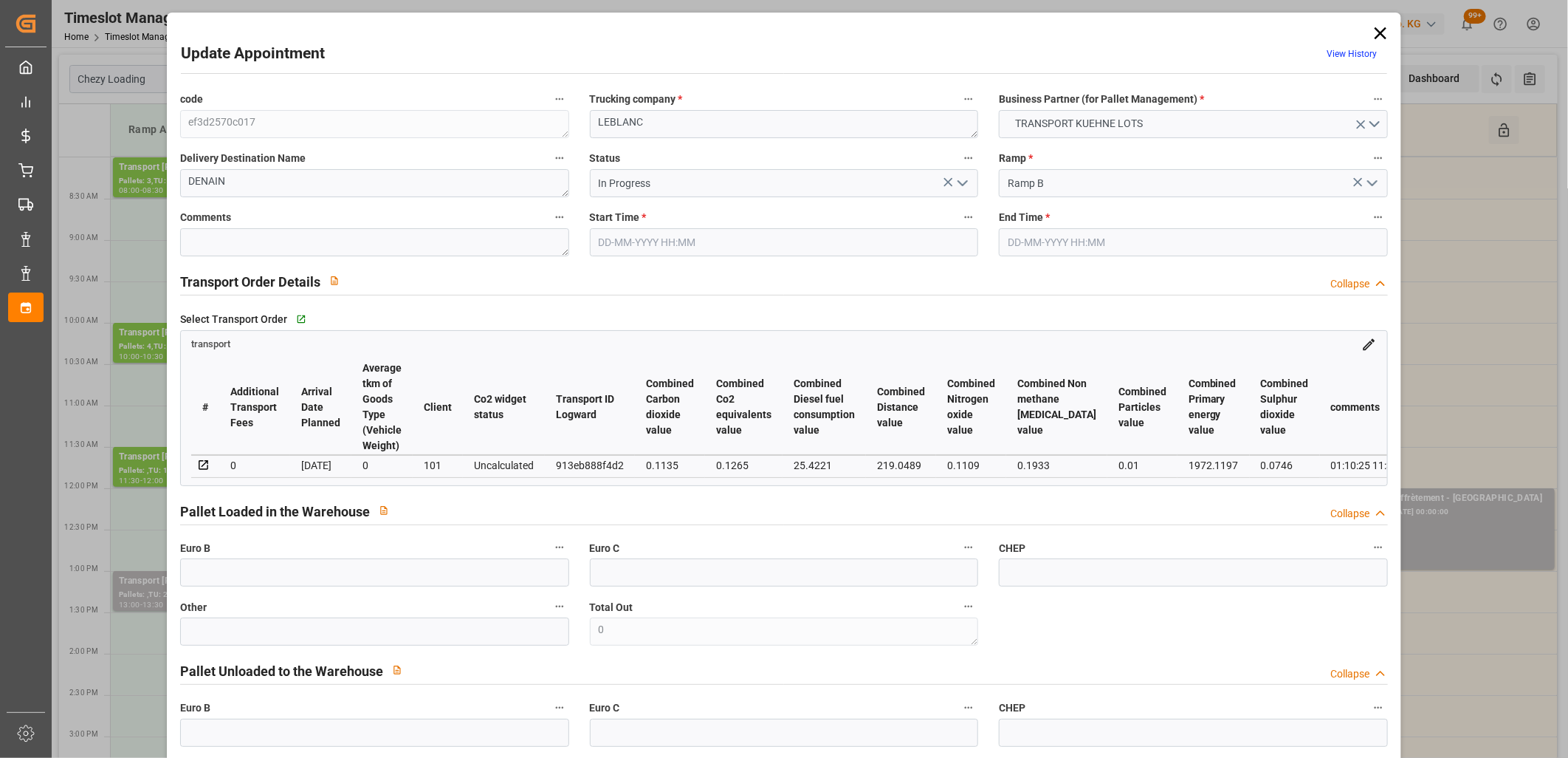
type input "[DATE]"
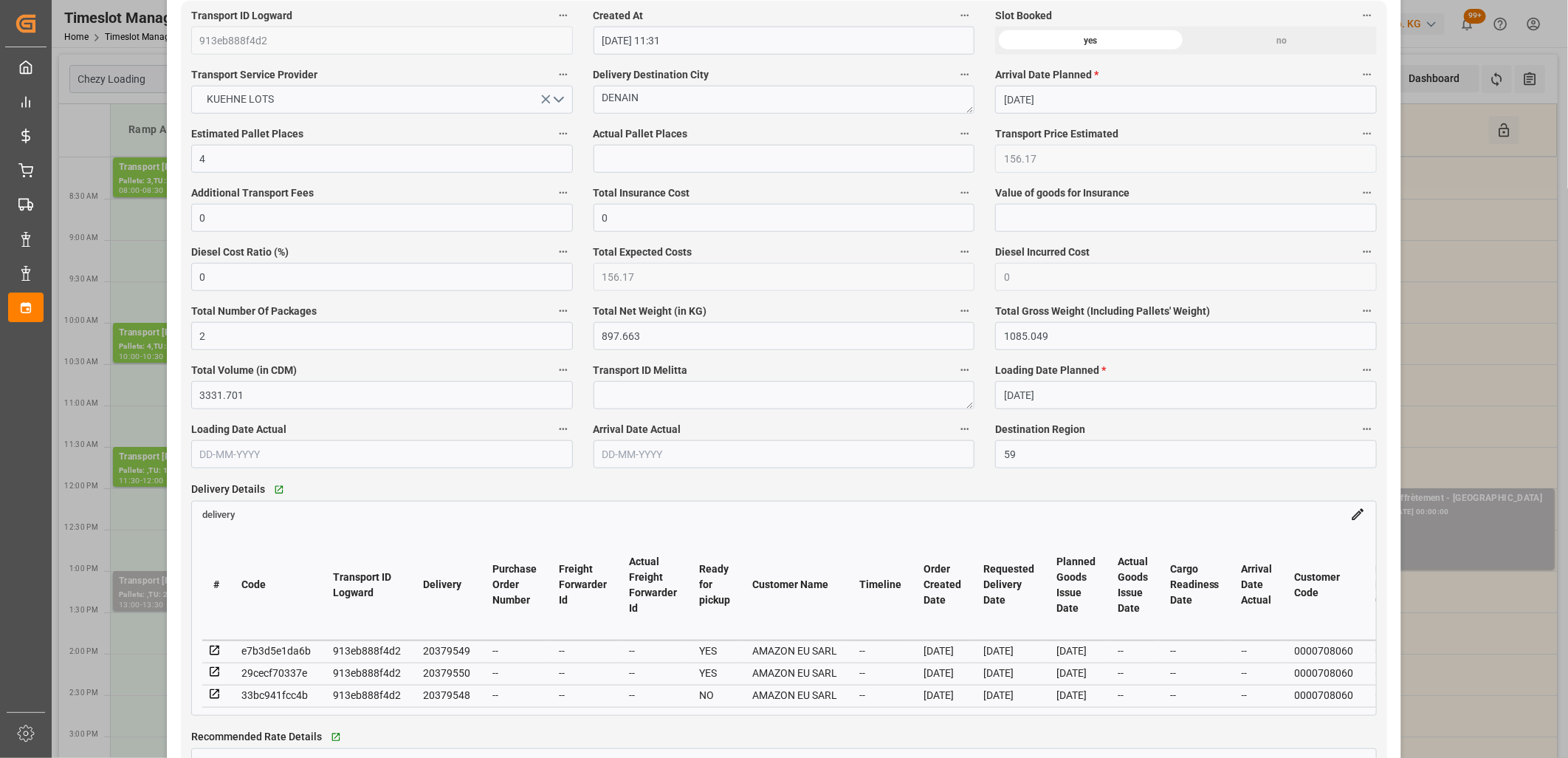
scroll to position [902, 0]
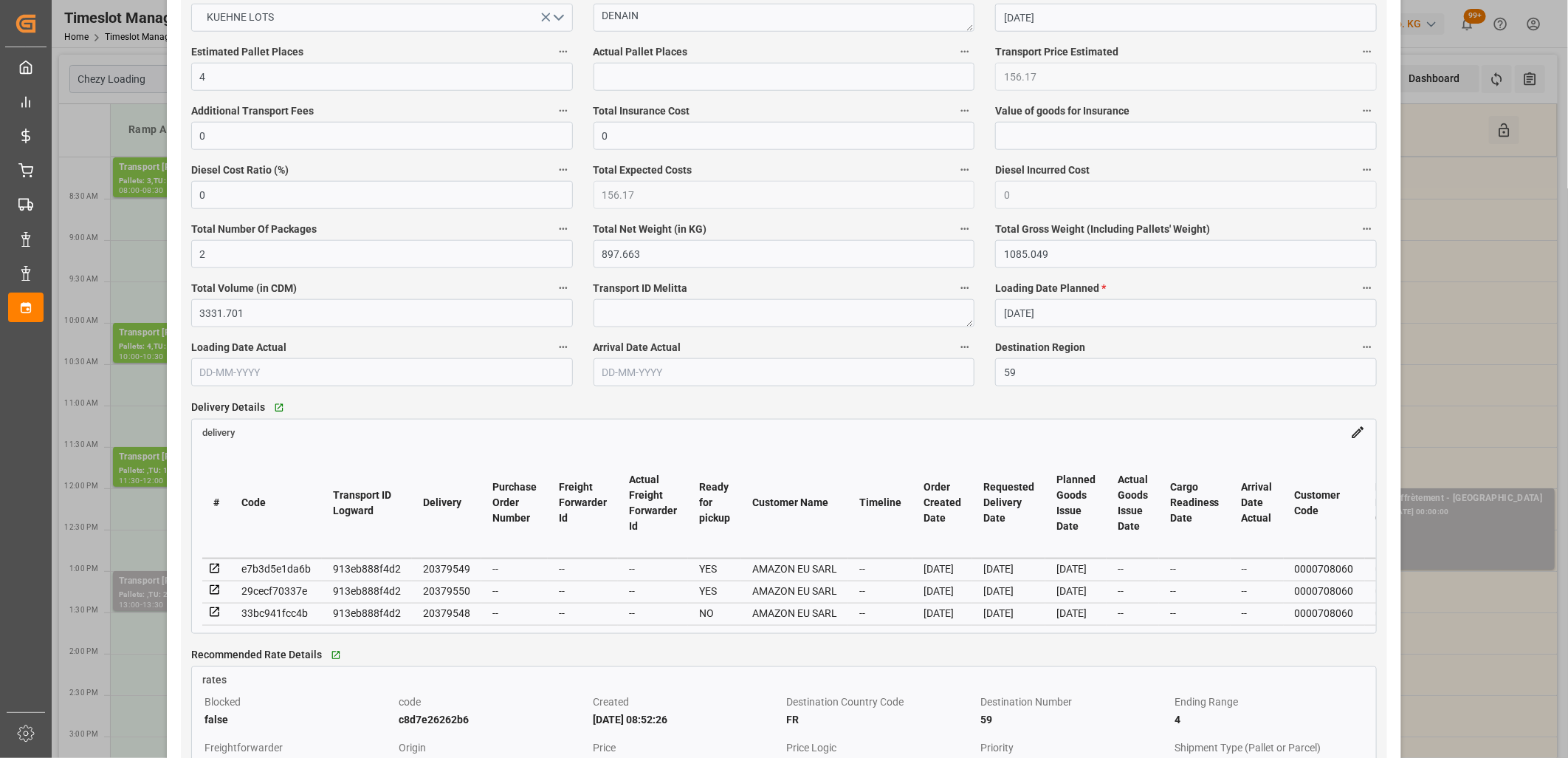
click at [215, 569] on icon at bounding box center [214, 568] width 13 height 13
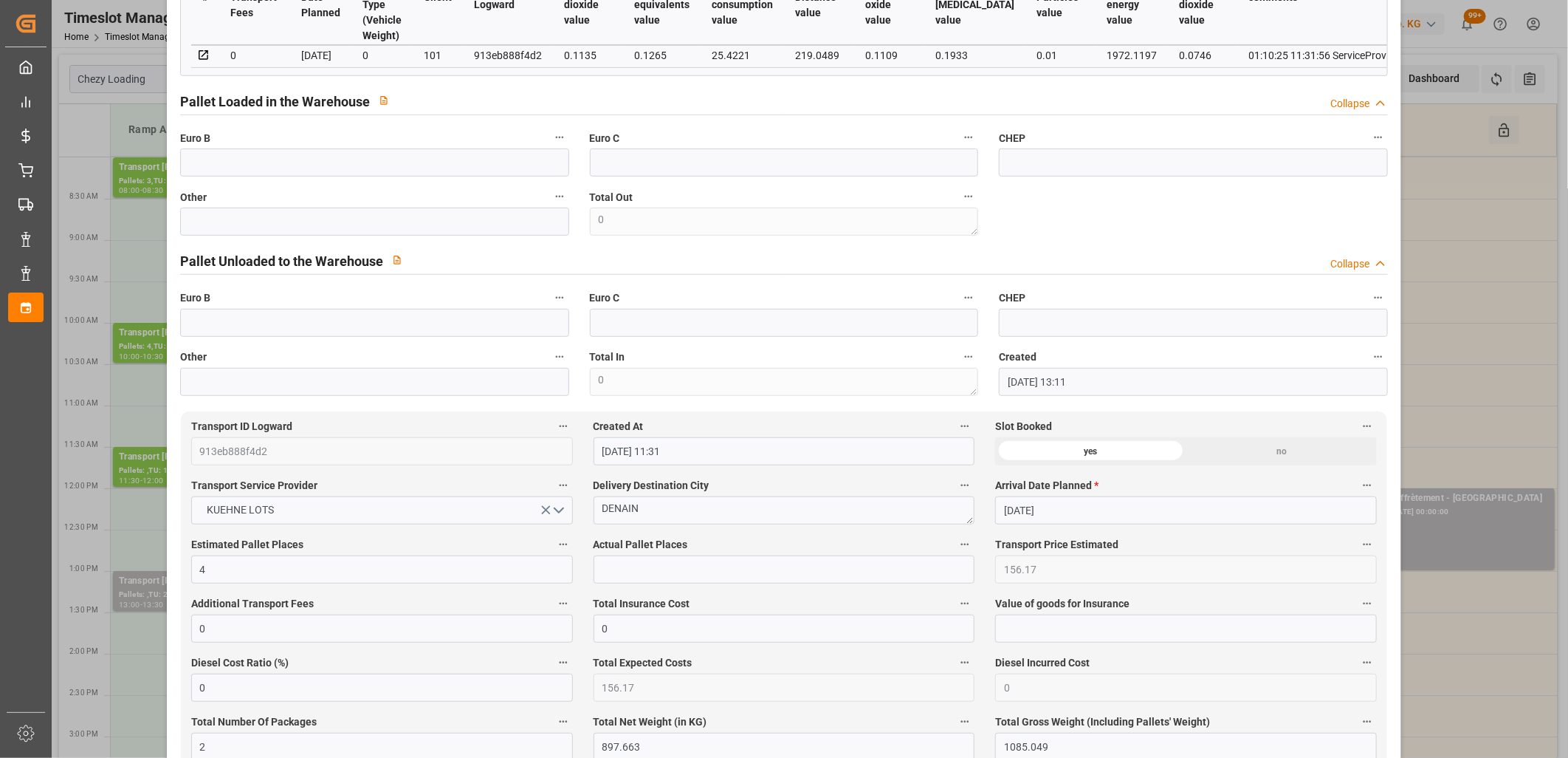
scroll to position [0, 0]
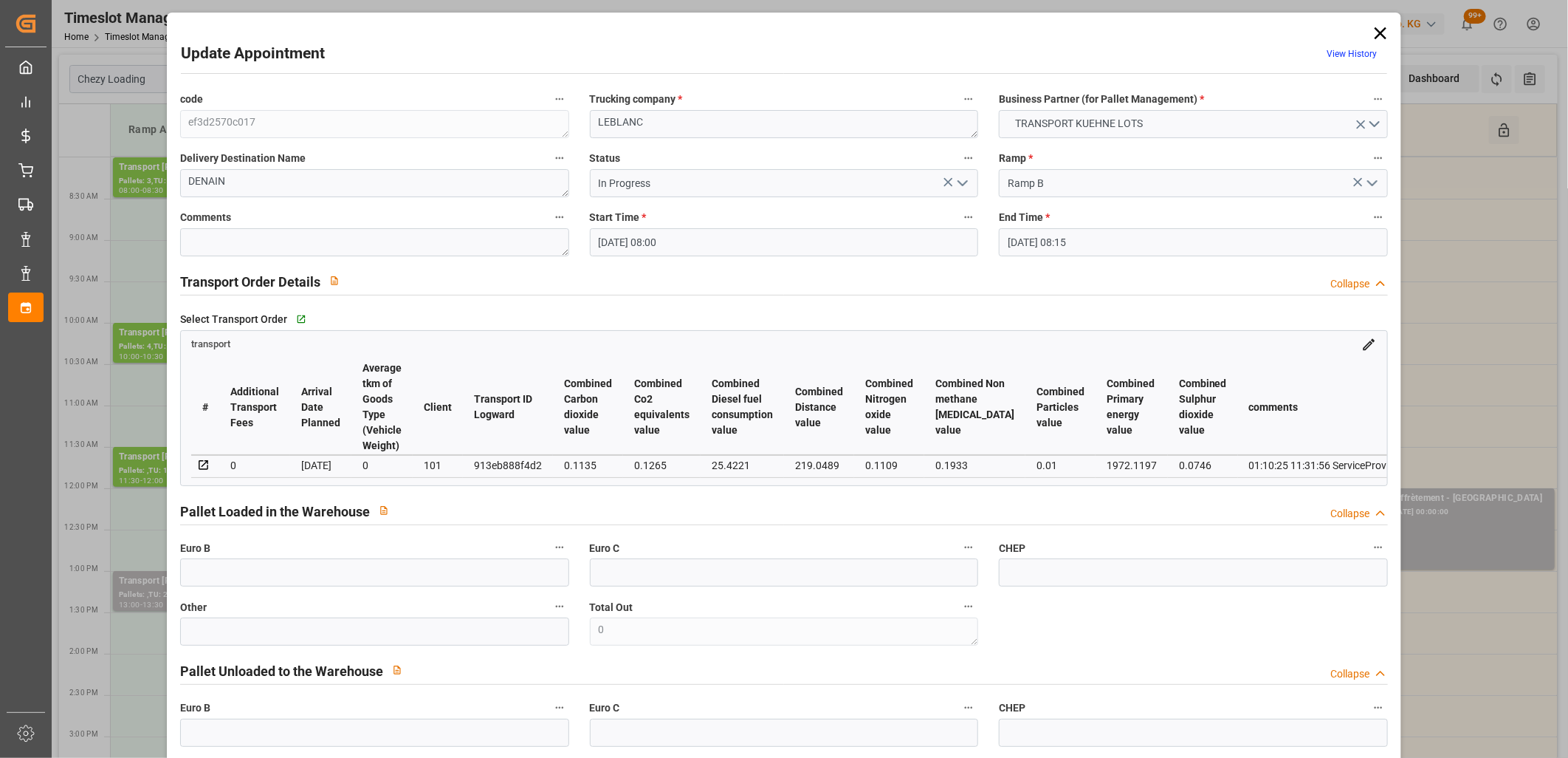
click at [1376, 34] on icon at bounding box center [1380, 33] width 21 height 21
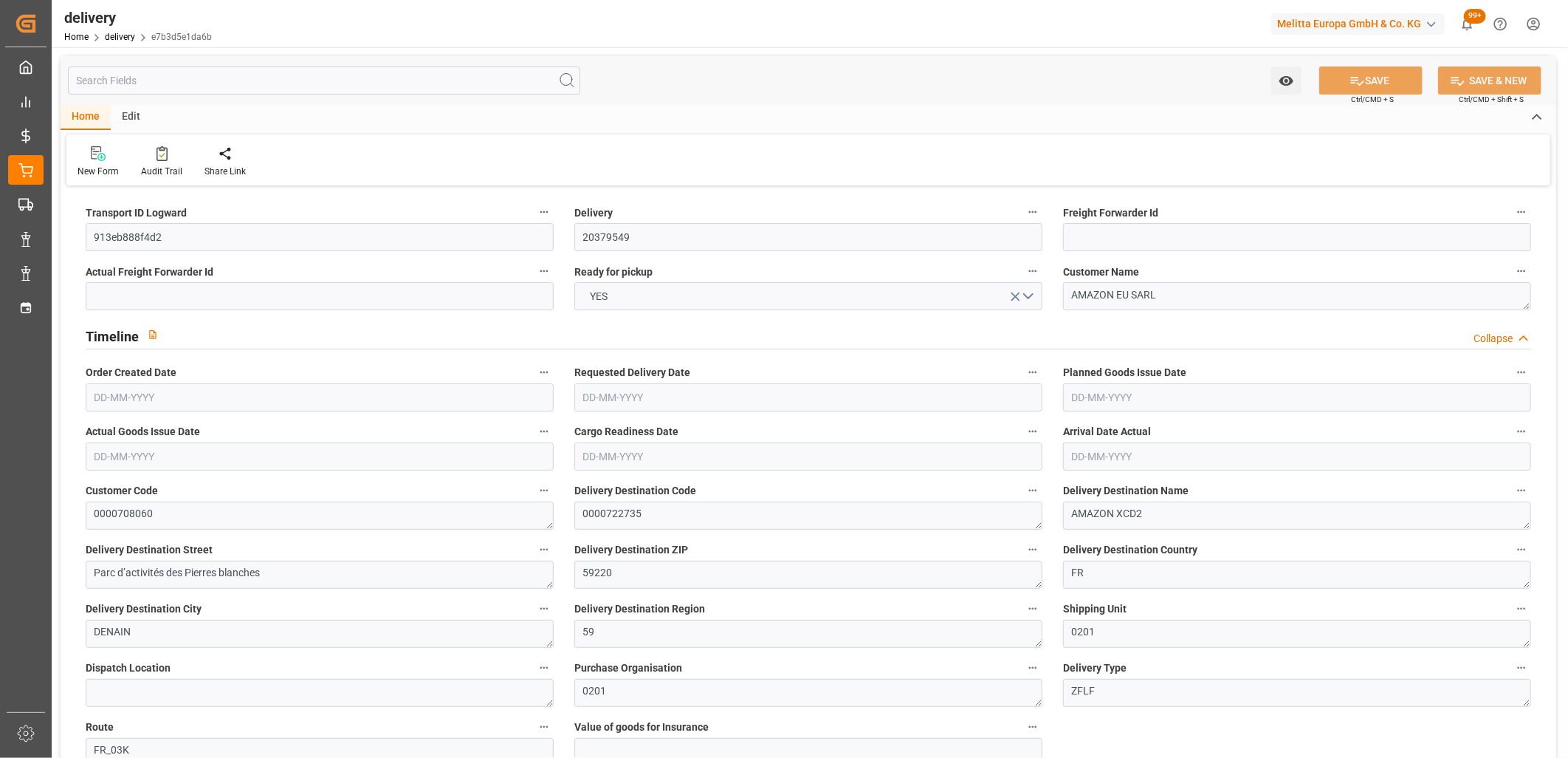
type input "[DATE]"
type input "01-10-2025 11:00"
